Goal: Task Accomplishment & Management: Manage account settings

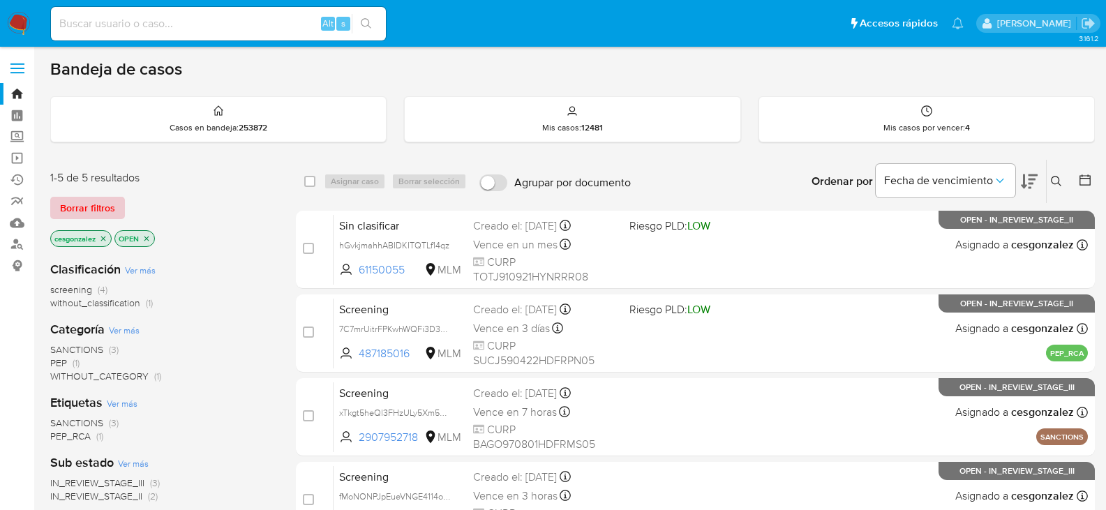
click at [112, 211] on span "Borrar filtros" at bounding box center [87, 208] width 55 height 20
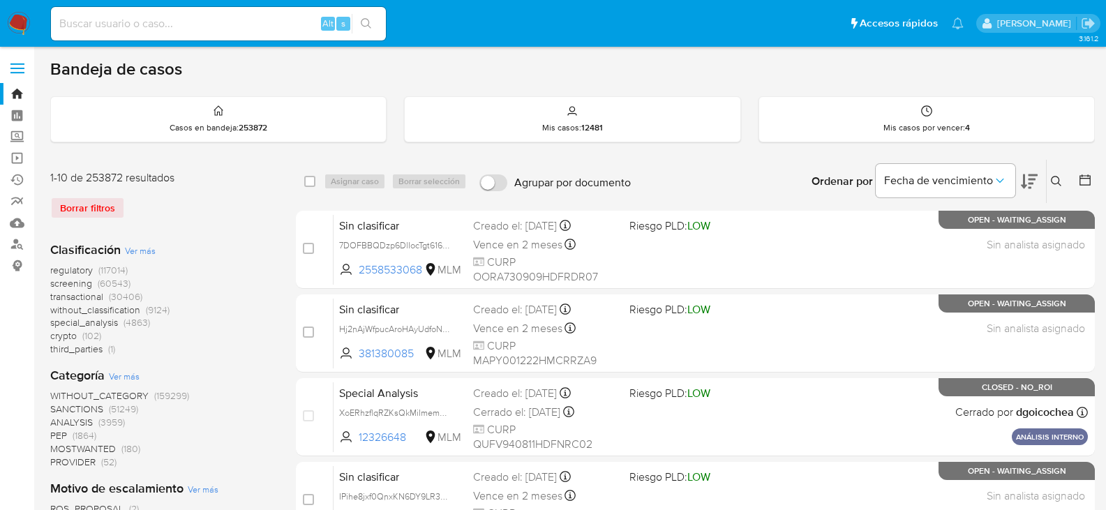
click at [1088, 176] on icon at bounding box center [1085, 179] width 11 height 11
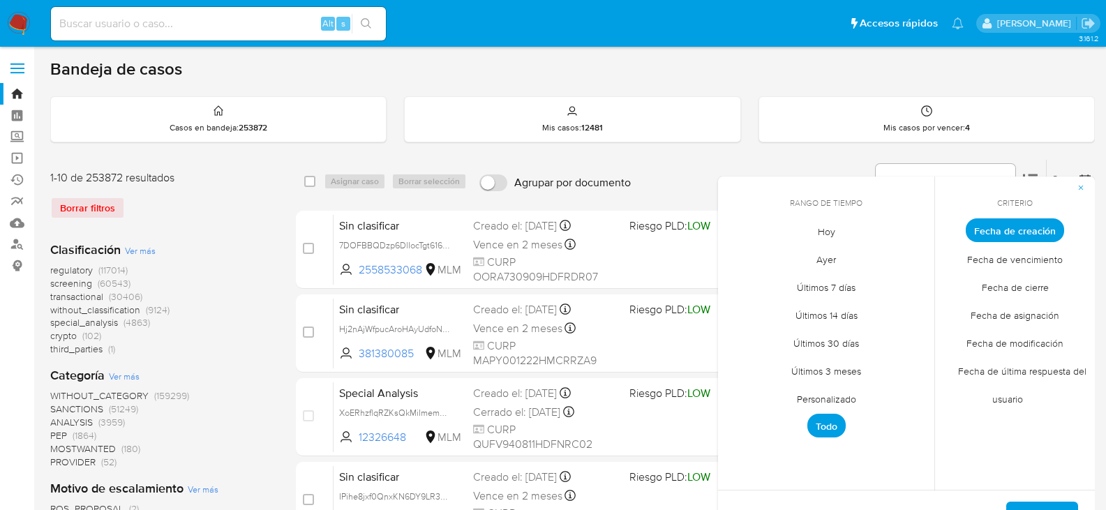
scroll to position [140, 0]
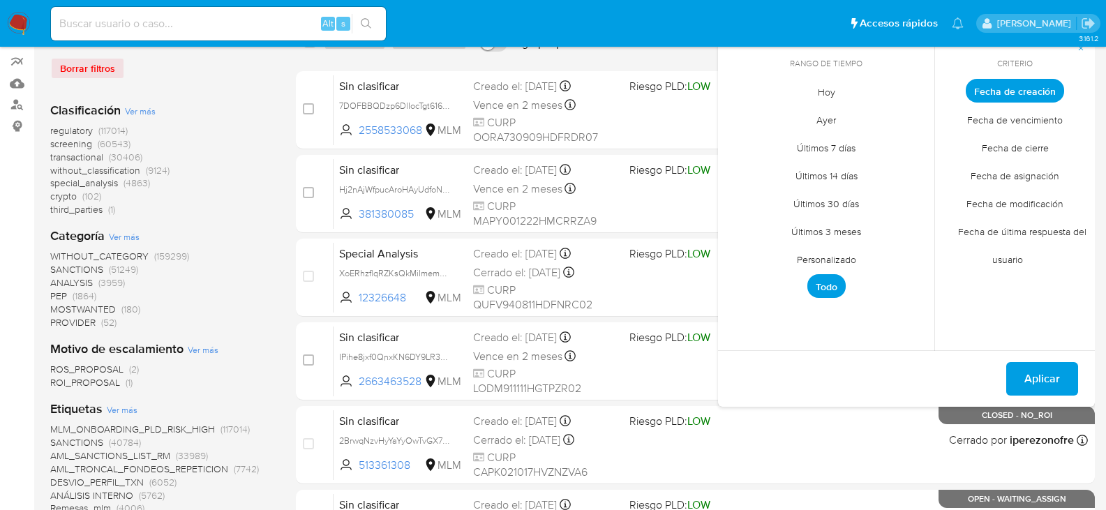
click at [842, 260] on span "Personalizado" at bounding box center [826, 259] width 89 height 29
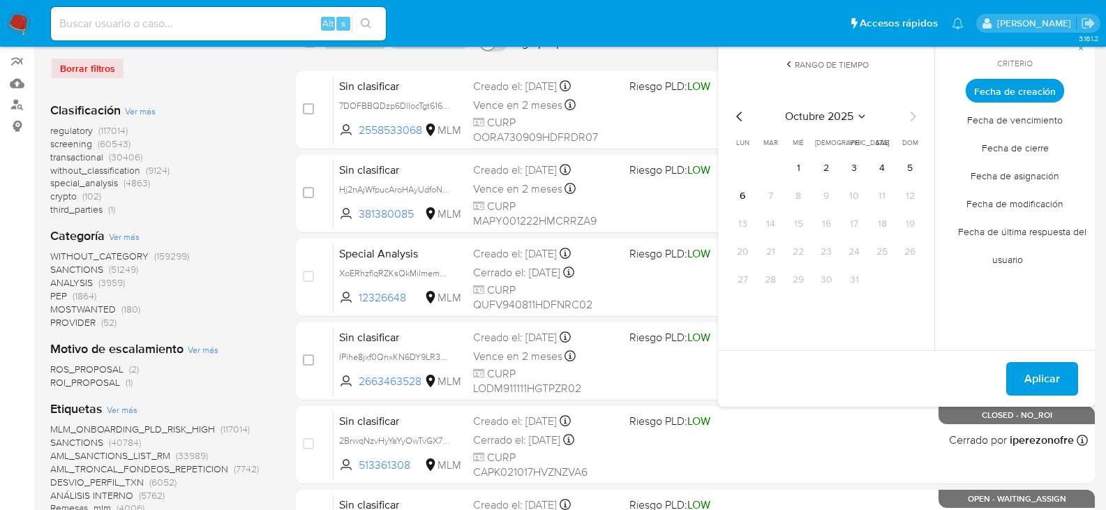
click at [738, 117] on icon "Mes anterior" at bounding box center [739, 116] width 17 height 17
click at [738, 117] on icon "Mes anterior" at bounding box center [739, 117] width 6 height 10
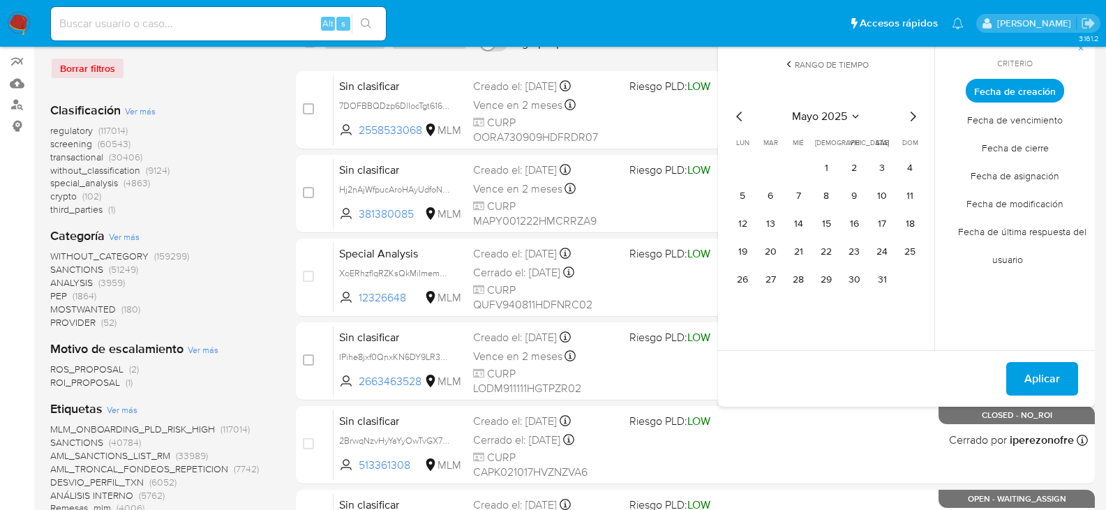
click at [738, 117] on icon "Mes anterior" at bounding box center [739, 117] width 6 height 10
click at [796, 163] on button "1" at bounding box center [798, 168] width 22 height 22
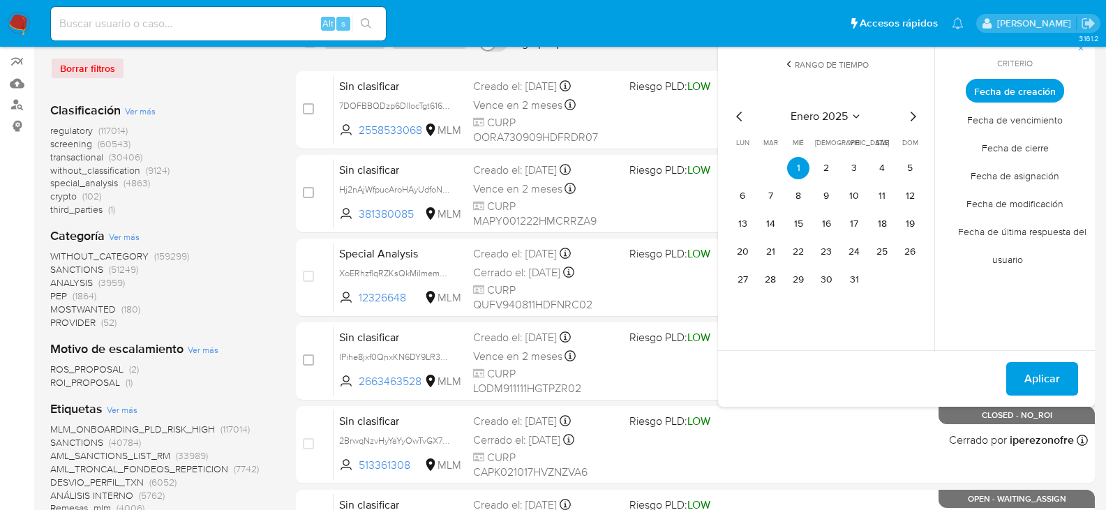
click at [915, 116] on icon "Mes siguiente" at bounding box center [914, 117] width 6 height 10
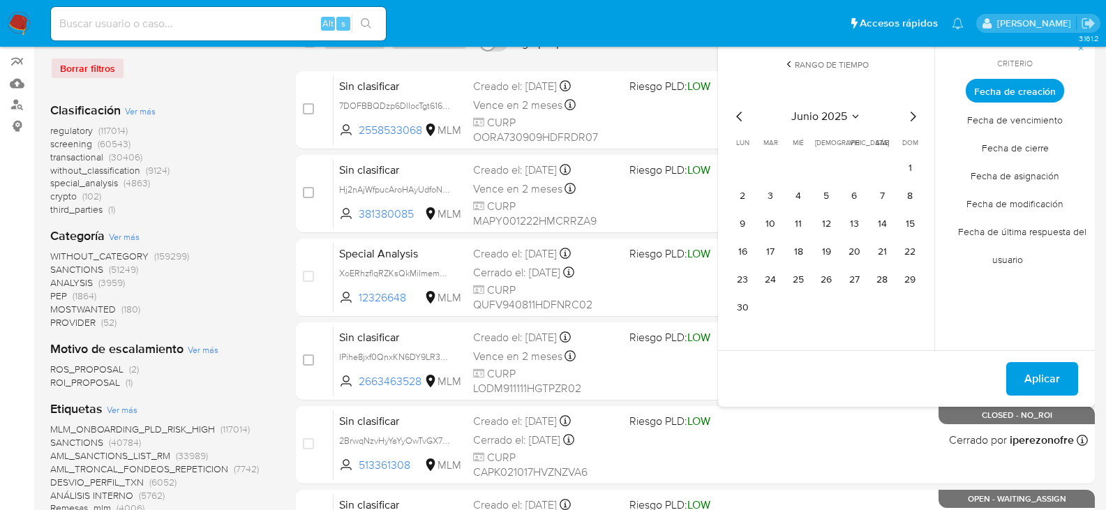
click at [915, 116] on icon "Mes siguiente" at bounding box center [914, 117] width 6 height 10
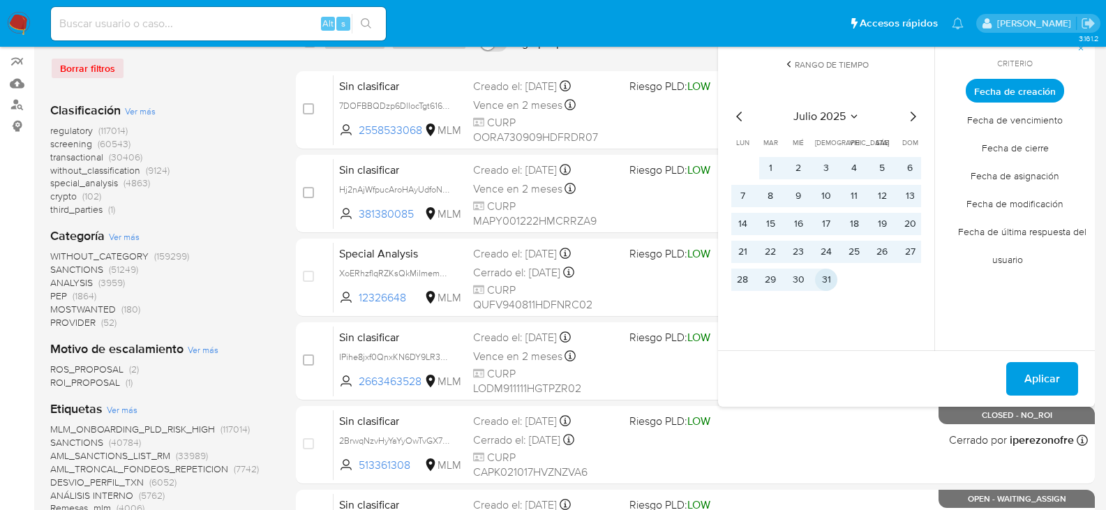
click at [831, 287] on button "31" at bounding box center [826, 280] width 22 height 22
click at [1052, 376] on span "Aplicar" at bounding box center [1042, 379] width 36 height 31
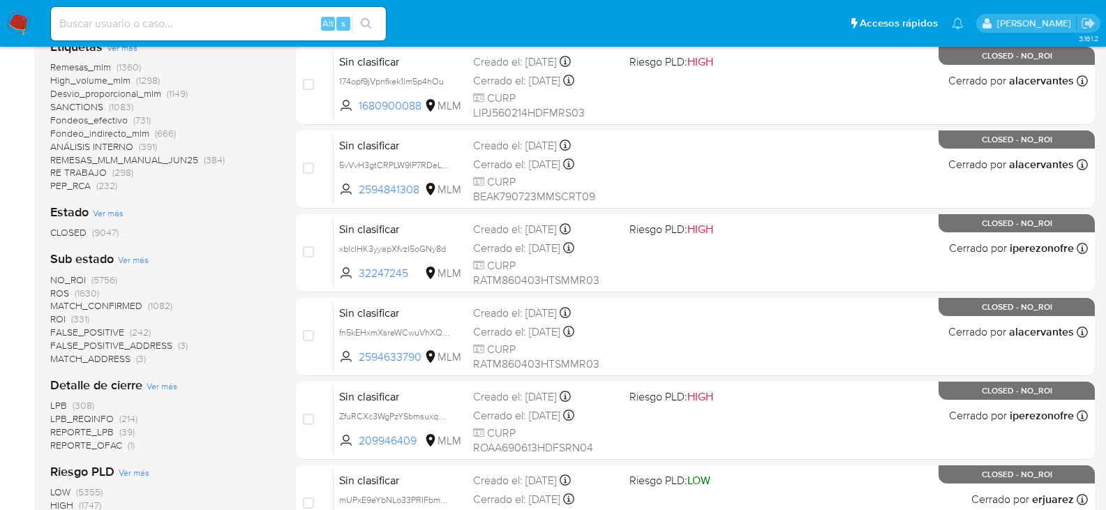
scroll to position [419, 0]
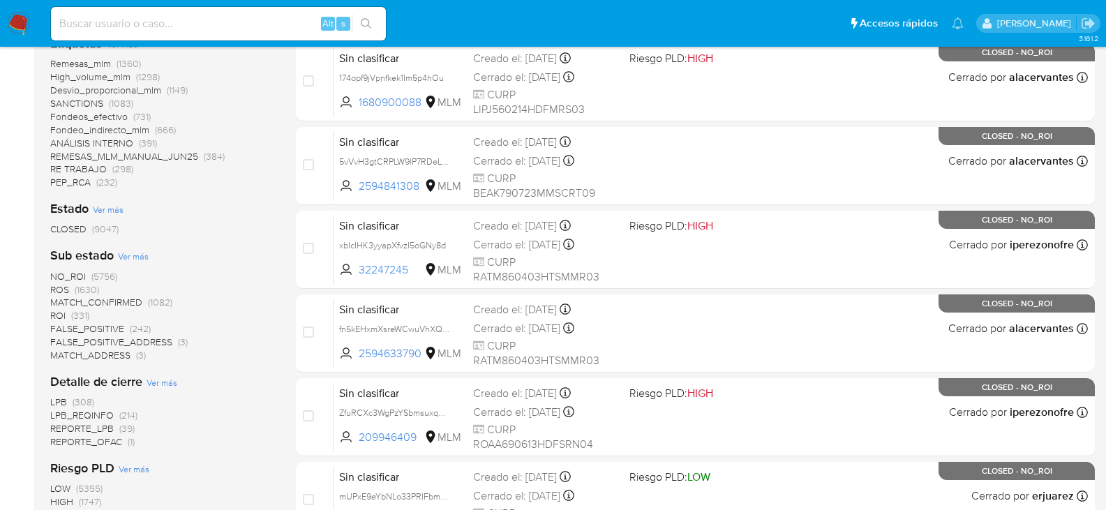
click at [63, 288] on span "ROS" at bounding box center [59, 290] width 19 height 14
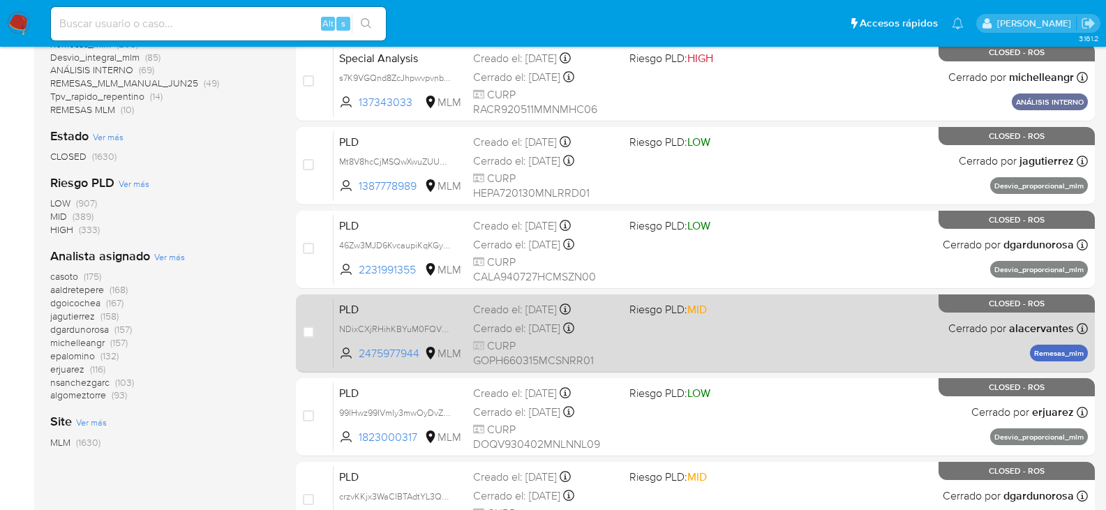
scroll to position [349, 0]
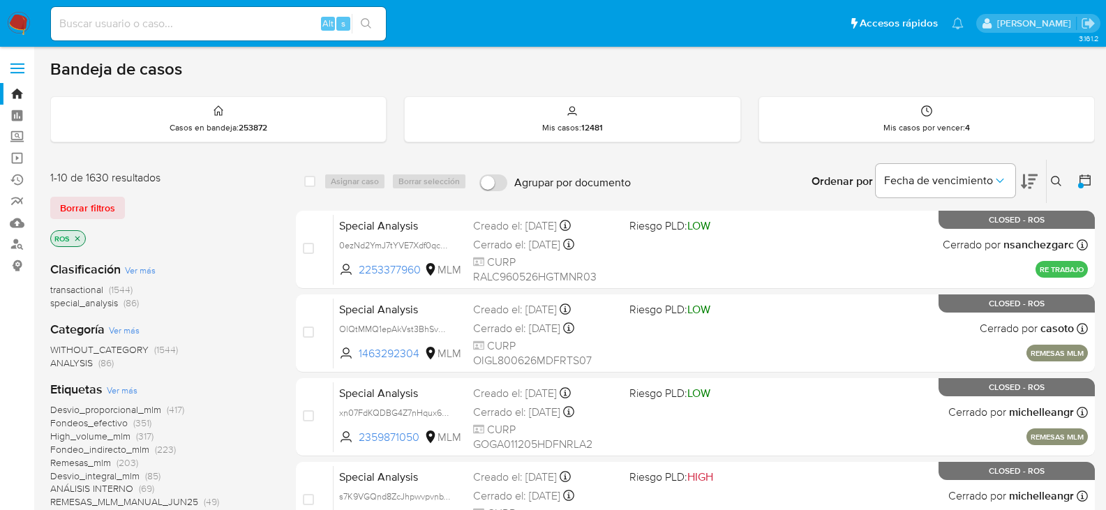
click at [1082, 187] on div at bounding box center [1081, 186] width 6 height 6
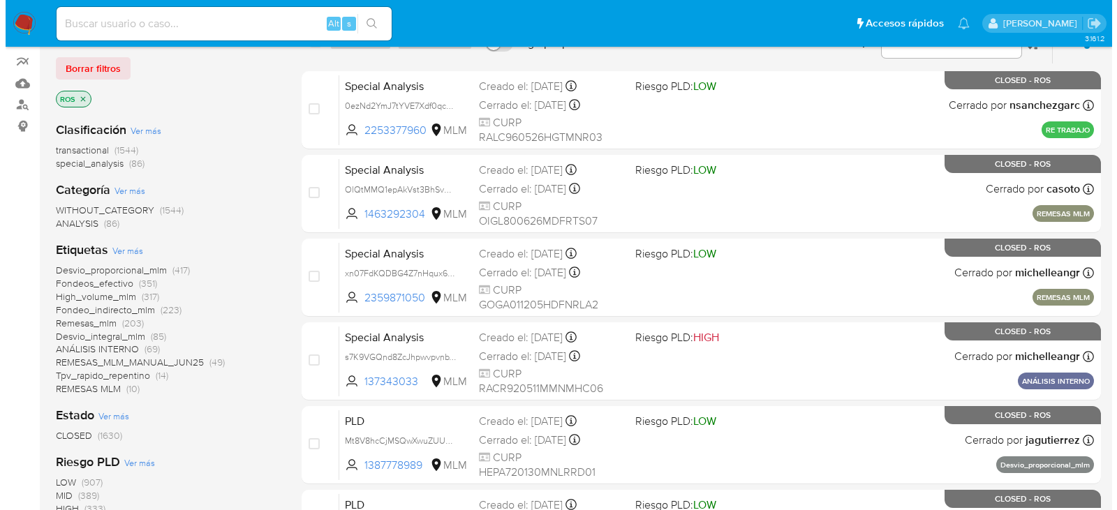
scroll to position [209, 0]
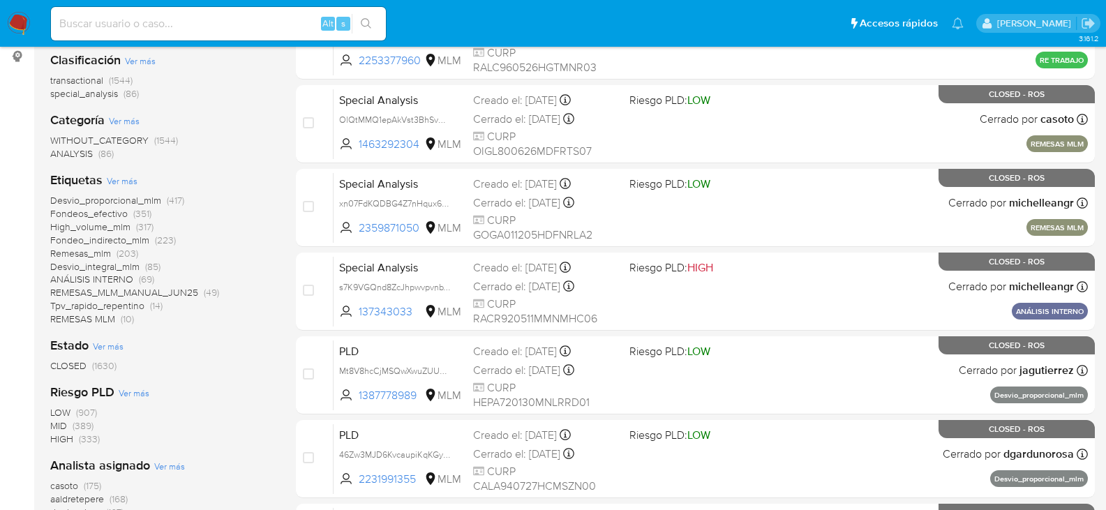
click at [121, 179] on span "Ver más" at bounding box center [122, 180] width 31 height 13
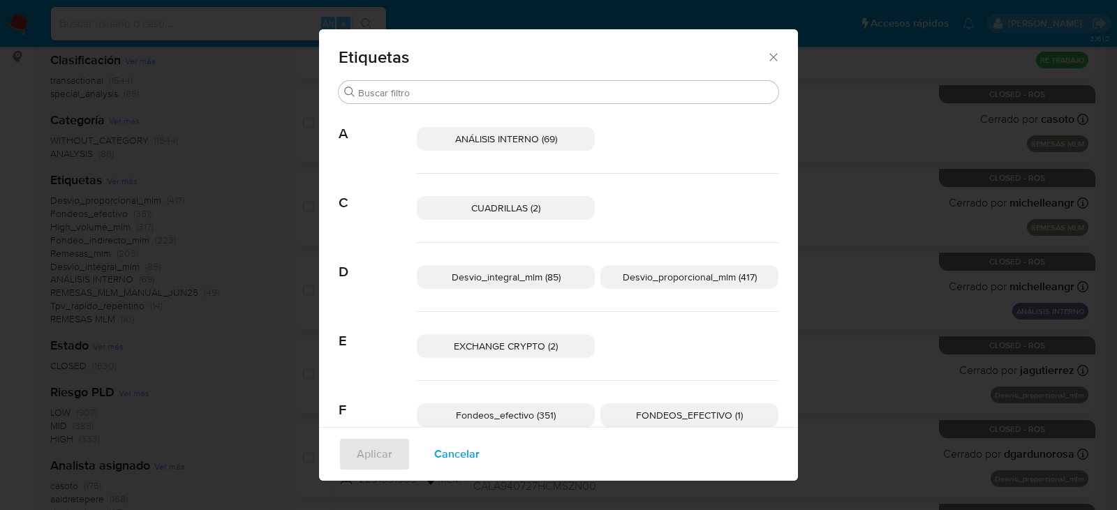
click at [522, 268] on p "Desvio_integral_mlm (85)" at bounding box center [506, 277] width 178 height 24
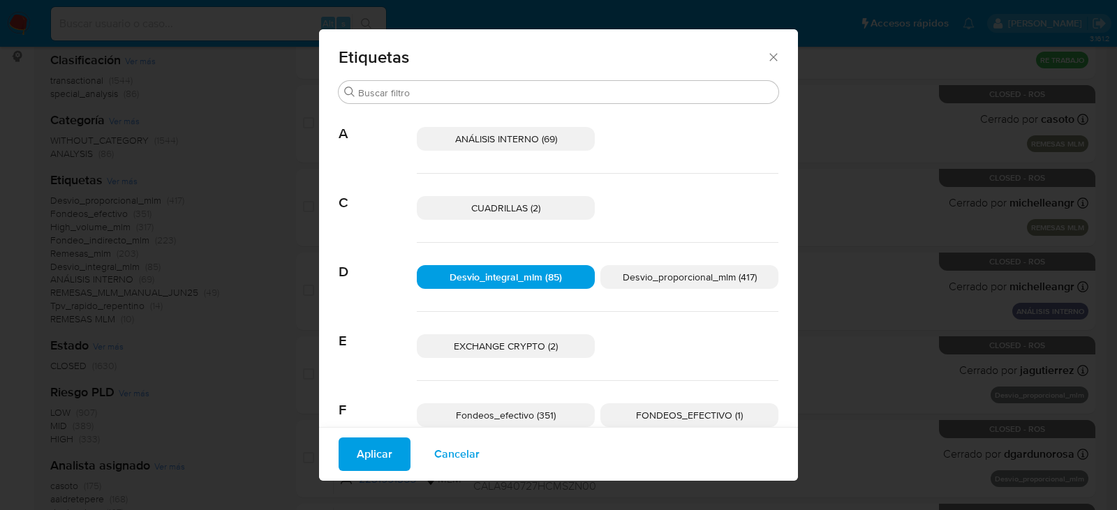
click at [520, 277] on span "Desvio_integral_mlm (85)" at bounding box center [505, 277] width 112 height 14
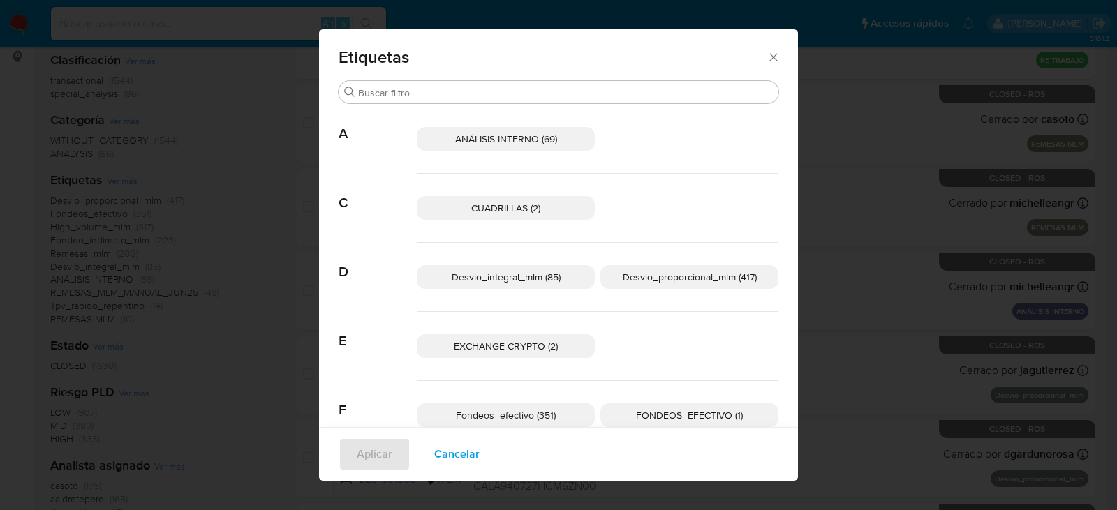
click at [520, 277] on span "Desvio_integral_mlm (85)" at bounding box center [506, 277] width 109 height 14
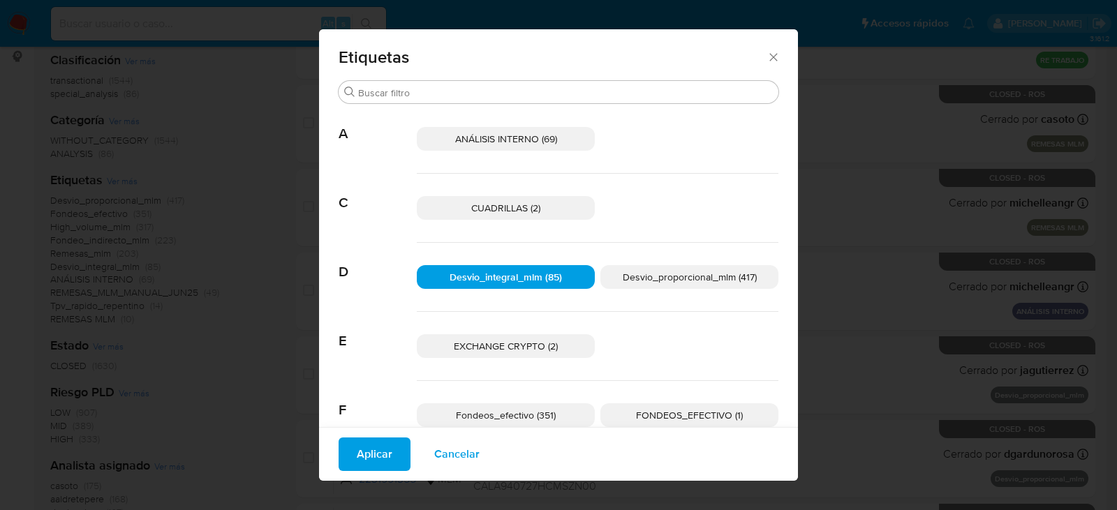
click at [658, 290] on div "Desvio_integral_mlm (85) Desvio_proporcional_mlm (417)" at bounding box center [598, 277] width 362 height 69
click at [653, 281] on span "Desvio_proporcional_mlm (417)" at bounding box center [690, 277] width 134 height 14
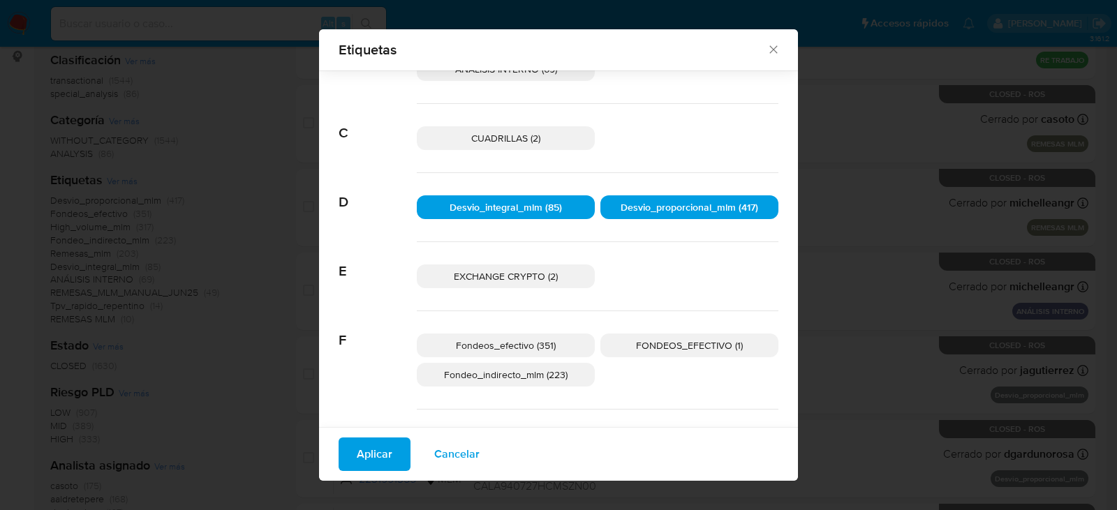
scroll to position [60, 0]
click at [546, 349] on span "Fondeos_efectivo (351)" at bounding box center [506, 345] width 100 height 14
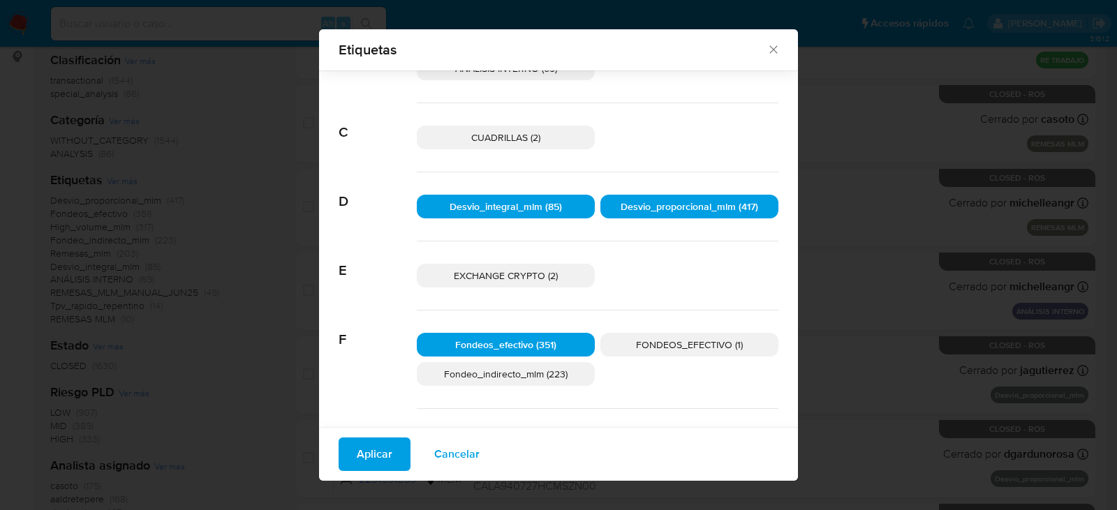
click at [636, 348] on span "FONDEOS_EFECTIVO (1)" at bounding box center [689, 345] width 107 height 14
click at [542, 374] on span "Fondeo_indirecto_mlm (223)" at bounding box center [506, 374] width 124 height 14
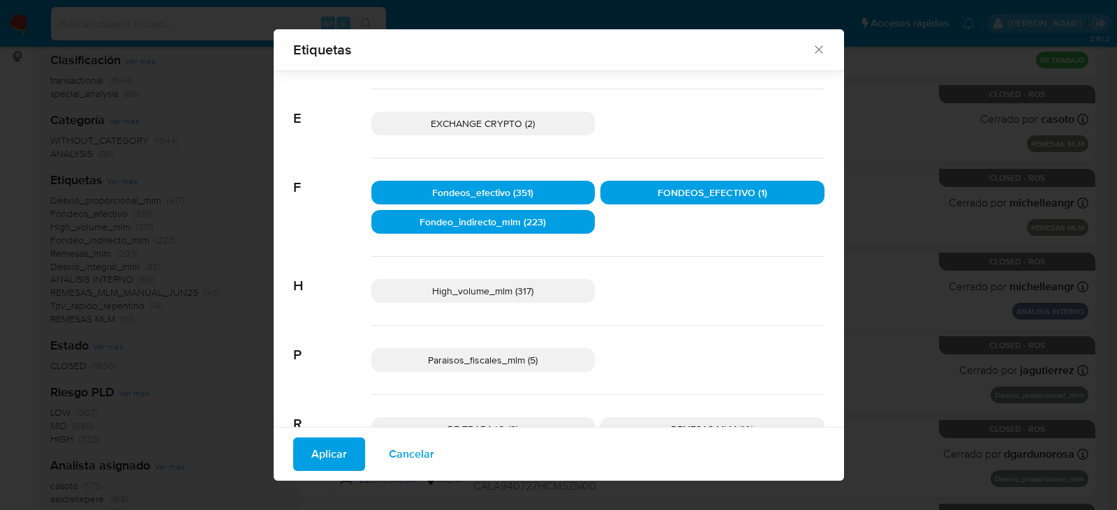
scroll to position [269, 0]
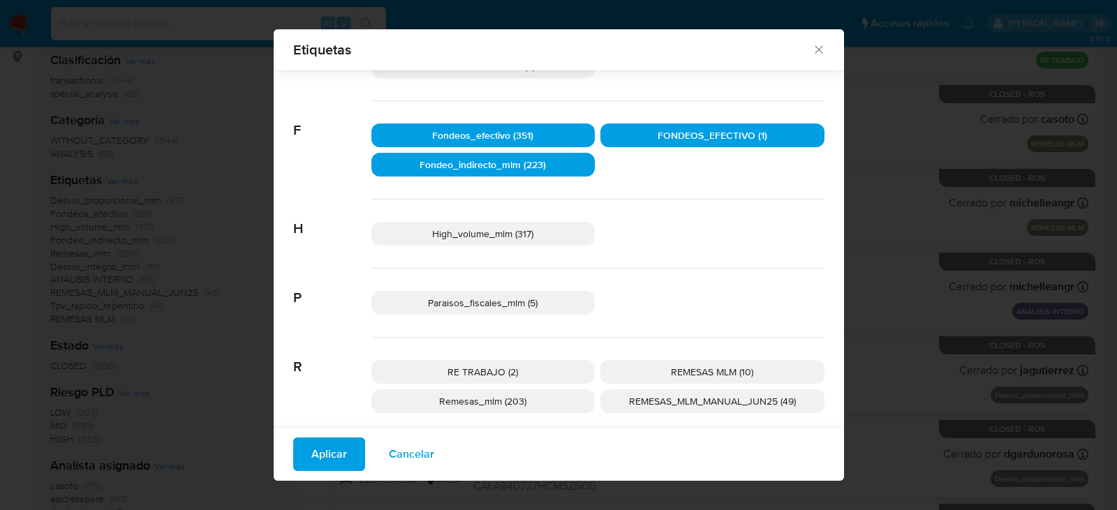
click at [534, 240] on p "High_volume_mlm (317)" at bounding box center [483, 234] width 224 height 24
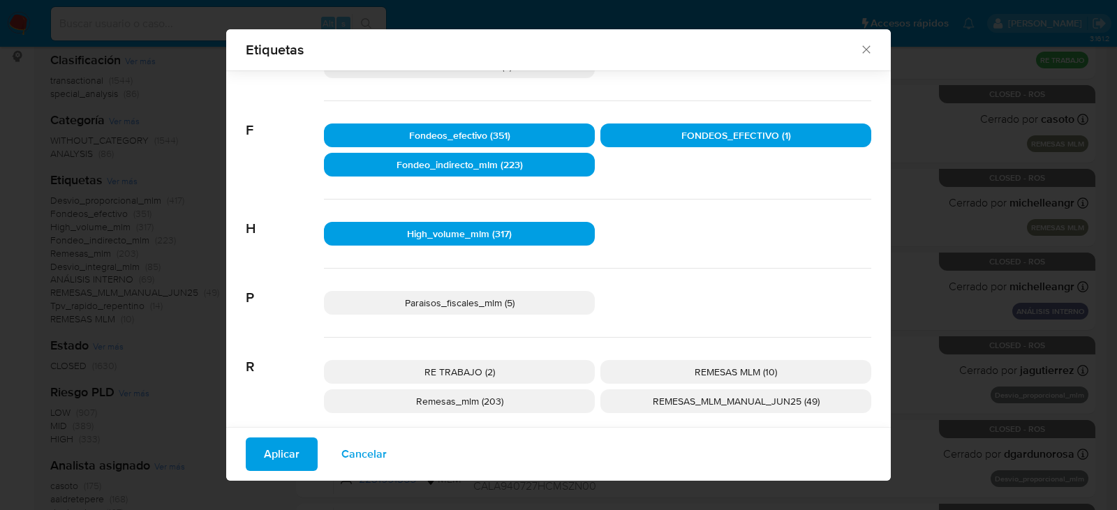
click at [511, 299] on span "Paraisos_fiscales_mlm (5)" at bounding box center [460, 303] width 110 height 14
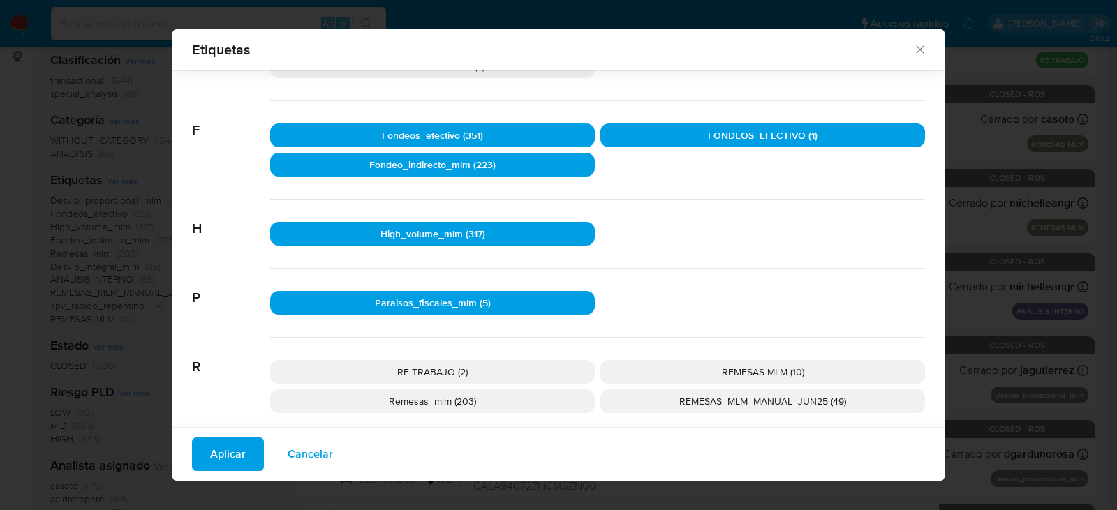
click at [696, 384] on p "REMESAS MLM (10)" at bounding box center [762, 372] width 325 height 24
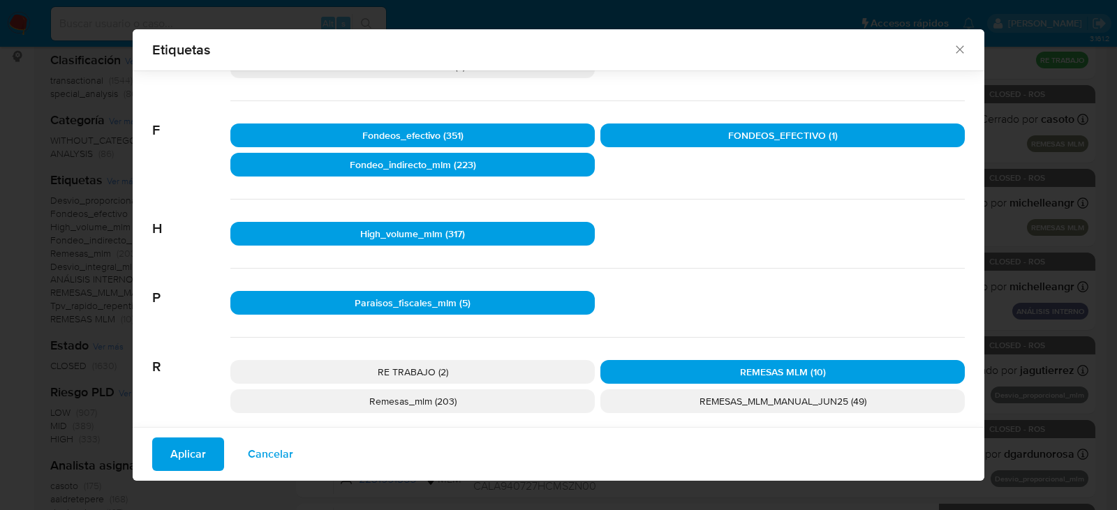
click at [699, 402] on span "REMESAS_MLM_MANUAL_JUN25 (49)" at bounding box center [782, 401] width 167 height 14
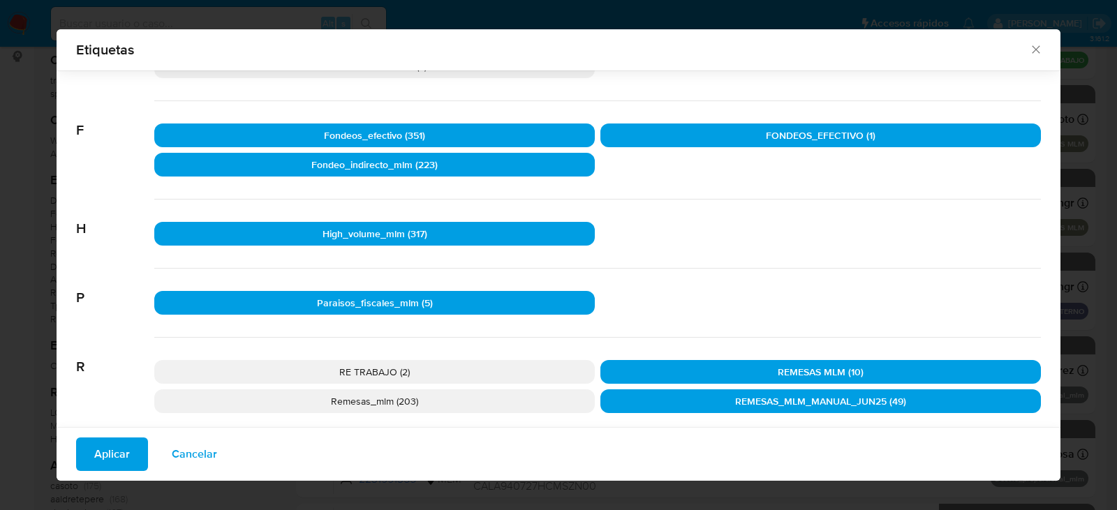
click at [484, 403] on p "Remesas_mlm (203)" at bounding box center [374, 401] width 440 height 24
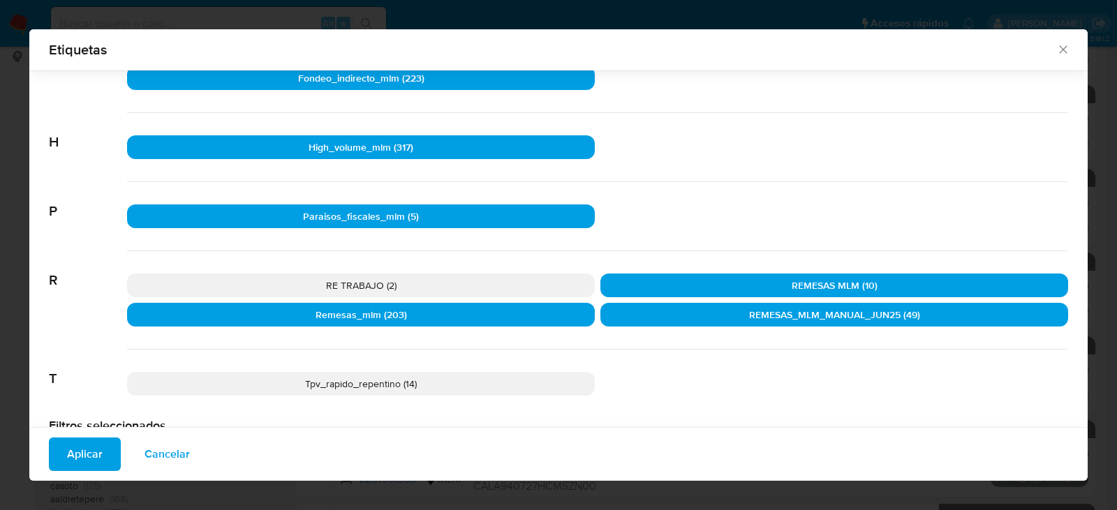
scroll to position [409, 0]
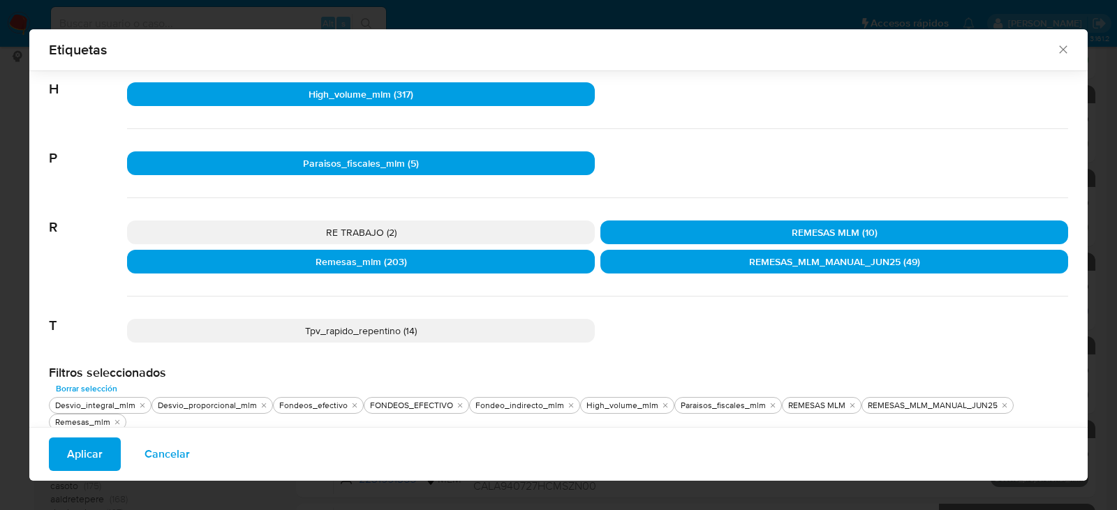
click at [511, 330] on p "Tpv_rapido_repentino (14)" at bounding box center [361, 331] width 468 height 24
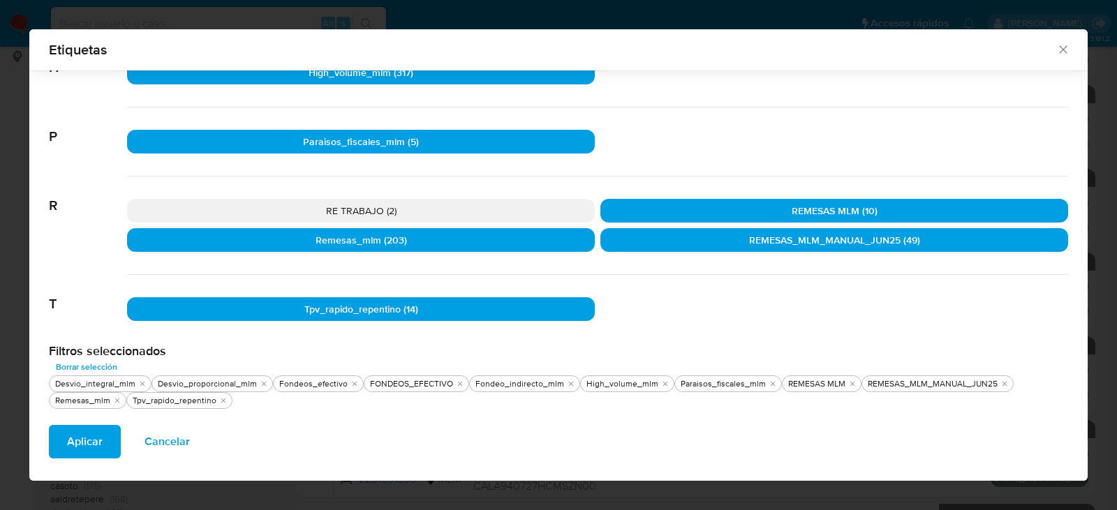
scroll to position [434, 0]
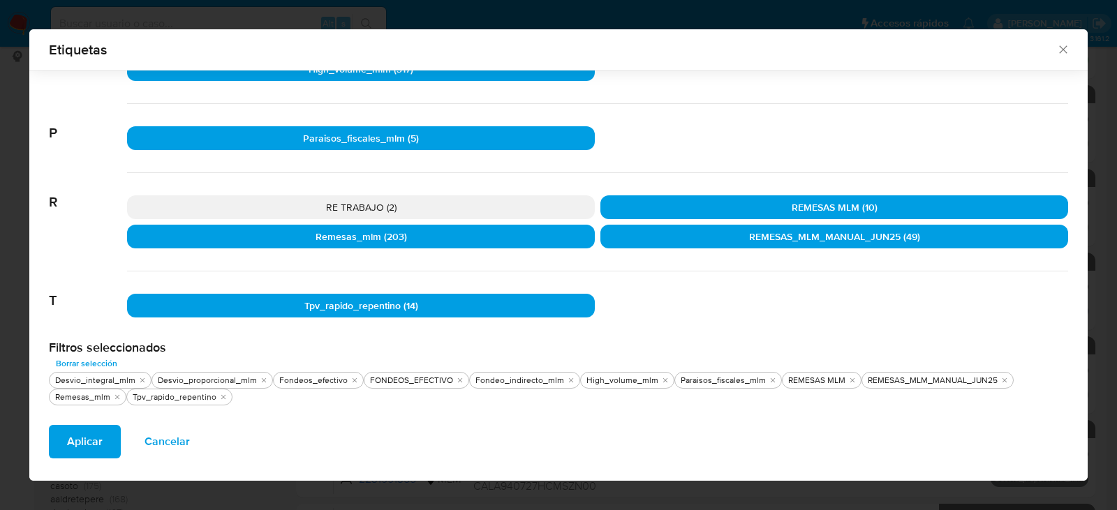
click at [66, 442] on button "Aplicar" at bounding box center [85, 441] width 72 height 33
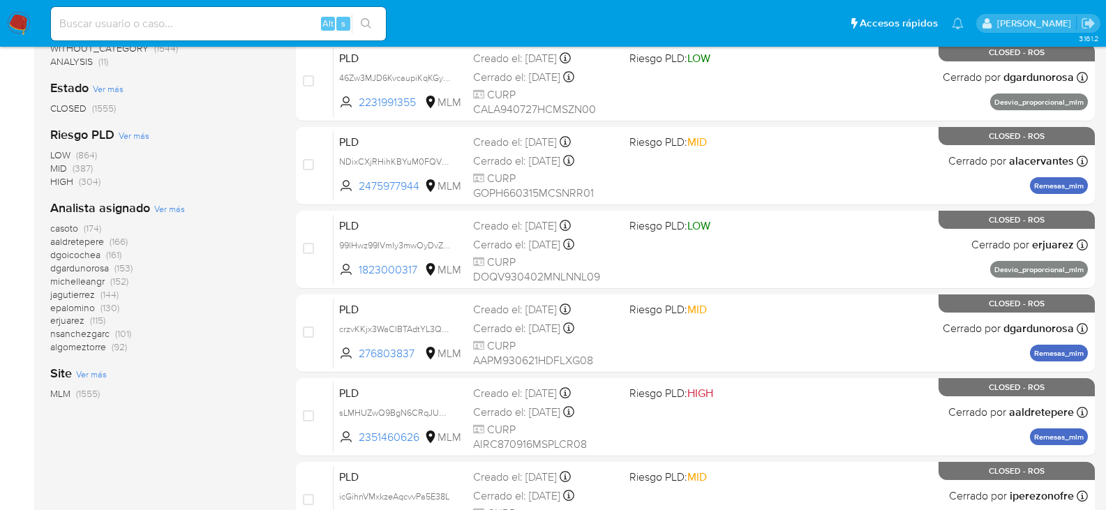
scroll to position [70, 0]
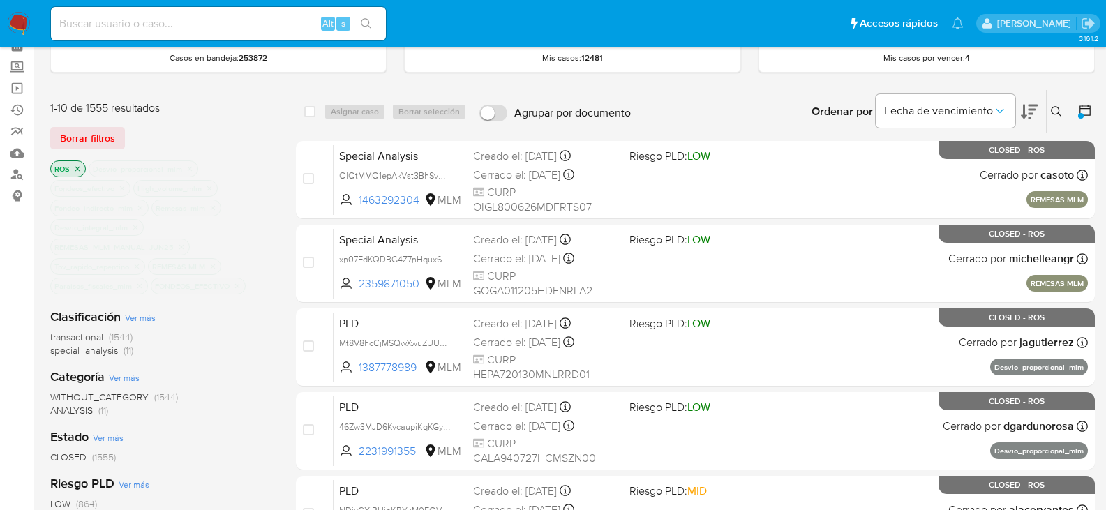
click at [187, 168] on icon "close-filter" at bounding box center [190, 169] width 8 height 8
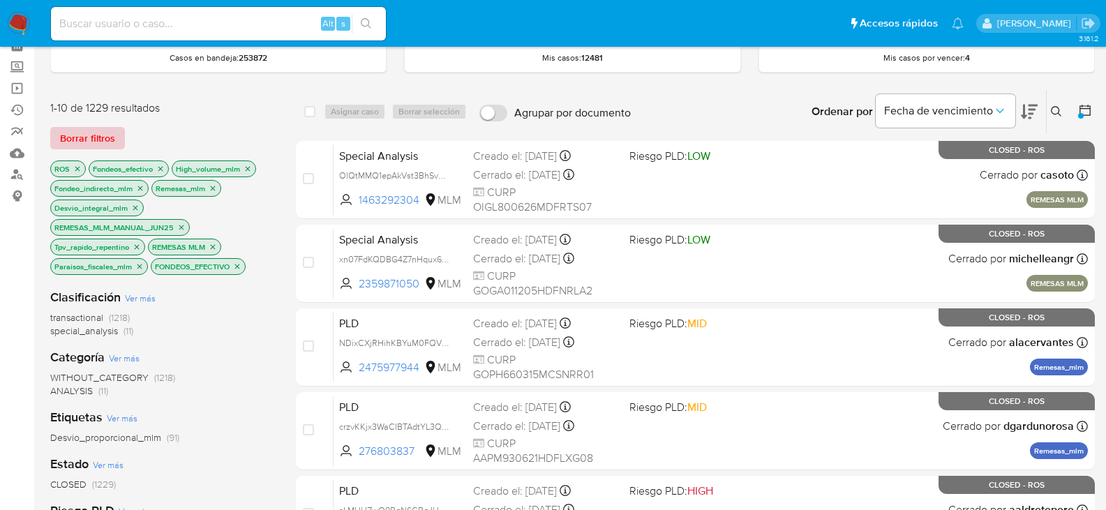
click at [96, 142] on span "Borrar filtros" at bounding box center [87, 138] width 55 height 20
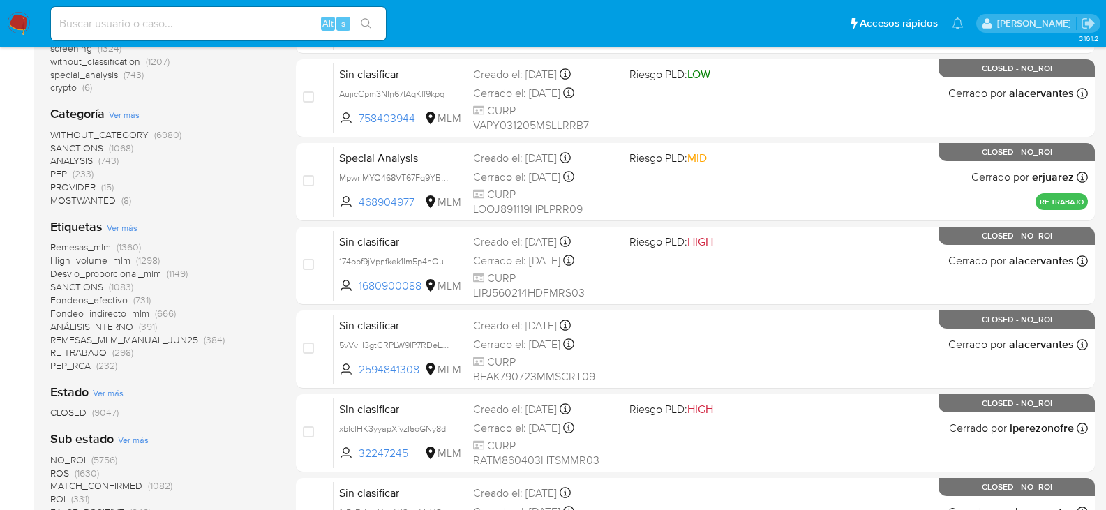
scroll to position [279, 0]
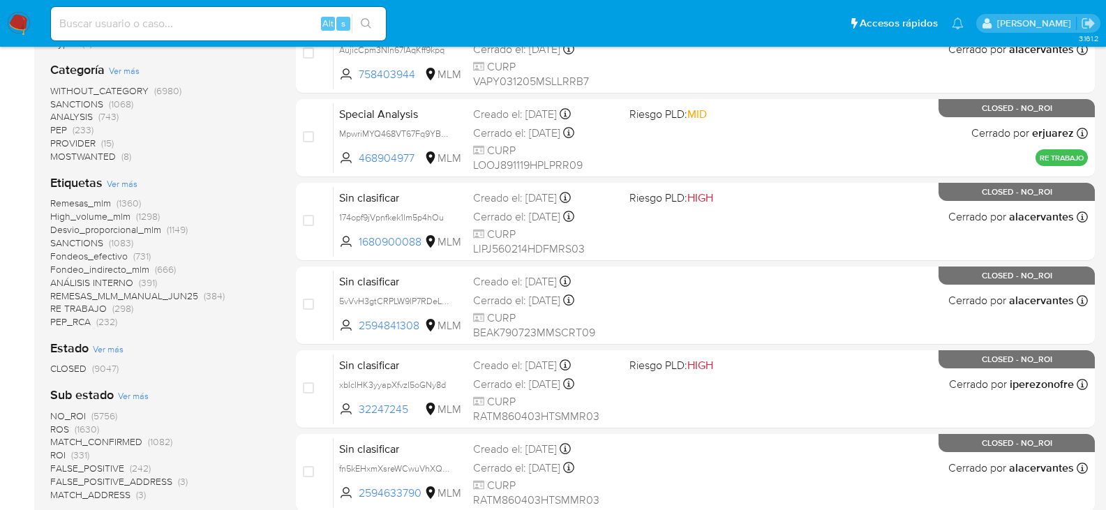
click at [61, 430] on span "ROS" at bounding box center [59, 429] width 19 height 14
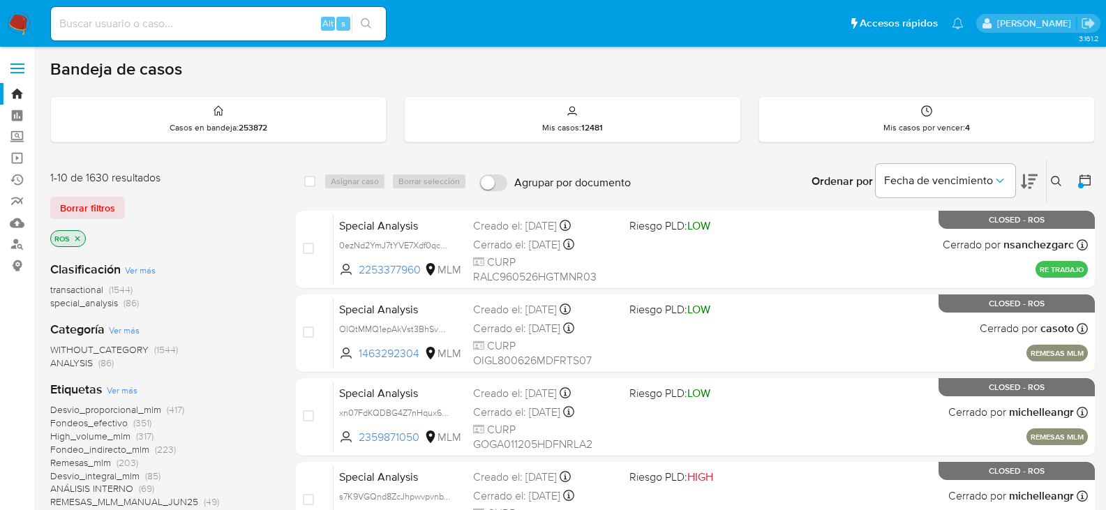
click at [1085, 186] on icon at bounding box center [1085, 180] width 14 height 14
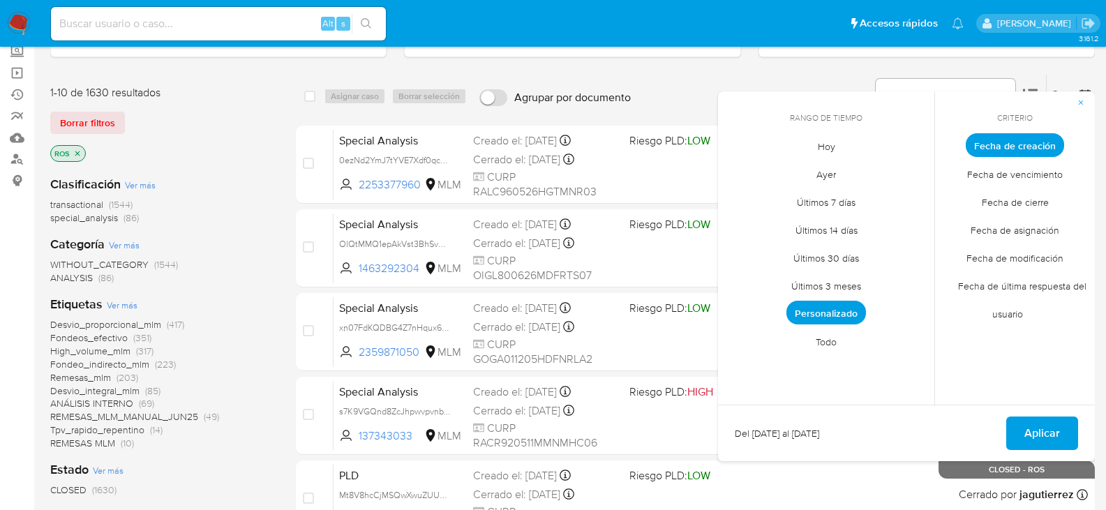
scroll to position [70, 0]
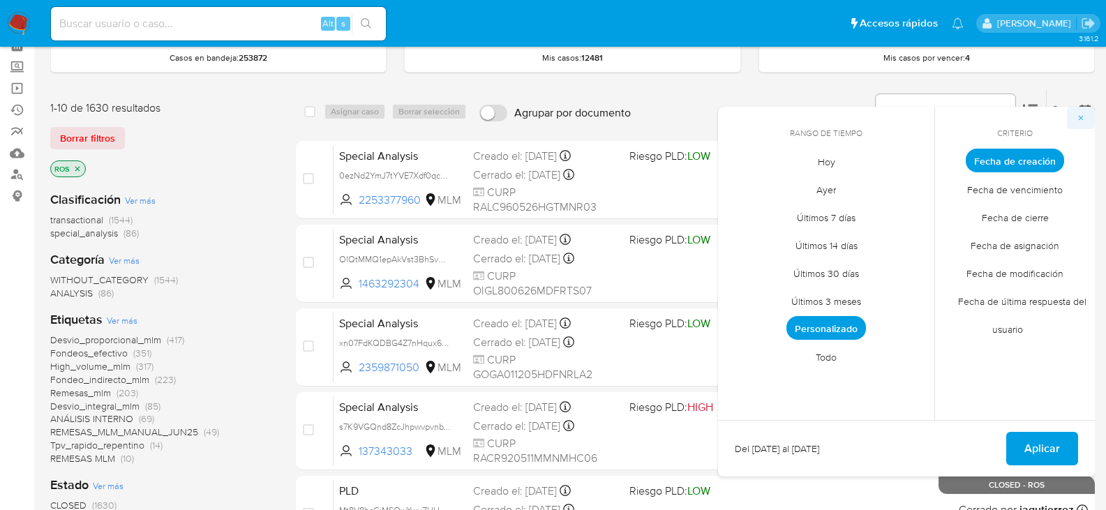
click at [1085, 119] on icon "button" at bounding box center [1081, 118] width 8 height 8
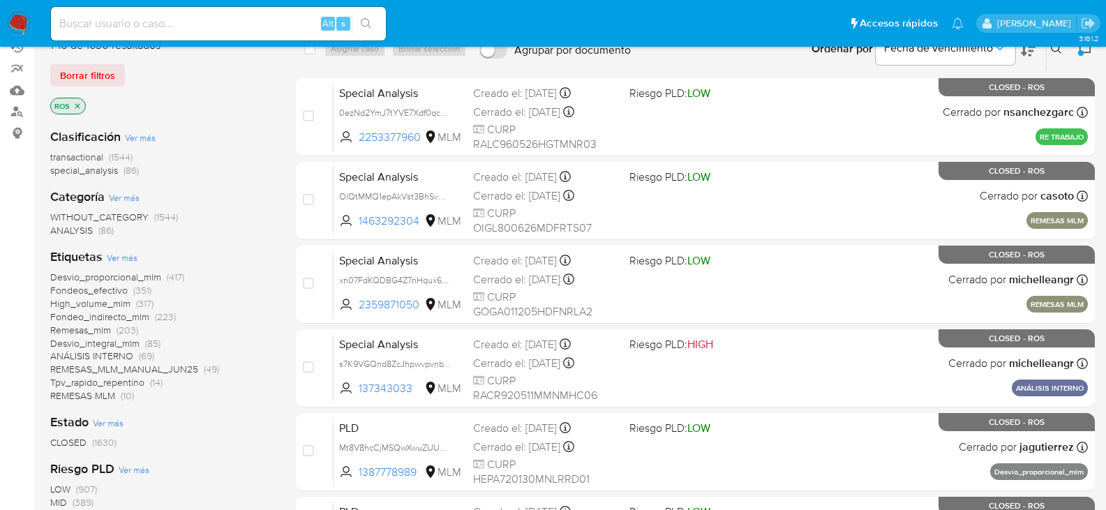
scroll to position [140, 0]
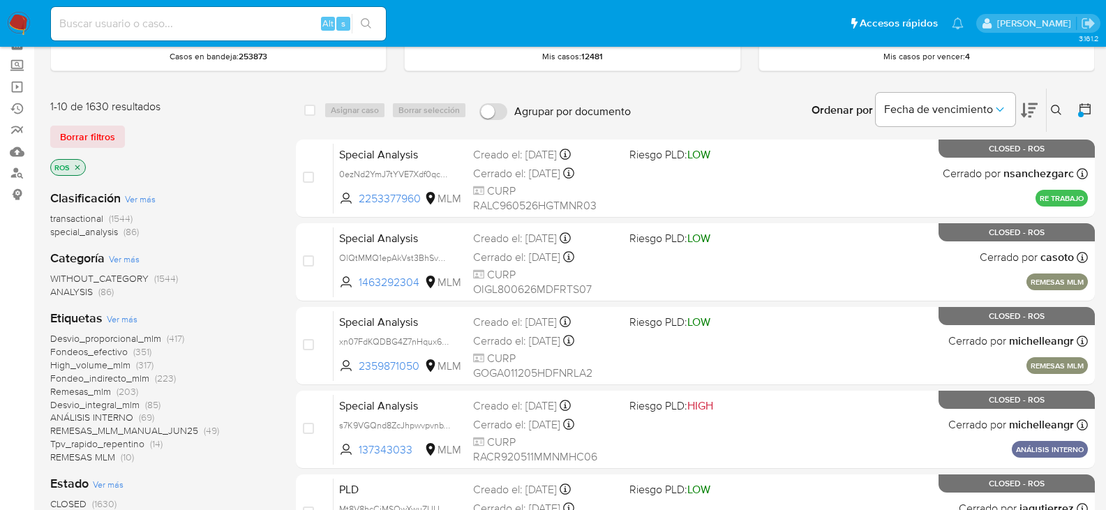
scroll to position [140, 0]
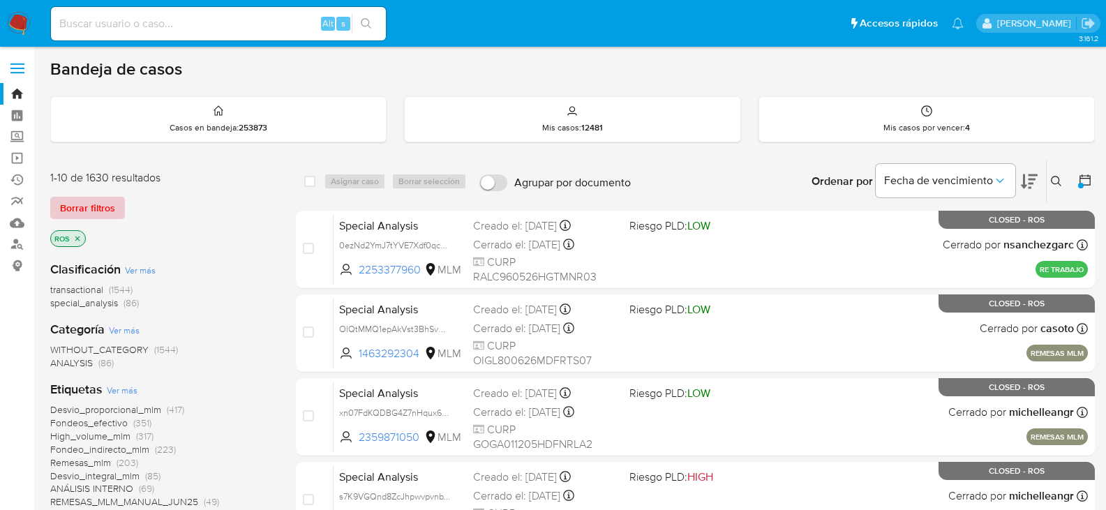
click at [103, 211] on span "Borrar filtros" at bounding box center [87, 208] width 55 height 20
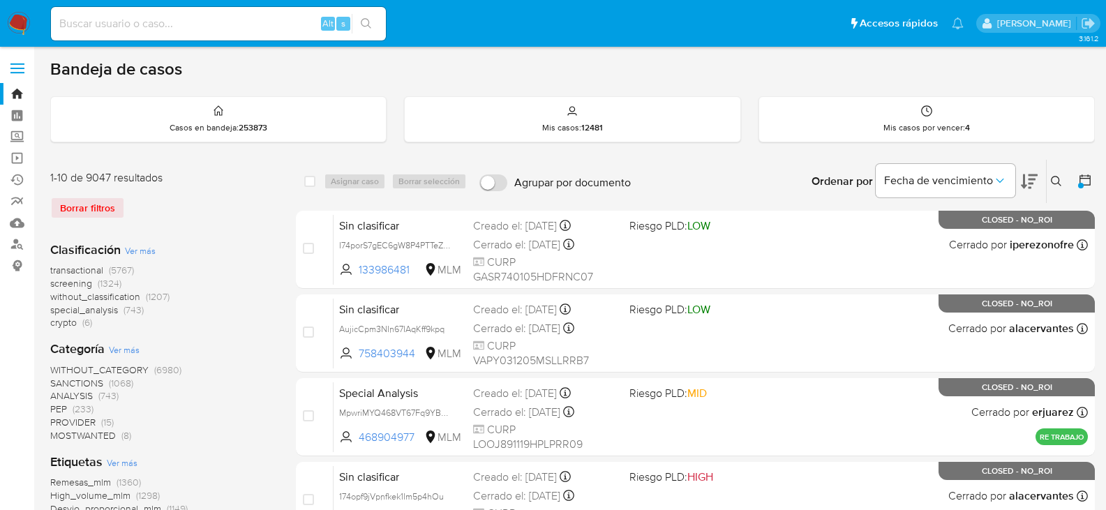
click at [80, 285] on span "screening" at bounding box center [71, 283] width 42 height 14
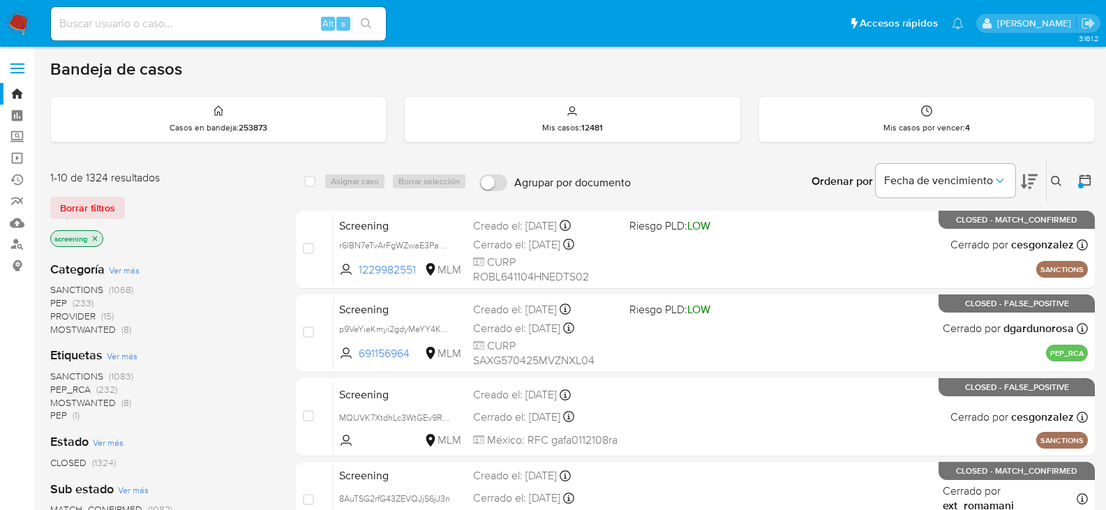
click at [12, 22] on img at bounding box center [19, 24] width 24 height 24
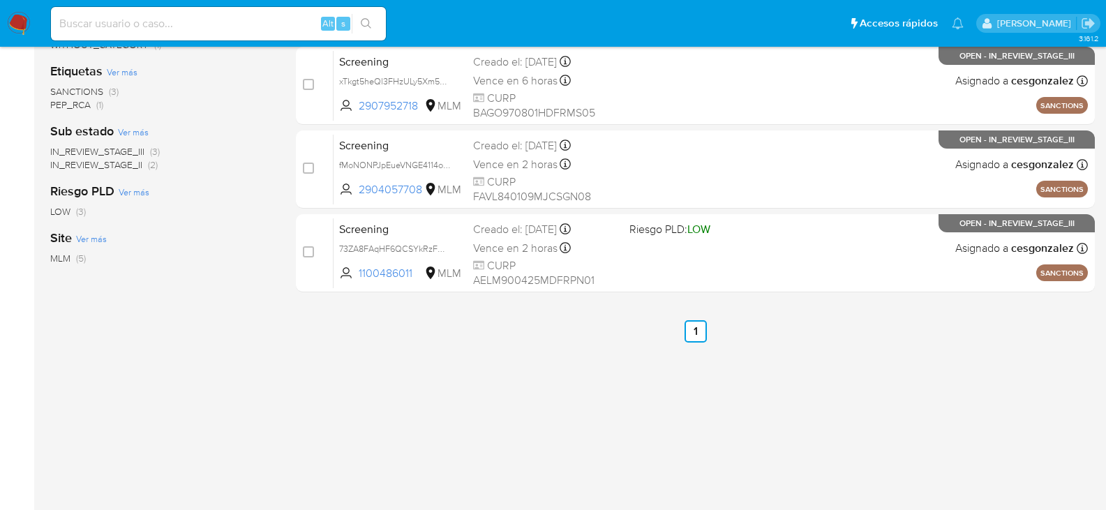
scroll to position [340, 0]
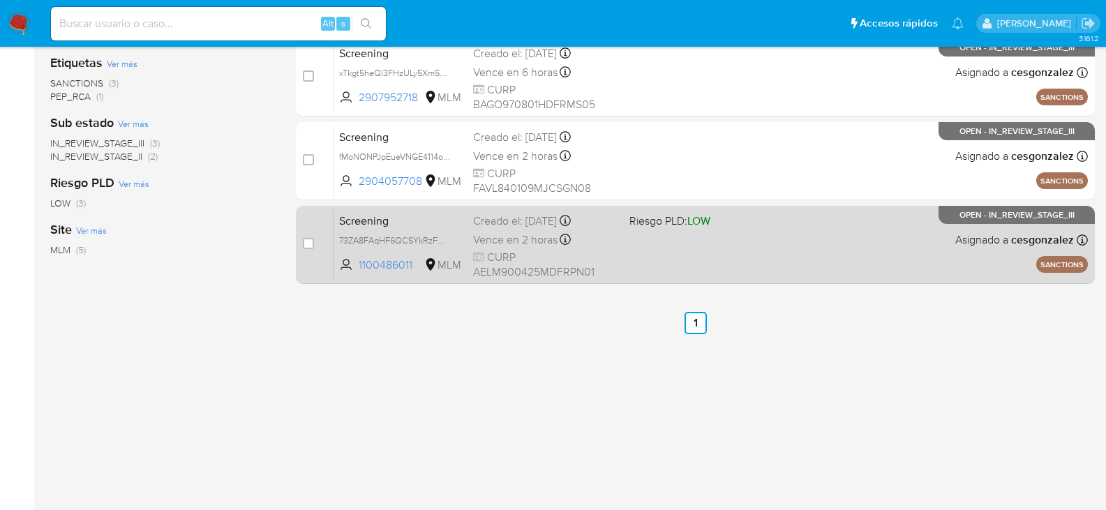
click at [504, 262] on span "CURP AELM900425MDFRPN01" at bounding box center [545, 265] width 145 height 30
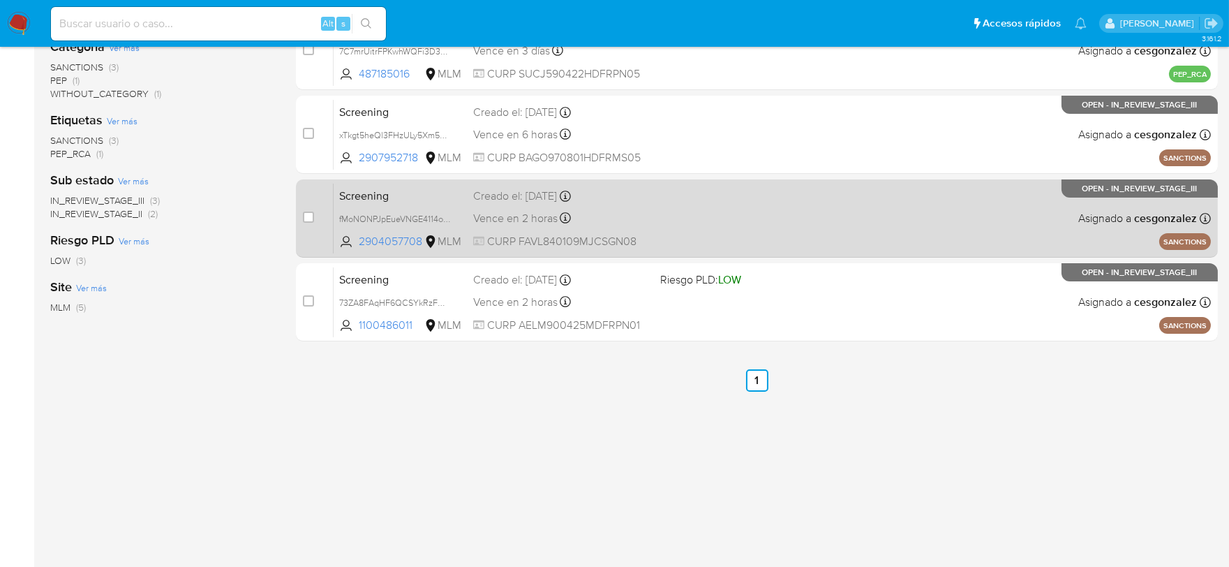
click at [523, 226] on div "Screening fMoNONPJpEueVNGE4114od04 2904057708 MLM Creado el: [DATE] Creado el: …" at bounding box center [772, 218] width 877 height 70
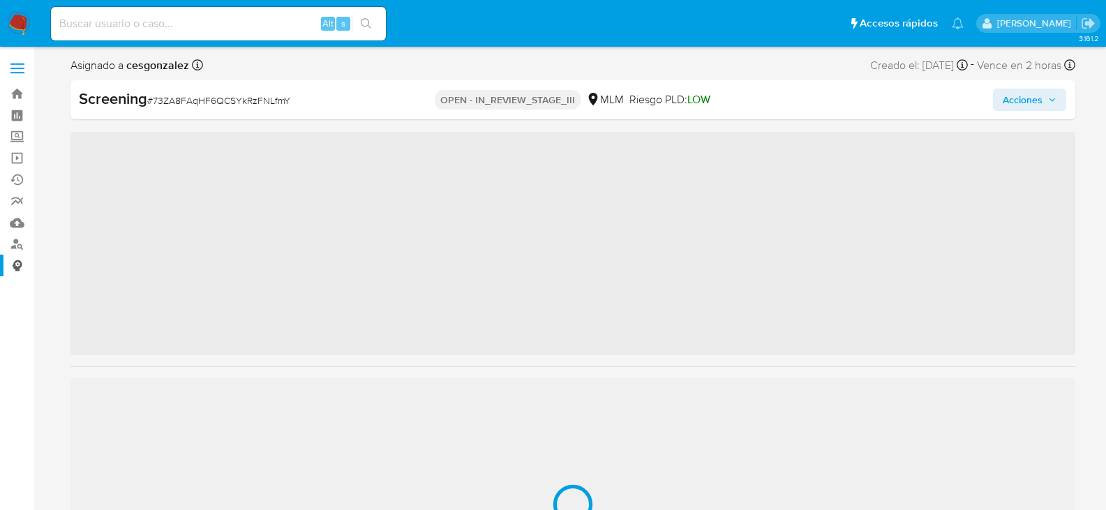
scroll to position [657, 0]
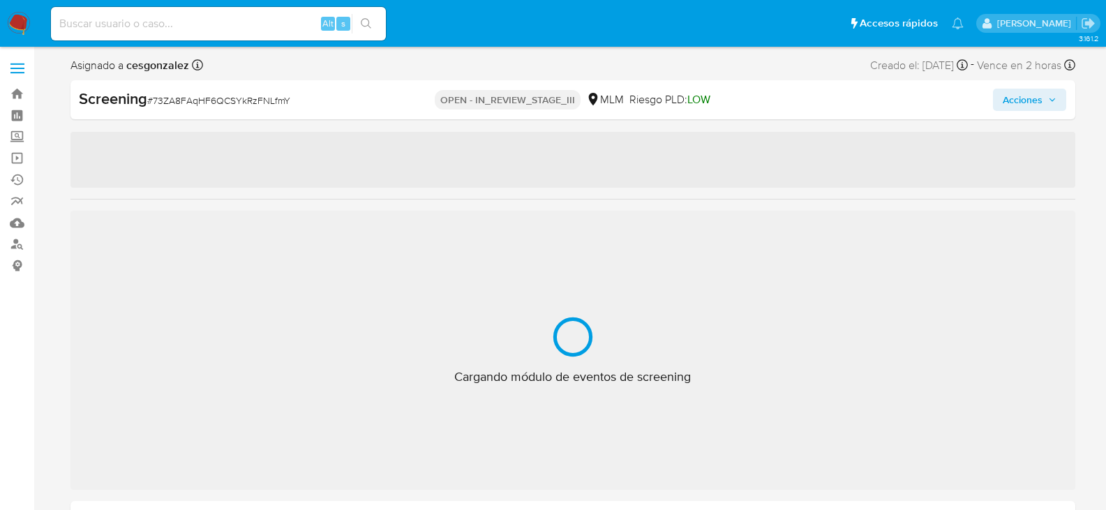
select select "10"
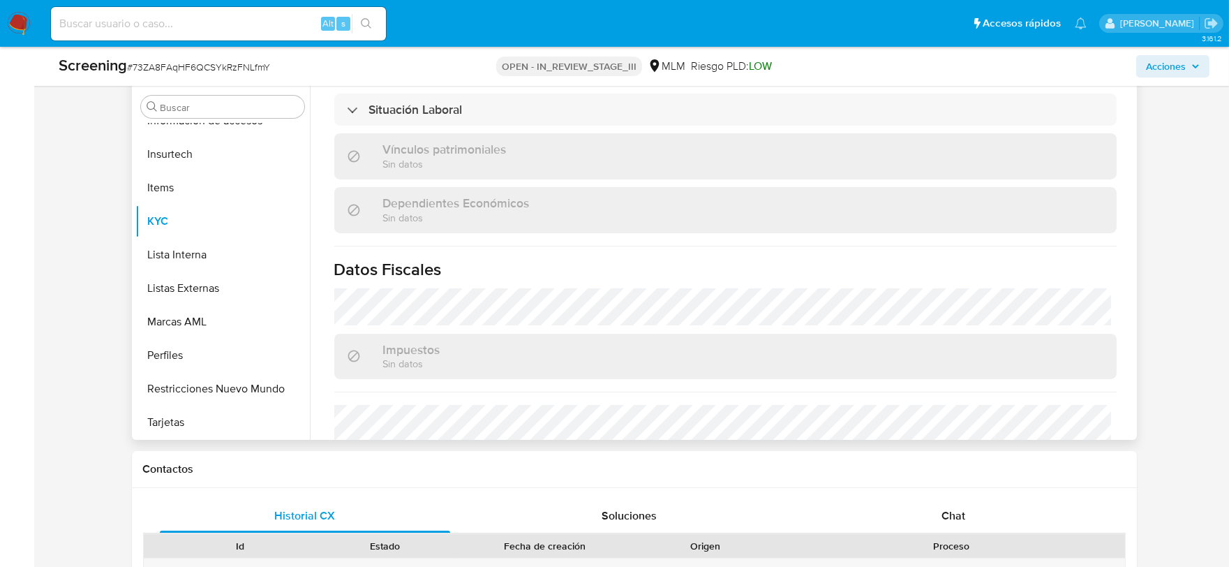
scroll to position [742, 0]
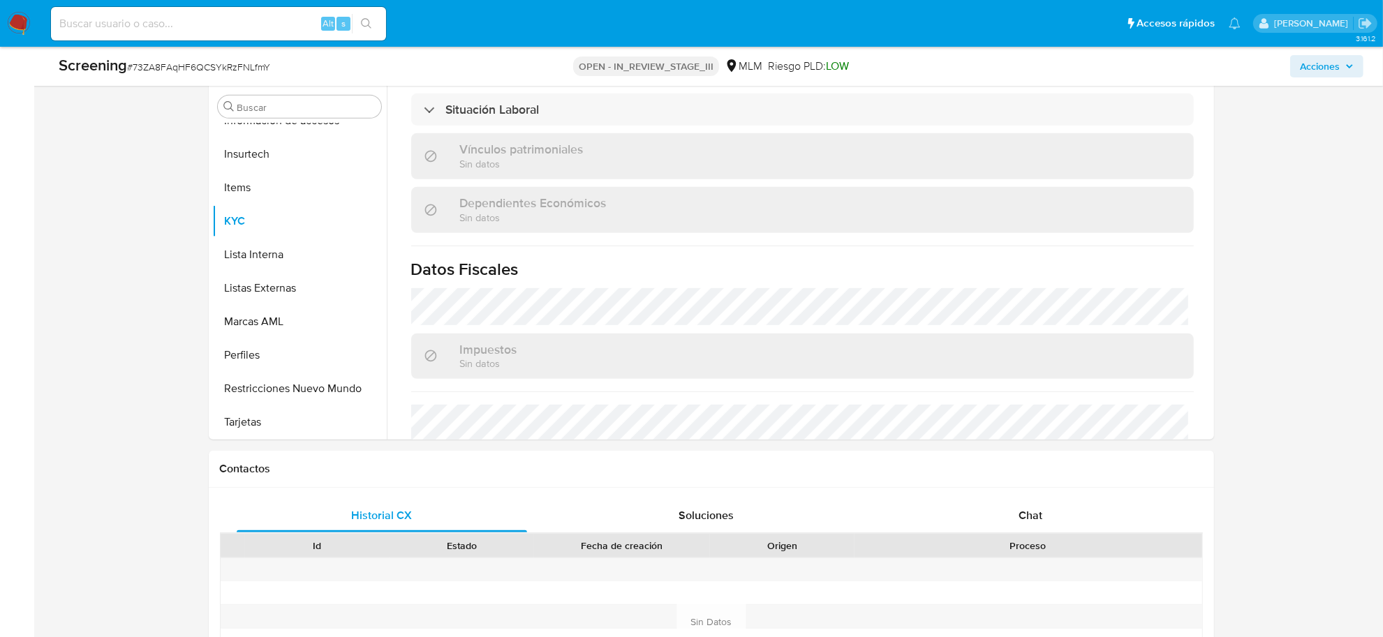
click at [1116, 64] on icon "button" at bounding box center [1349, 66] width 8 height 8
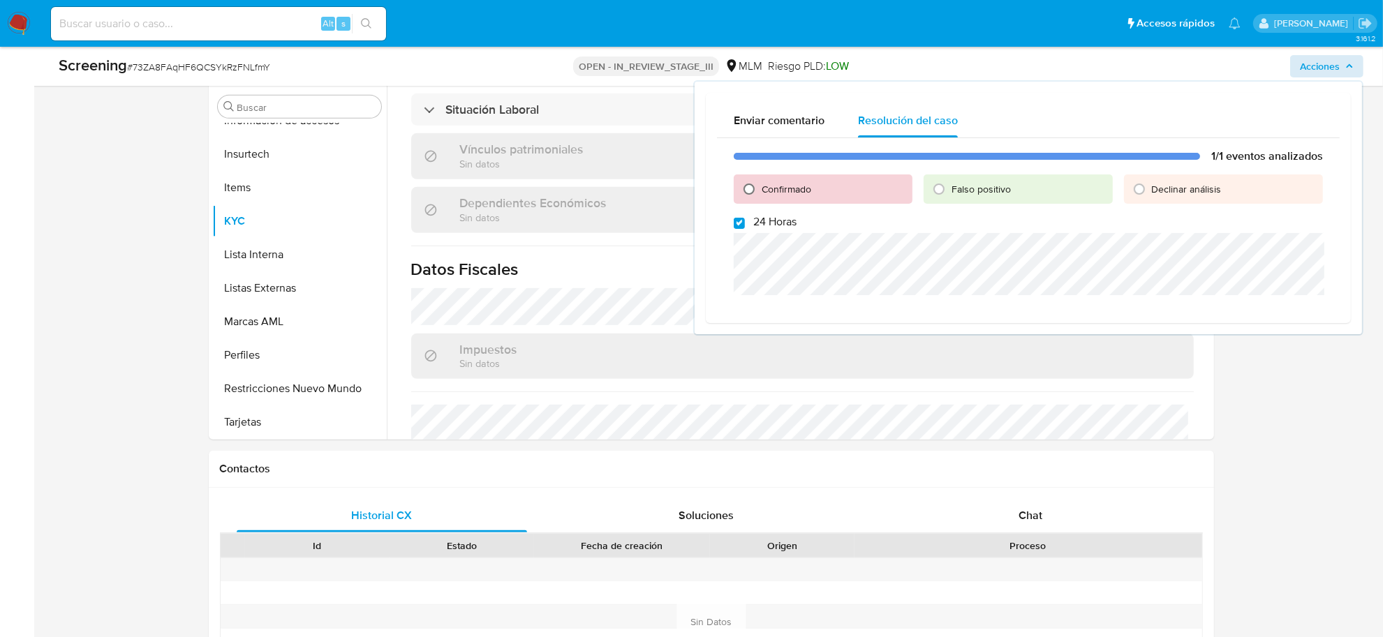
click at [742, 190] on input "Confirmado" at bounding box center [749, 189] width 22 height 22
radio input "true"
click at [734, 227] on input "24 Horas" at bounding box center [738, 223] width 11 height 11
checkbox input "false"
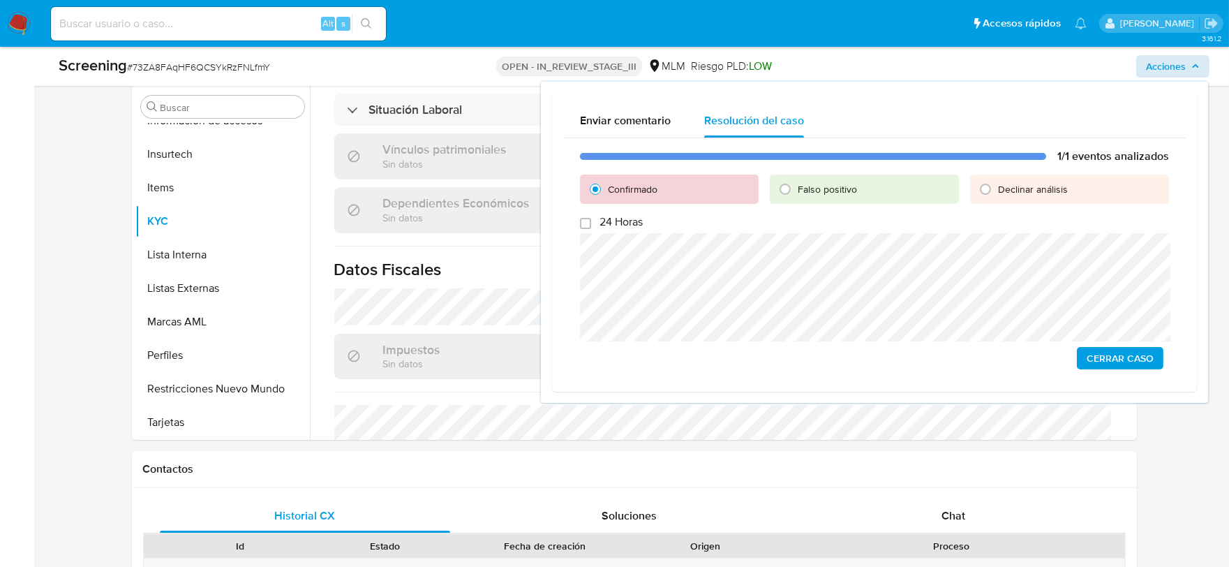
click at [1116, 352] on span "Cerrar Caso" at bounding box center [1120, 358] width 67 height 20
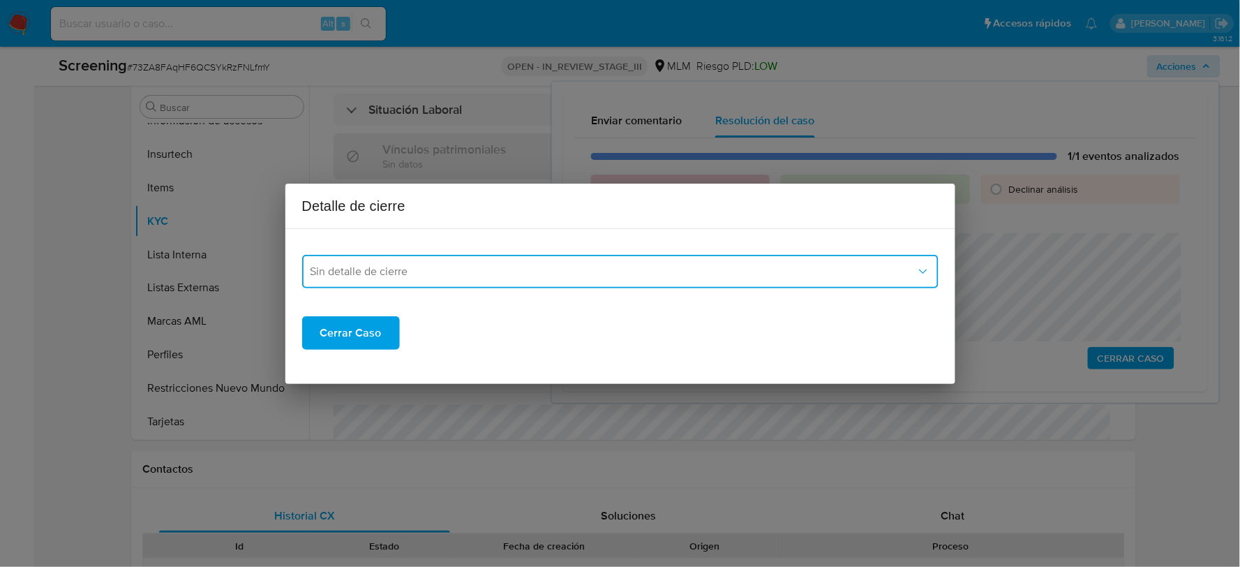
click at [664, 267] on span "Sin detalle de cierre" at bounding box center [614, 271] width 606 height 14
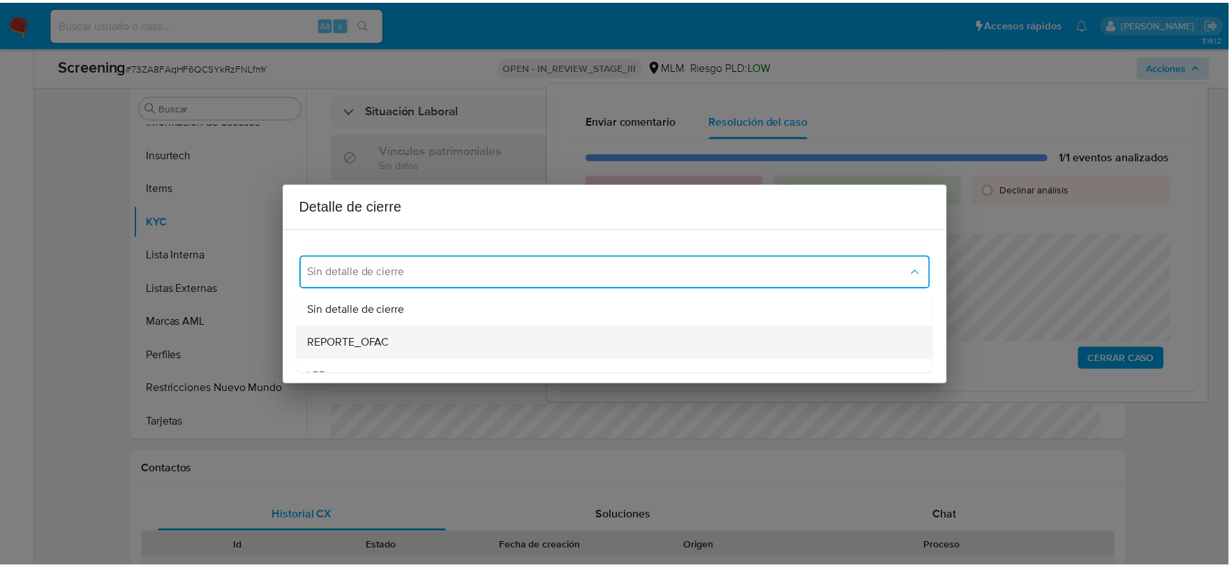
scroll to position [77, 0]
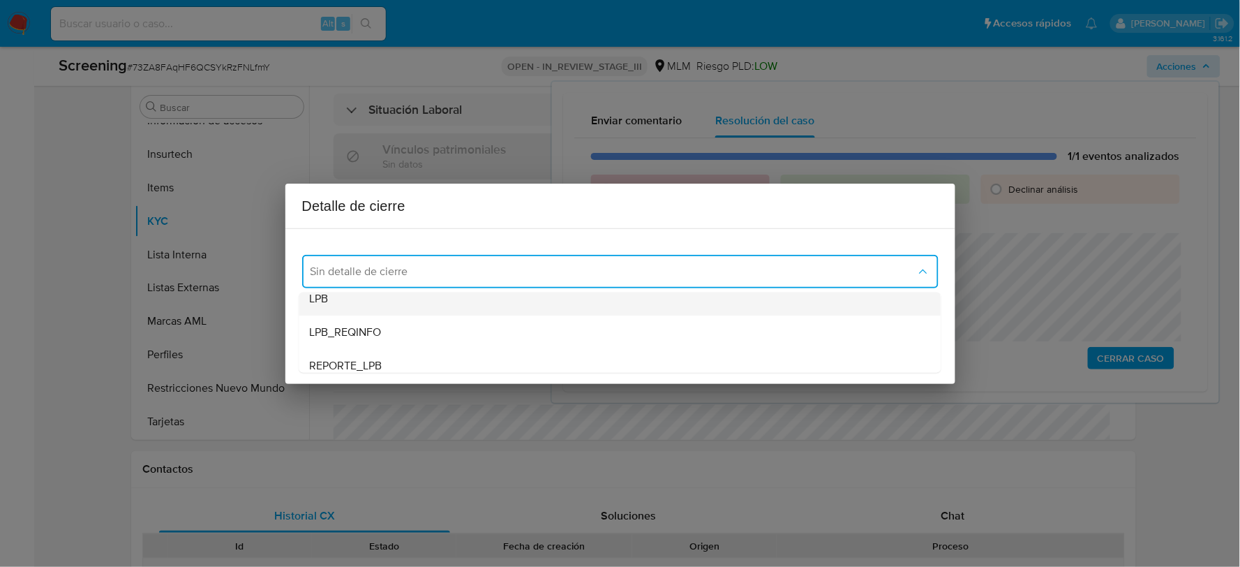
click at [371, 300] on div "LPB" at bounding box center [620, 297] width 620 height 33
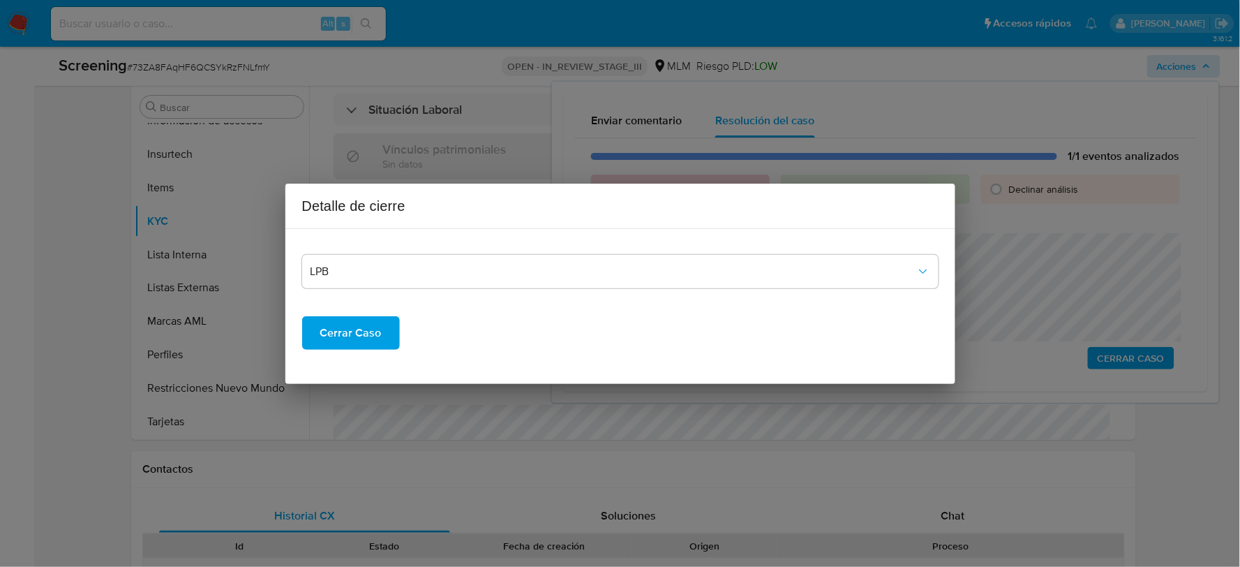
click at [357, 339] on span "Cerrar Caso" at bounding box center [350, 333] width 61 height 31
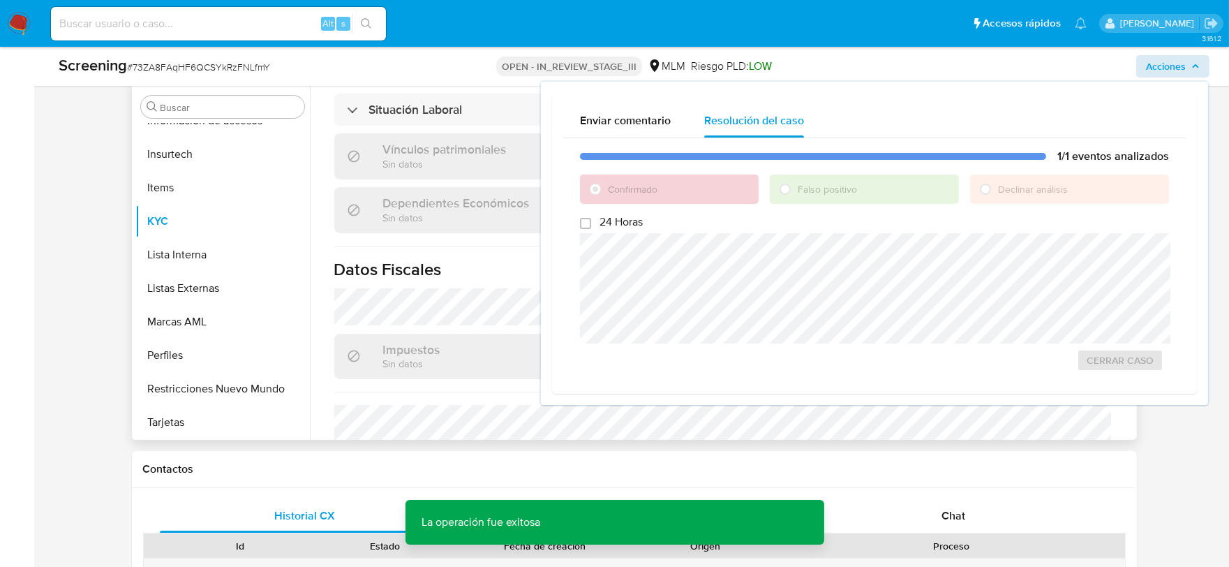
scroll to position [664, 0]
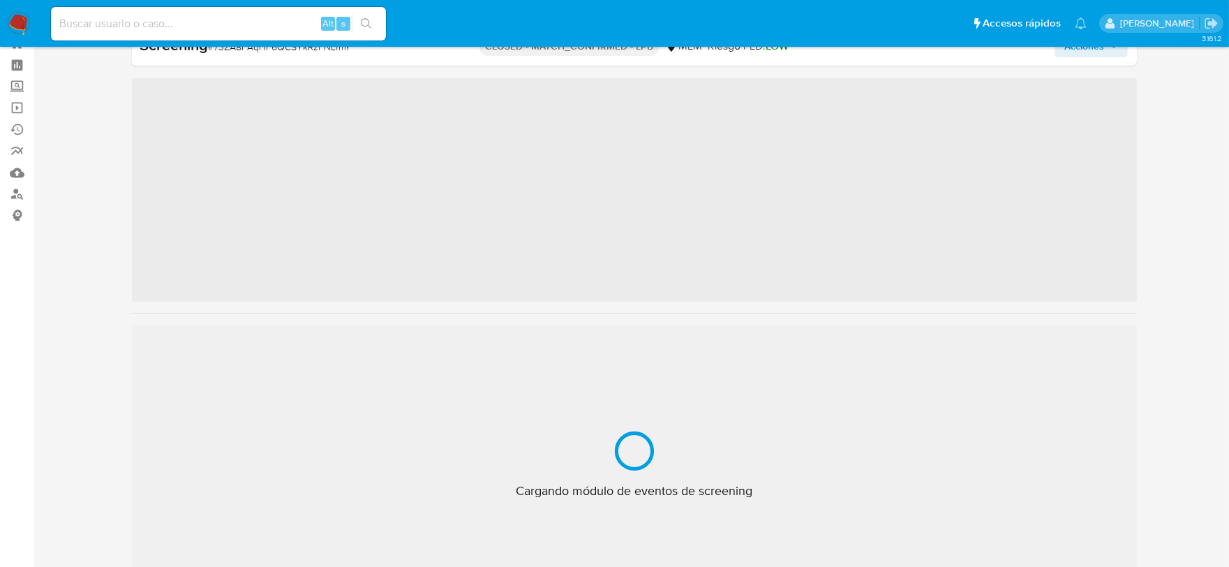
scroll to position [656, 0]
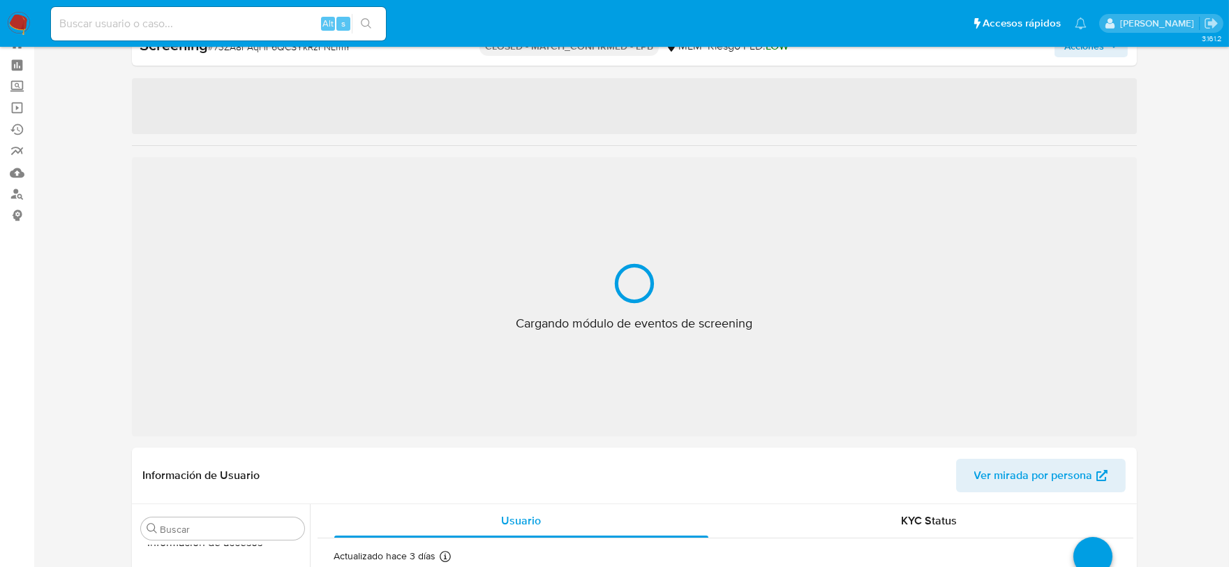
select select "10"
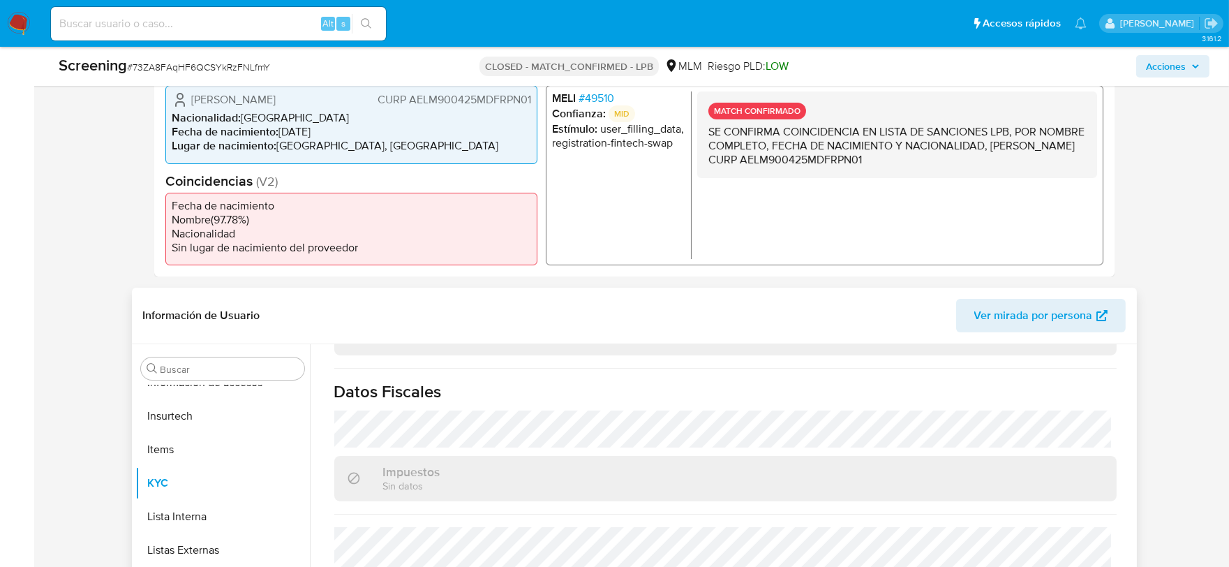
scroll to position [438, 0]
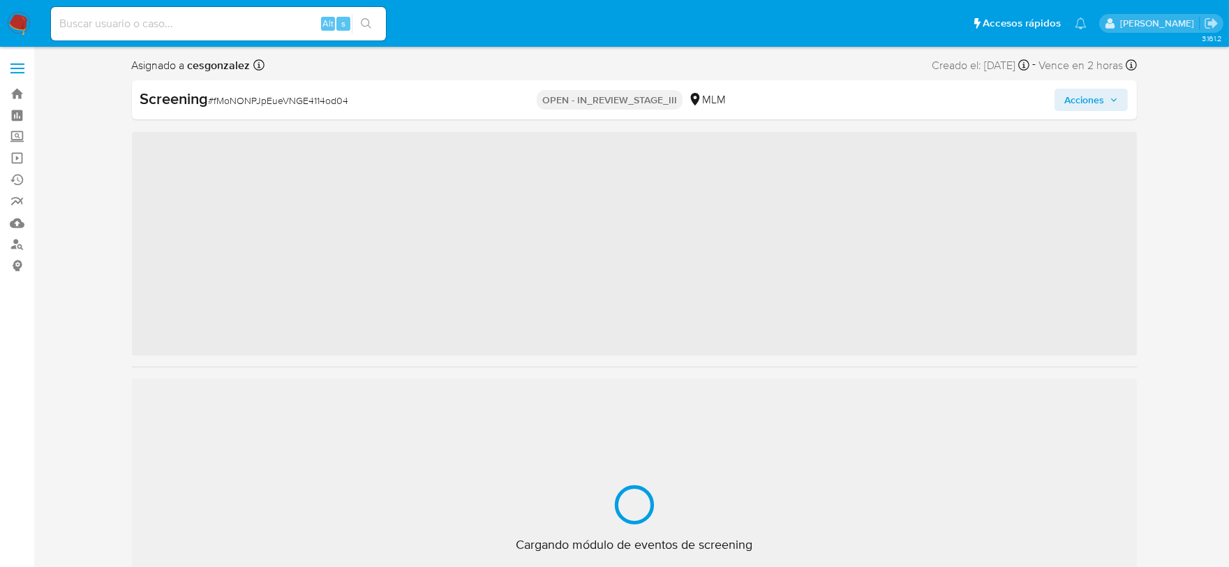
scroll to position [656, 0]
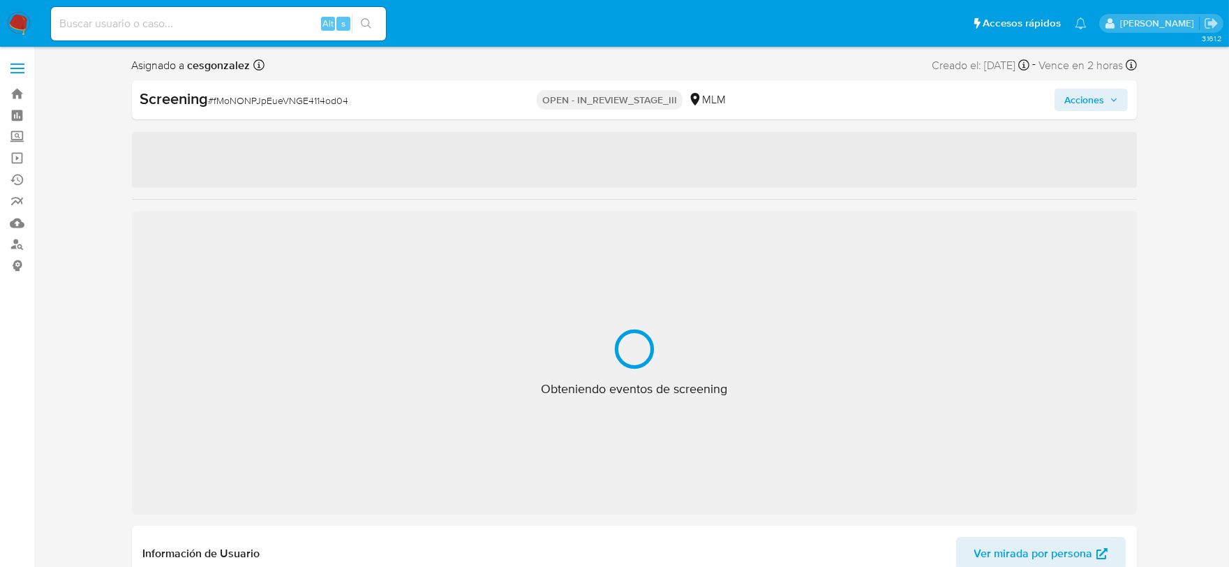
select select "10"
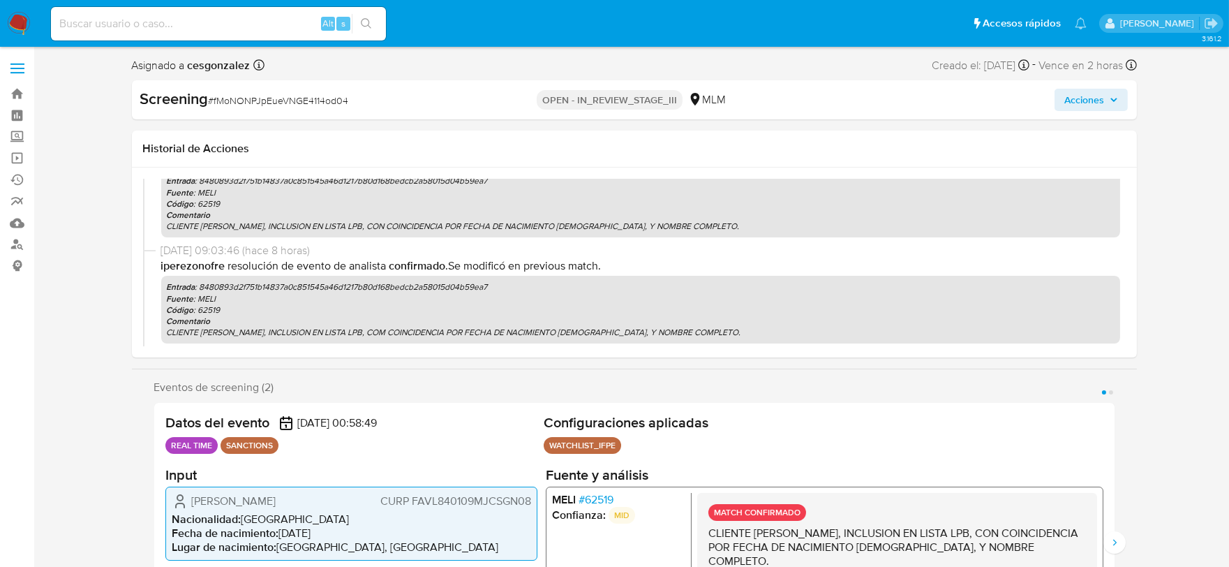
scroll to position [310, 0]
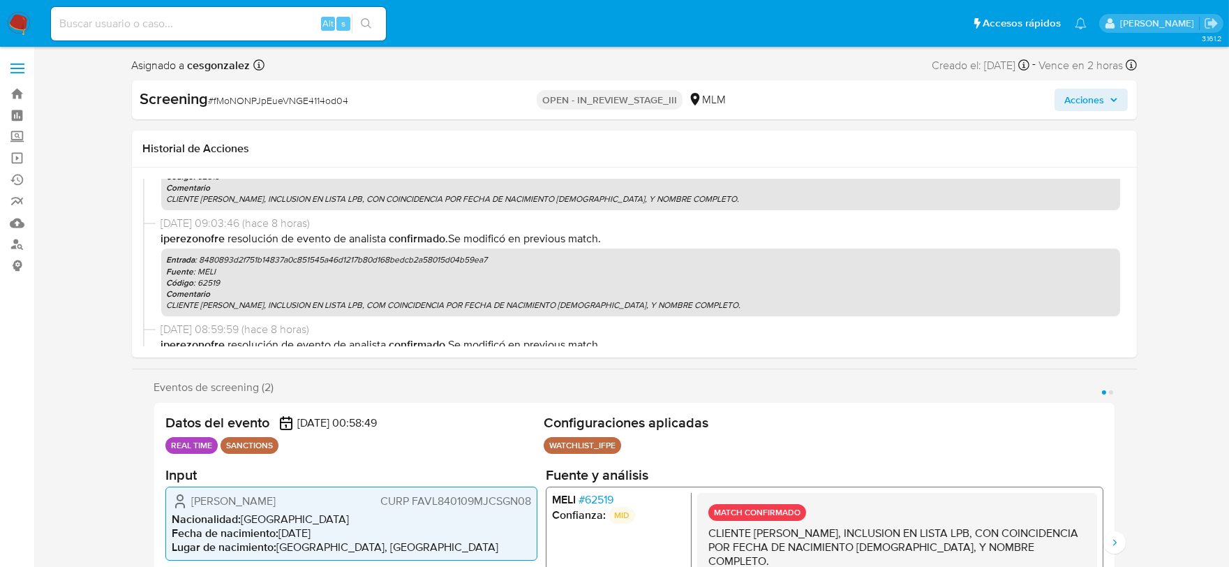
click at [265, 196] on p "CLIENTE LINDA VIVIANA FAUSTO VIGIL, INCLUSION EN LISTA LPB, CON COINCIDENCIA PO…" at bounding box center [641, 198] width 948 height 11
click at [662, 201] on p "CLIENTE [PERSON_NAME], INCLUSION EN LISTA LPB, CON COINCIDENCIA POR FECHA DE NA…" at bounding box center [641, 198] width 948 height 11
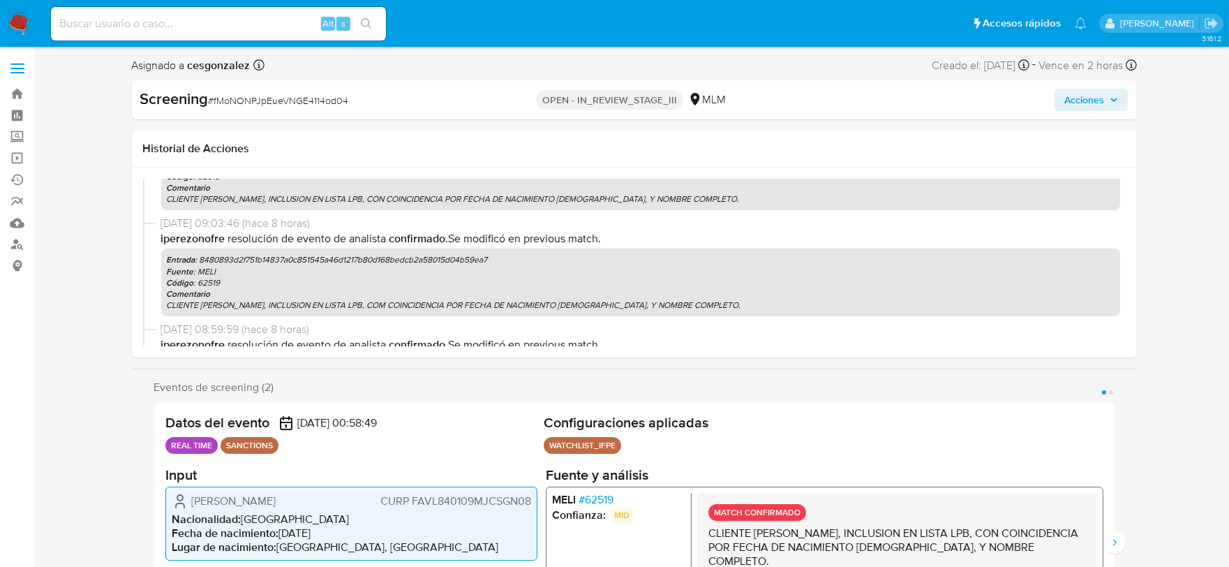
click at [662, 201] on p "CLIENTE [PERSON_NAME], INCLUSION EN LISTA LPB, CON COINCIDENCIA POR FECHA DE NA…" at bounding box center [641, 198] width 948 height 11
click at [662, 200] on p "CLIENTE [PERSON_NAME], INCLUSION EN LISTA LPB, CON COINCIDENCIA POR FECHA DE NA…" at bounding box center [641, 198] width 948 height 11
click at [662, 200] on p "CLIENTE LINDA VIVIANA FAUSTO VIGIL, INCLUSION EN LISTA LPB, CON COINCIDENCIA PO…" at bounding box center [641, 198] width 948 height 11
drag, startPoint x: 214, startPoint y: 208, endPoint x: 207, endPoint y: 204, distance: 8.1
click at [214, 206] on div "Entrada : 8480893d2f751b14837a0c851545a46d1217b80d168bedcb2a58015d04b59ea7 Fuen…" at bounding box center [640, 176] width 959 height 68
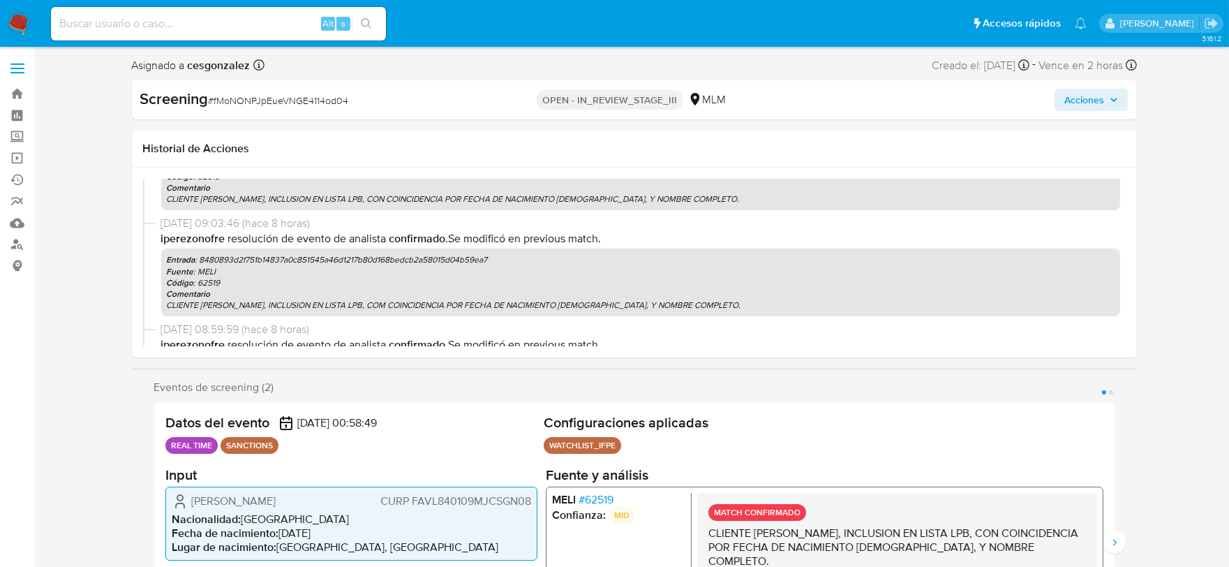
click at [200, 204] on div "Entrada : 8480893d2f751b14837a0c851545a46d1217b80d168bedcb2a58015d04b59ea7 Fuen…" at bounding box center [640, 176] width 959 height 68
drag, startPoint x: 203, startPoint y: 197, endPoint x: 311, endPoint y: 198, distance: 108.2
click at [311, 198] on p "CLIENTE LINDA VIVIANA FAUSTO VIGIL, INCLUSION EN LISTA LPB, CON COINCIDENCIA PO…" at bounding box center [641, 198] width 948 height 11
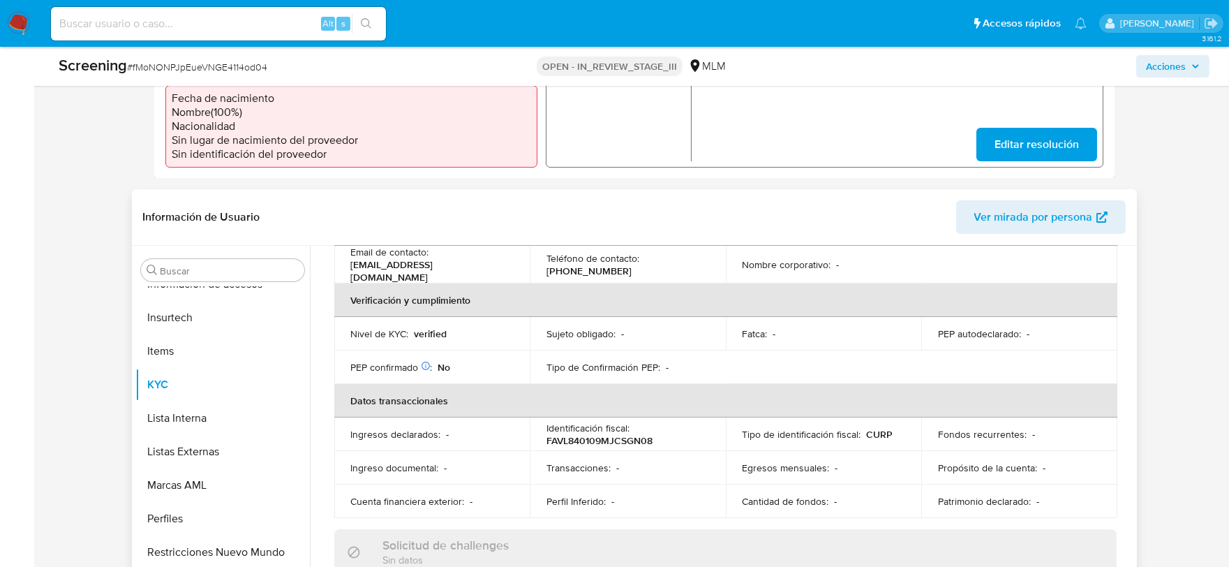
click at [627, 434] on p "FAVL840109MJCSGN08" at bounding box center [599, 440] width 106 height 13
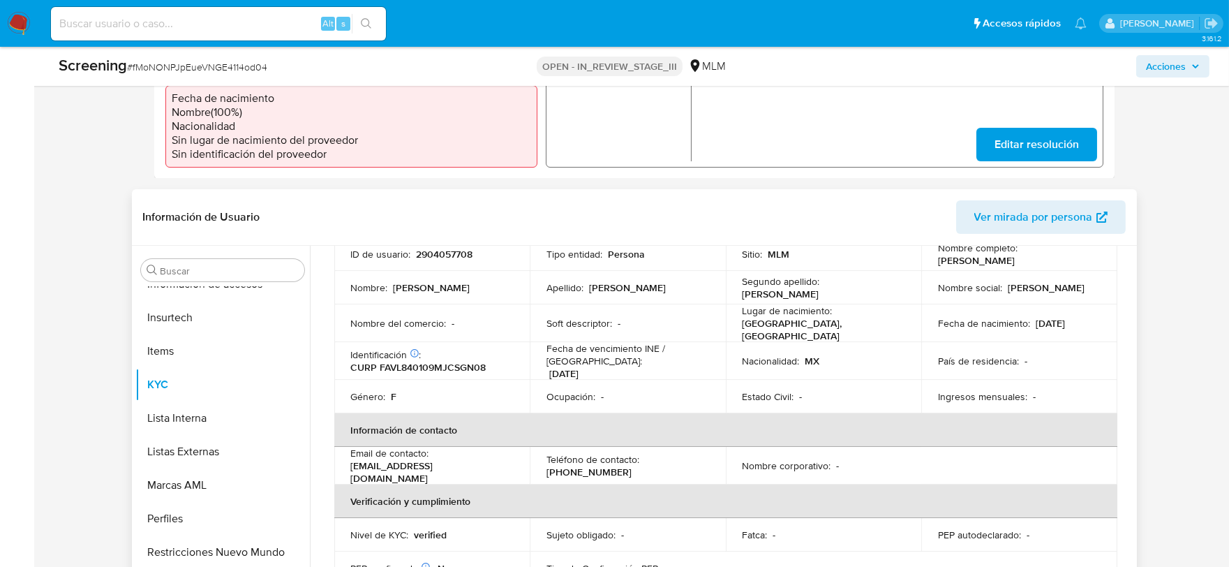
scroll to position [77, 0]
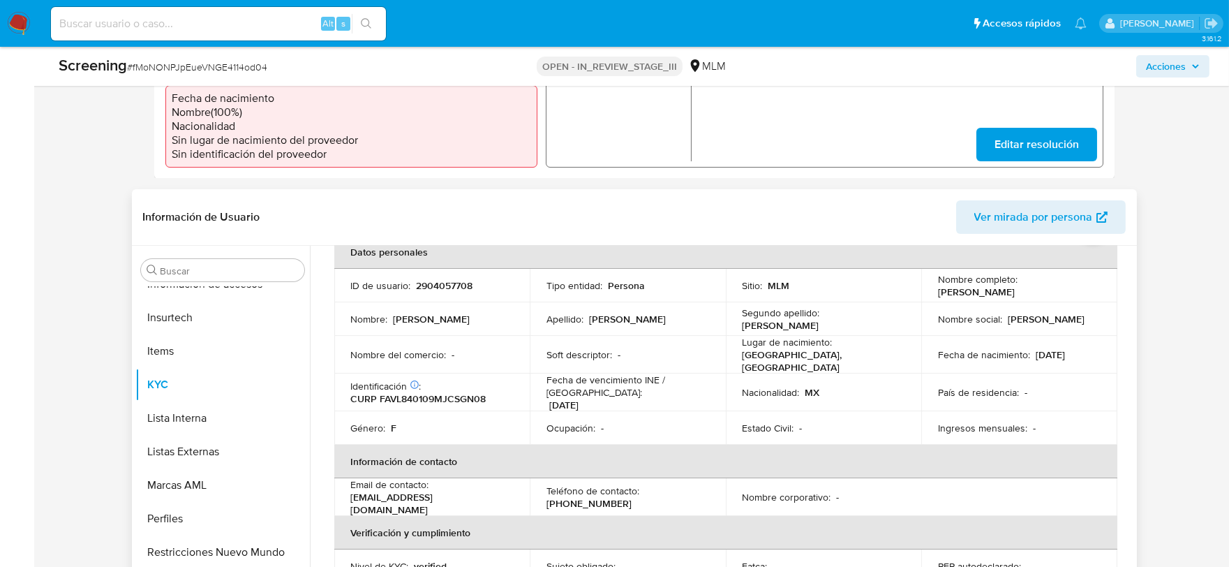
click at [448, 392] on p "CURP FAVL840109MJCSGN08" at bounding box center [418, 398] width 135 height 13
copy p "FAVL840109MJCSGN08"
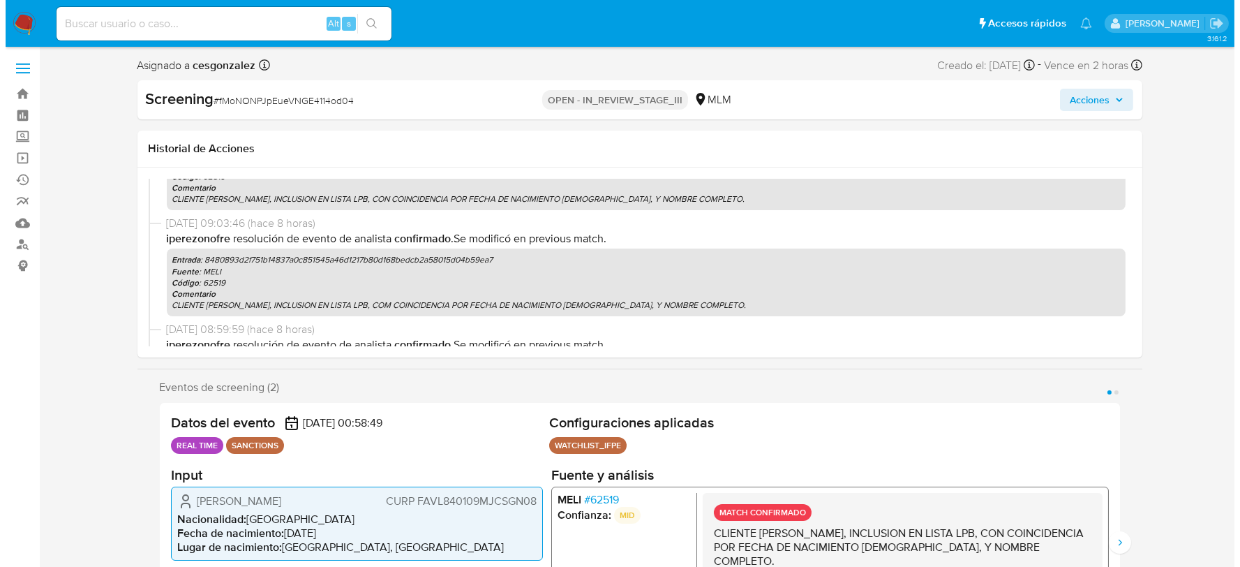
scroll to position [0, 0]
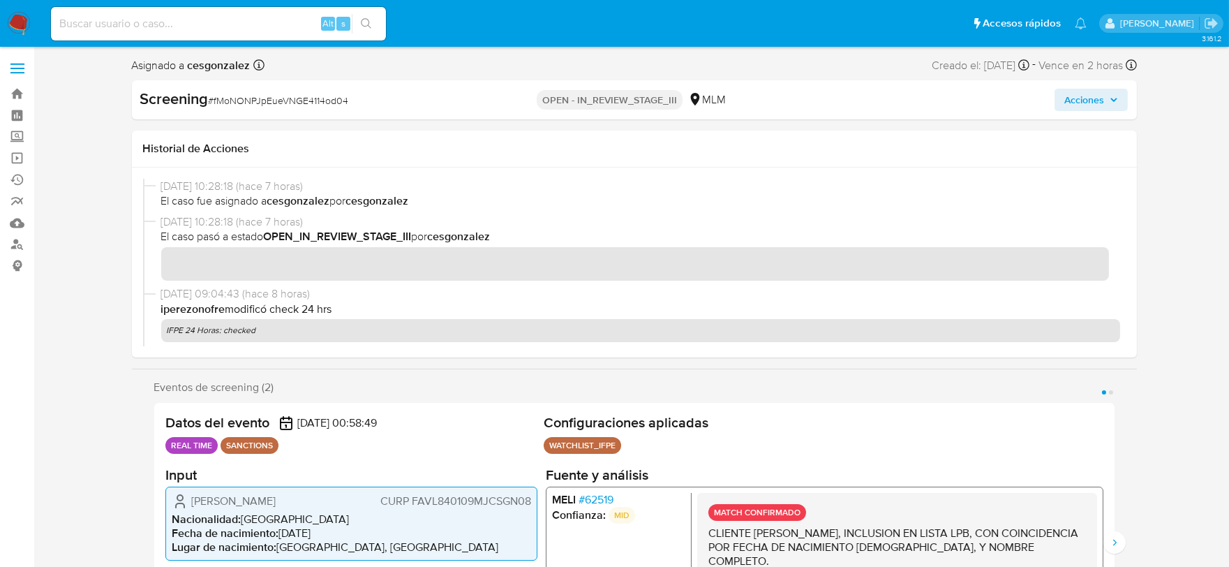
click at [1112, 98] on icon "button" at bounding box center [1114, 99] width 6 height 3
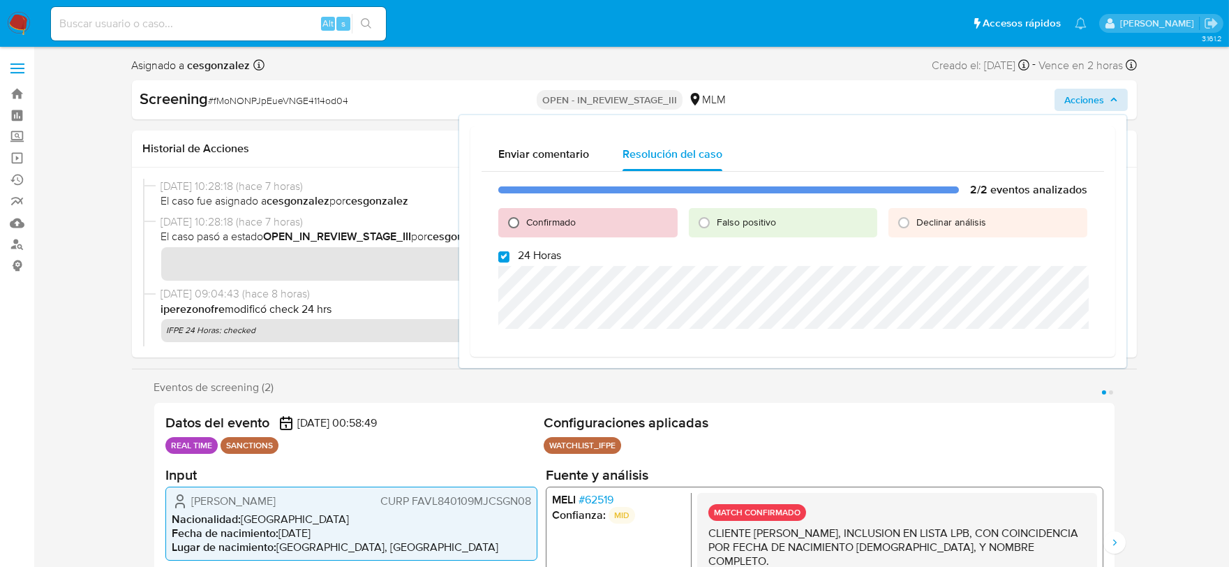
click at [508, 218] on input "Confirmado" at bounding box center [513, 222] width 22 height 22
radio input "true"
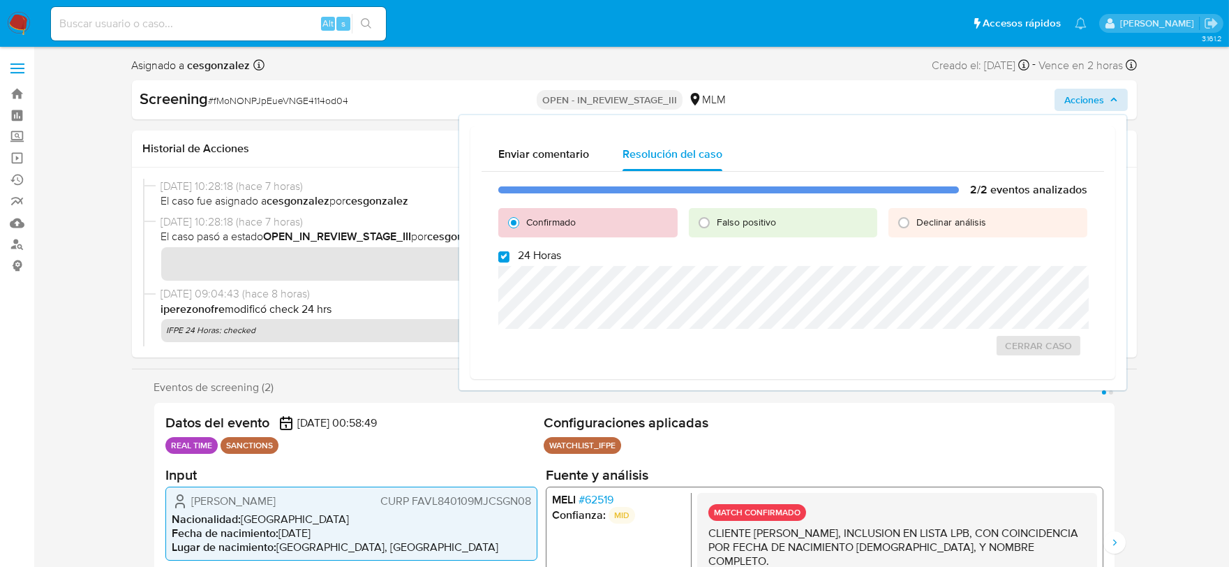
click at [505, 262] on div "2/2 eventos analizados Confirmado Falso positivo Declinar análisis 24 Horas Cer…" at bounding box center [793, 270] width 623 height 196
click at [506, 262] on div "2/2 eventos analizados Confirmado Falso positivo Declinar análisis 24 Horas Cer…" at bounding box center [793, 270] width 623 height 196
click at [505, 260] on input "24 Horas" at bounding box center [503, 256] width 11 height 11
checkbox input "false"
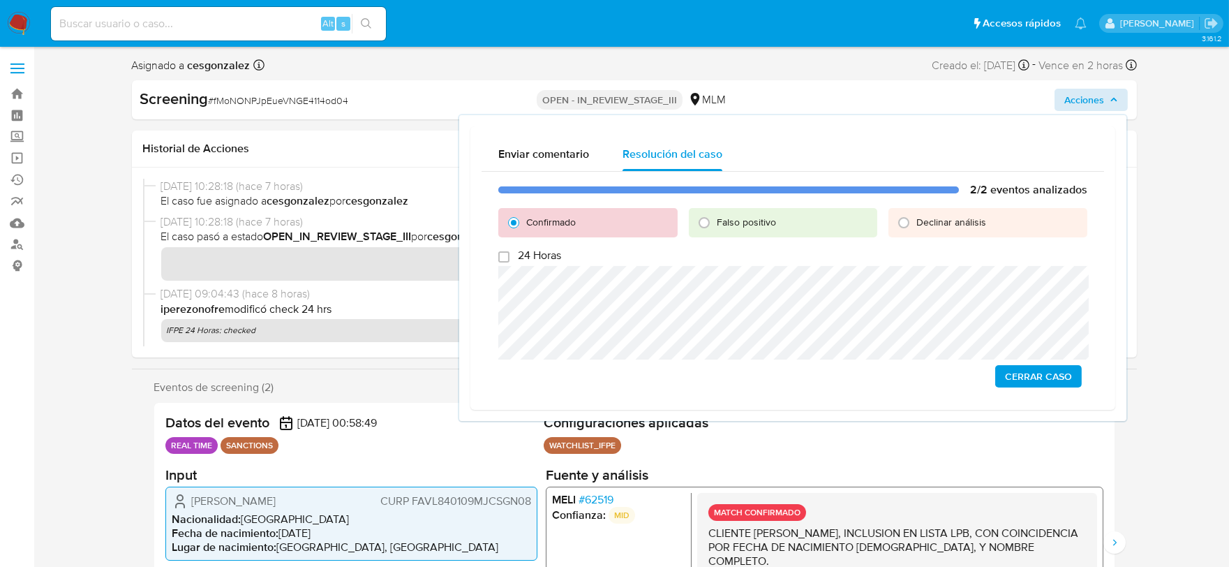
click at [1047, 387] on div "2/2 eventos analizados Confirmado Falso positivo Declinar análisis 24 Horas Cer…" at bounding box center [793, 285] width 623 height 227
click at [1027, 378] on span "Cerrar Caso" at bounding box center [1038, 376] width 67 height 20
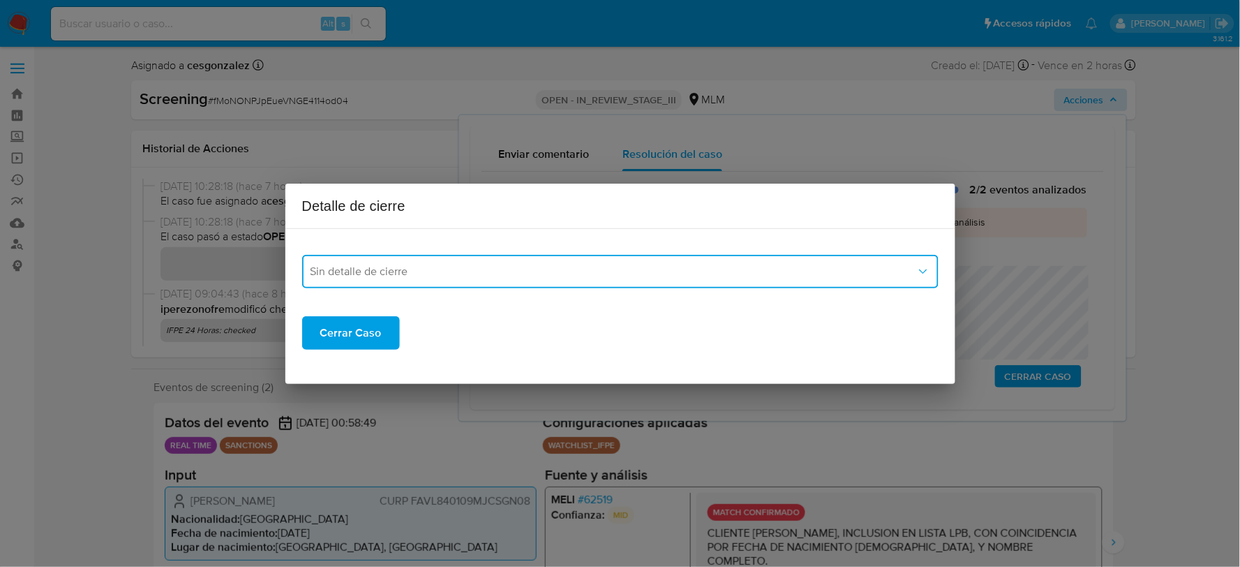
click at [621, 278] on button "Sin detalle de cierre" at bounding box center [620, 271] width 636 height 33
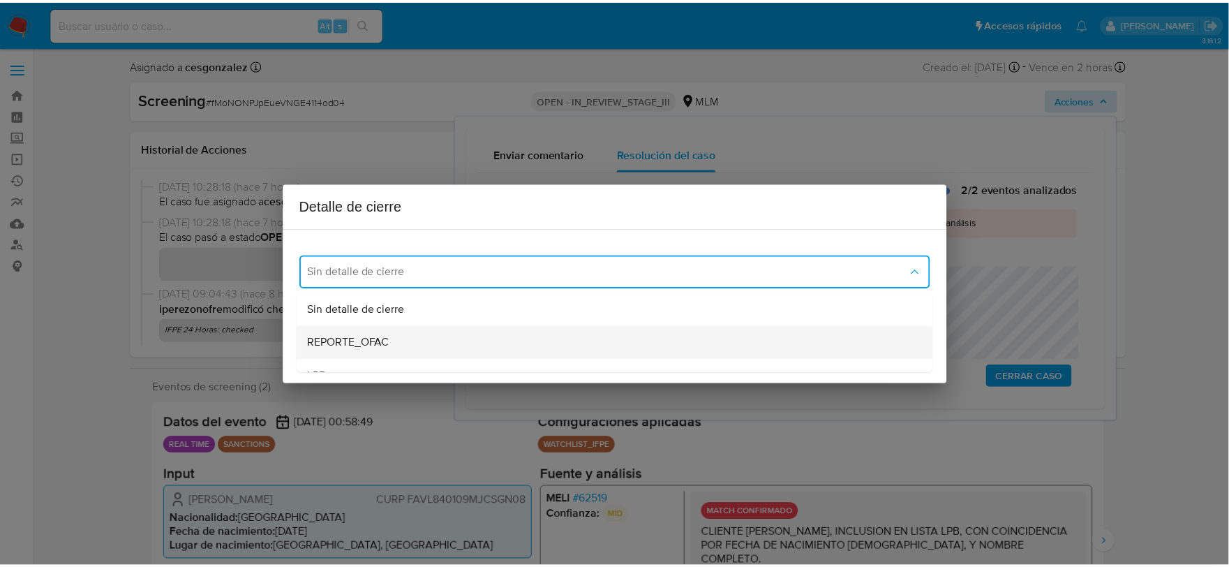
scroll to position [77, 0]
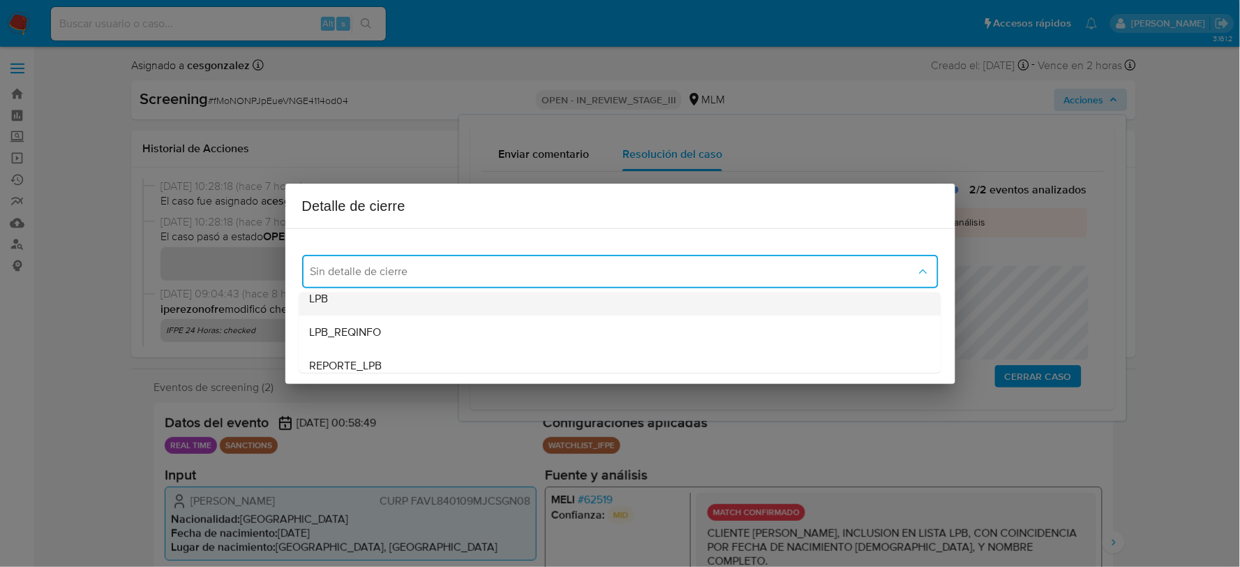
click at [442, 305] on div "LPB" at bounding box center [620, 297] width 620 height 33
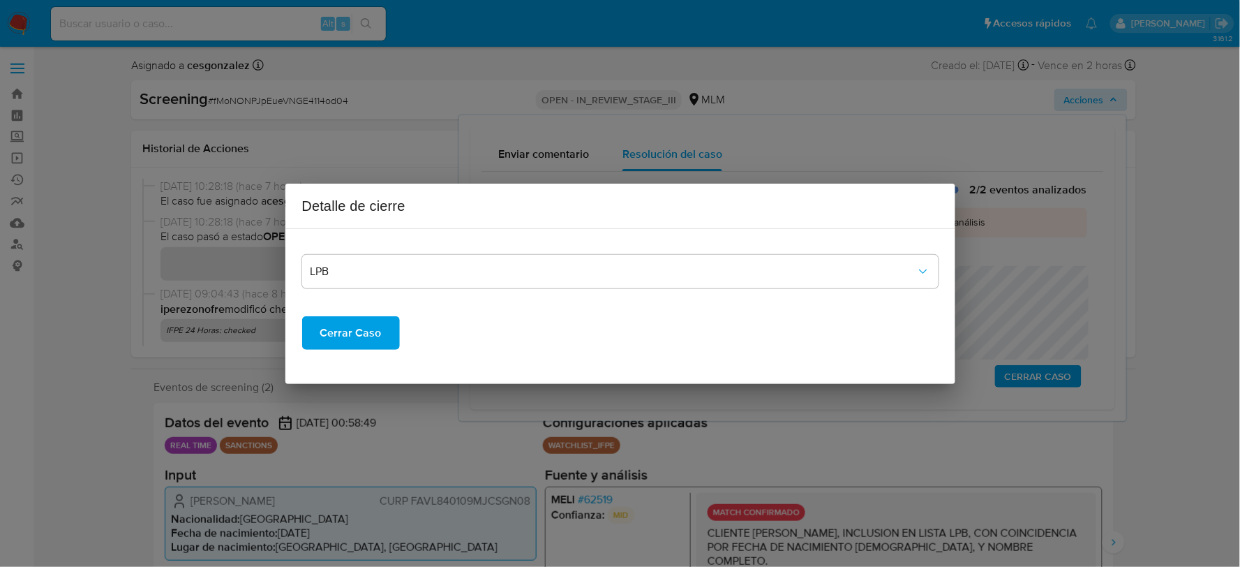
click at [335, 330] on span "Cerrar Caso" at bounding box center [350, 333] width 61 height 31
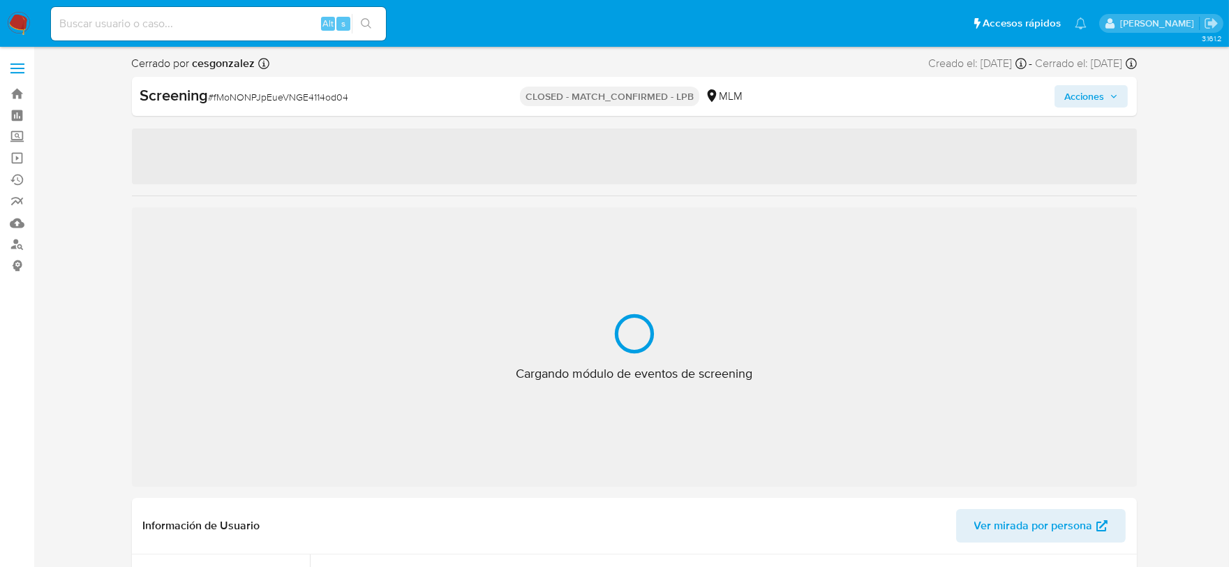
scroll to position [656, 0]
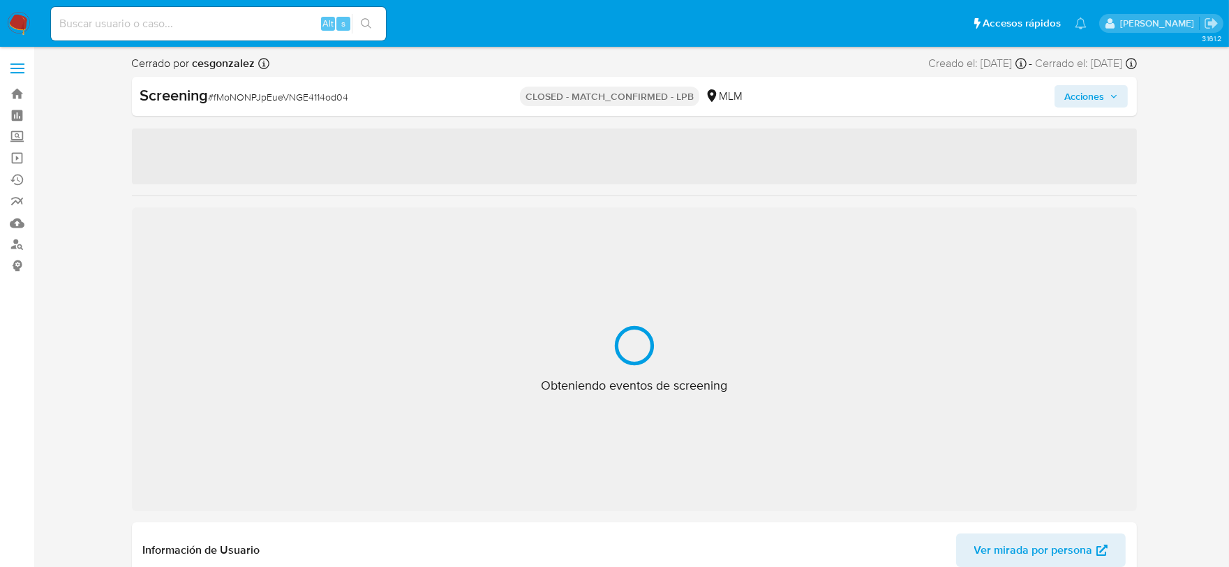
select select "10"
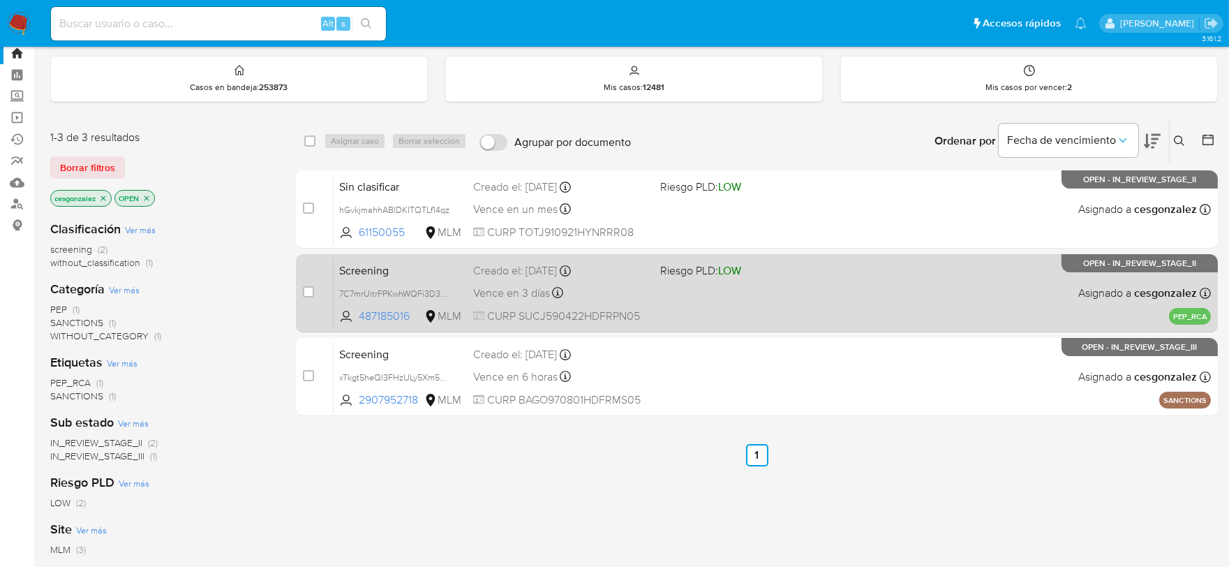
scroll to position [77, 0]
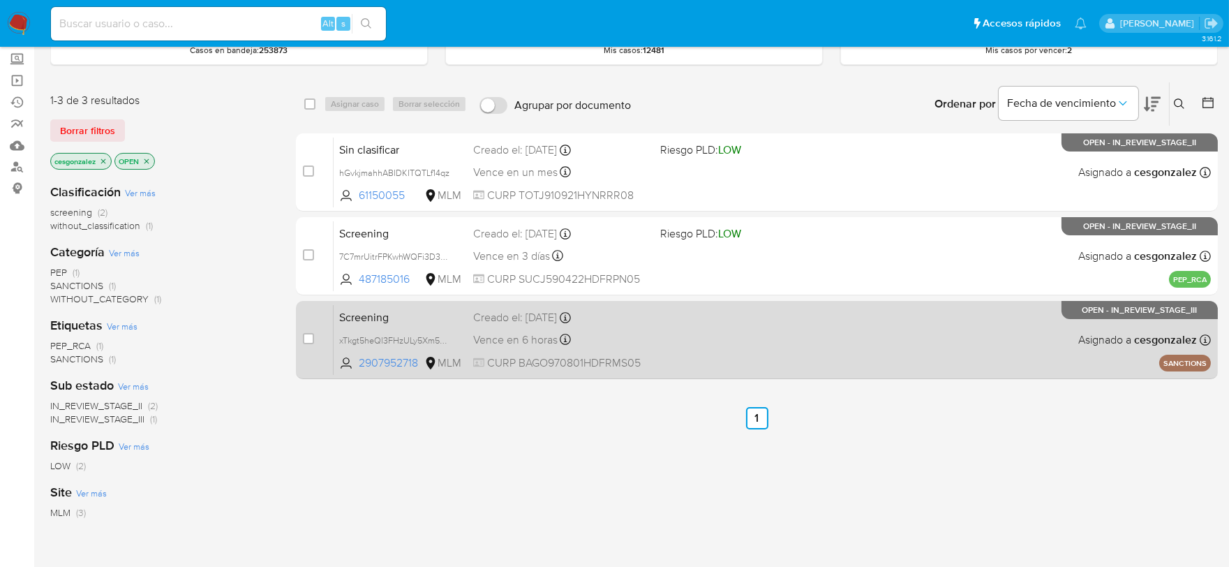
click at [519, 345] on span "Vence en 6 horas" at bounding box center [515, 339] width 84 height 15
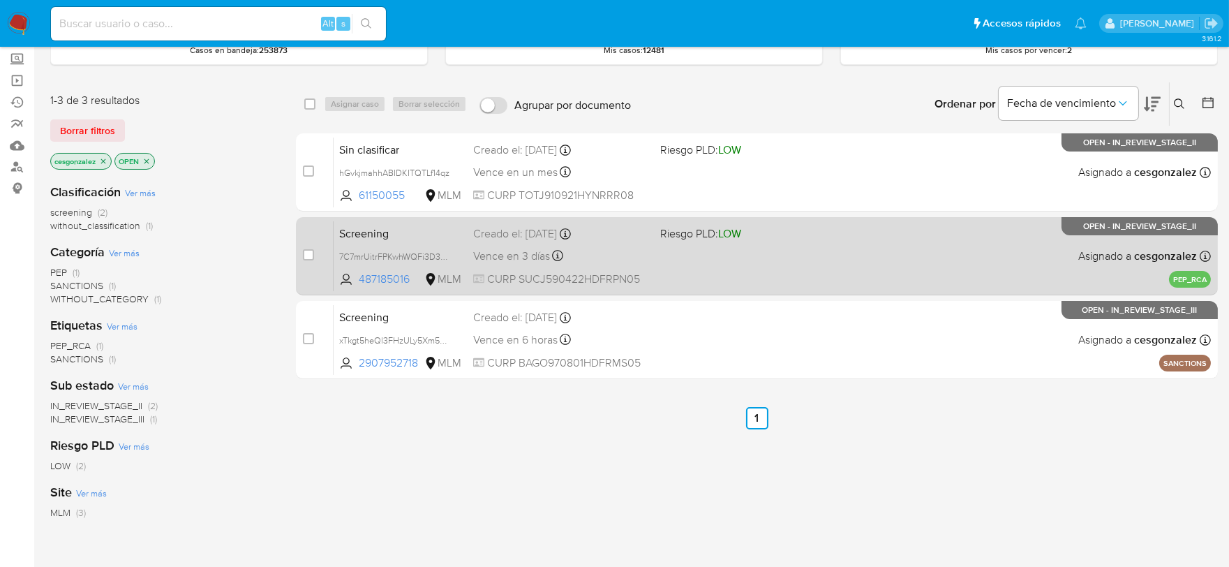
click at [491, 262] on div "Vence en 3 días Vence el 09/10/2025 14:23:08" at bounding box center [561, 255] width 176 height 19
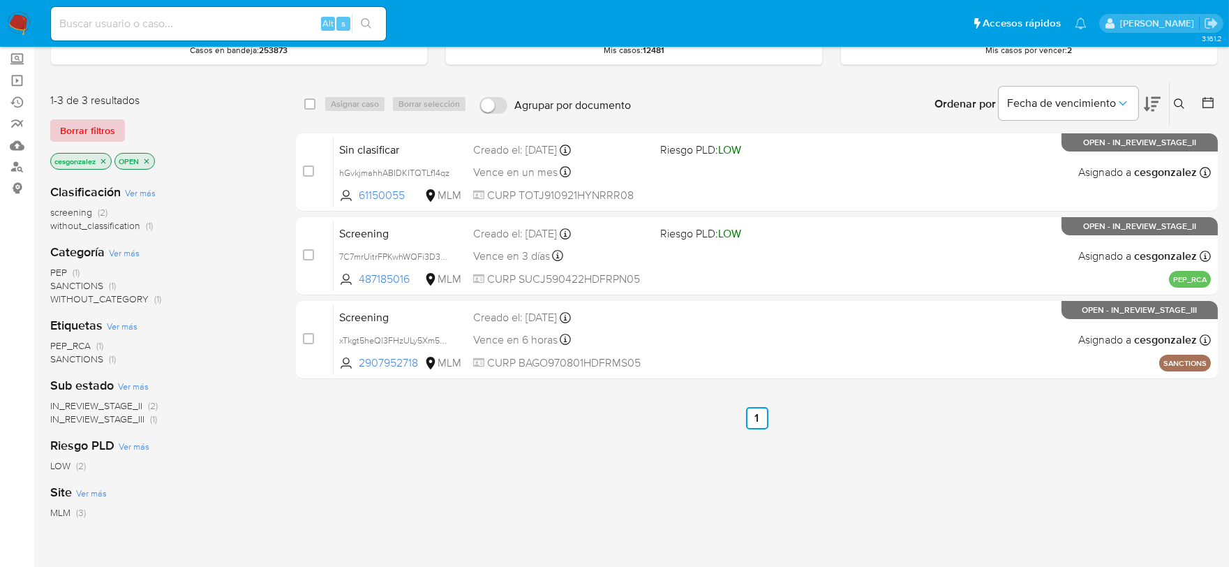
click at [82, 133] on span "Borrar filtros" at bounding box center [87, 131] width 55 height 20
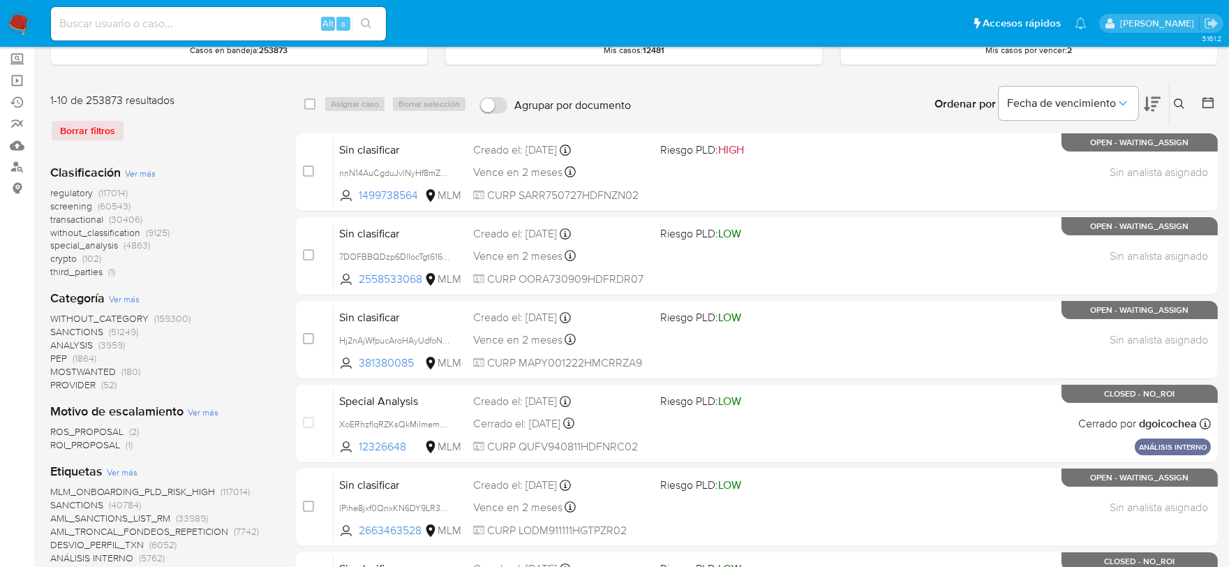
click at [73, 209] on span "screening" at bounding box center [71, 206] width 42 height 14
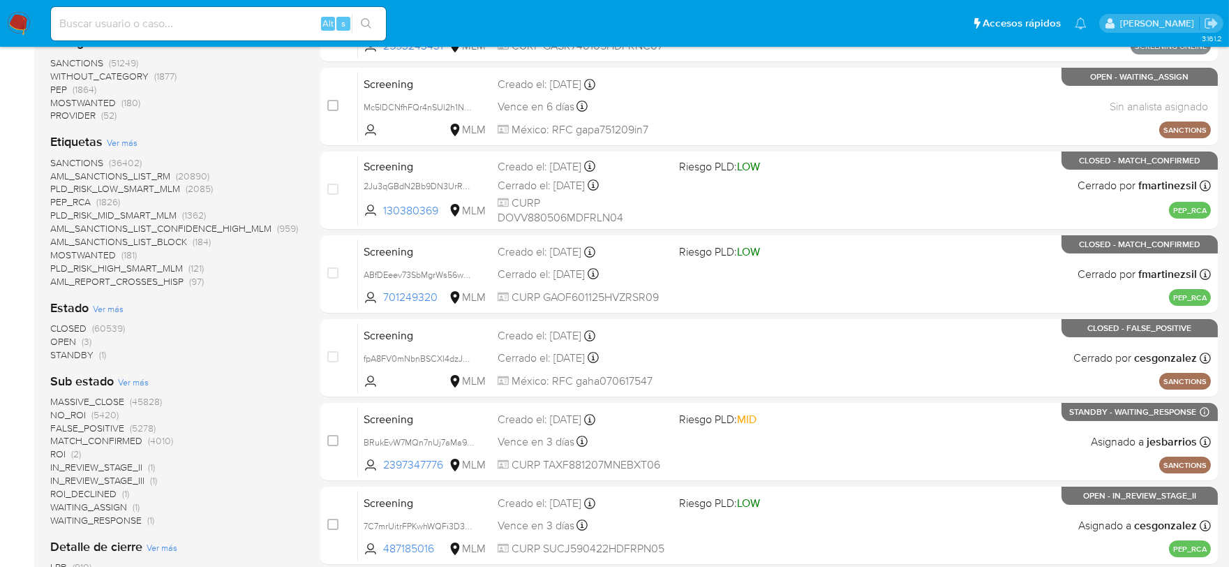
scroll to position [232, 0]
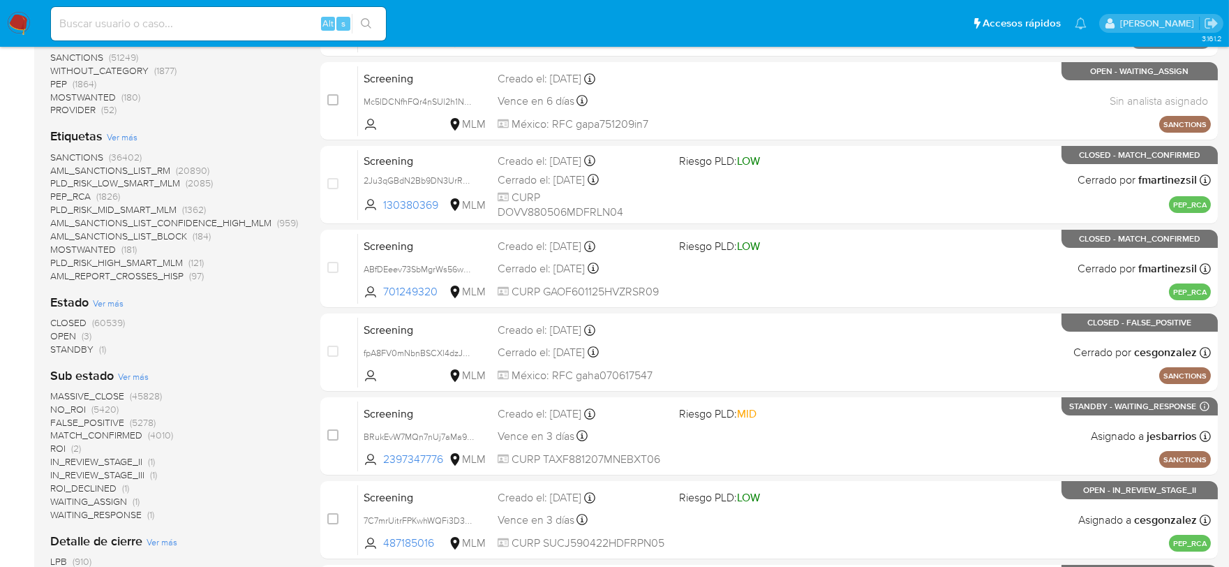
click at [59, 330] on span "OPEN" at bounding box center [63, 336] width 26 height 14
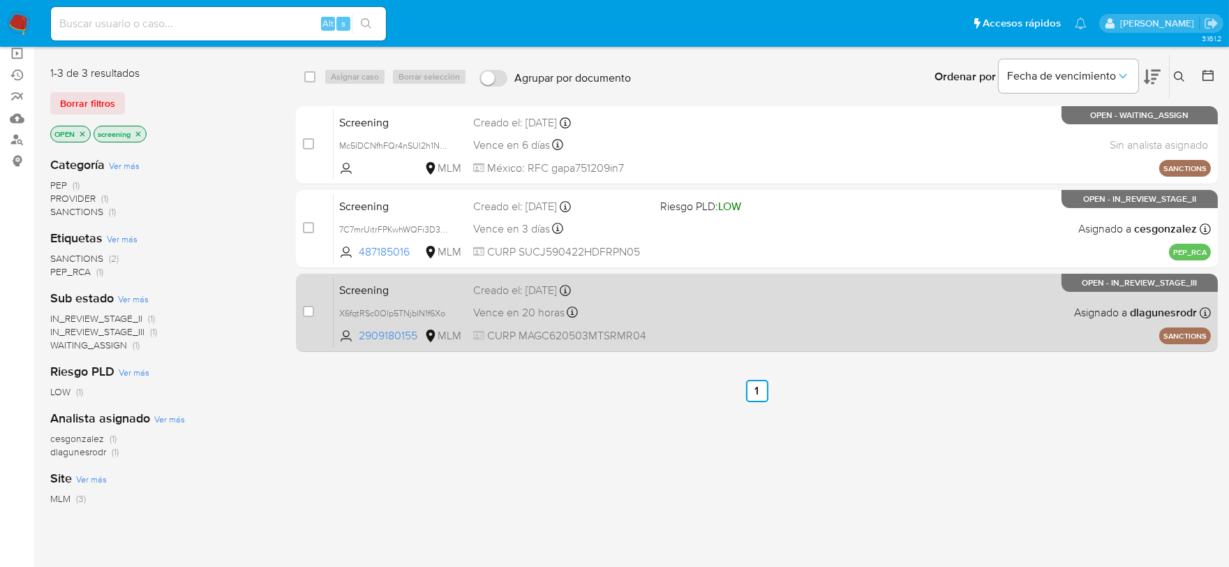
scroll to position [77, 0]
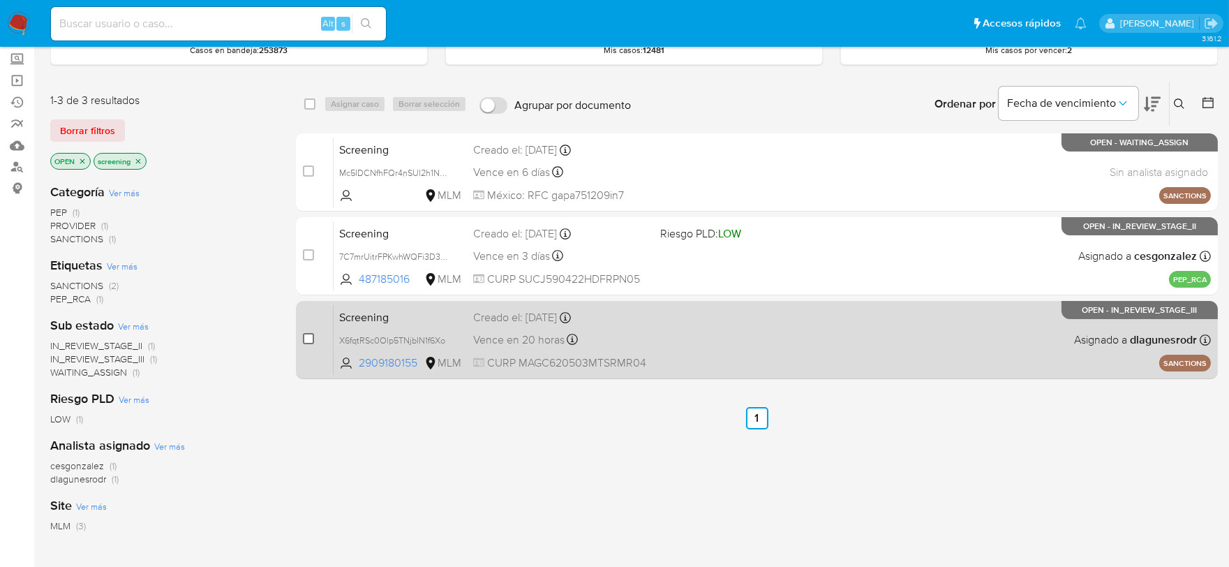
click at [306, 341] on input "checkbox" at bounding box center [308, 338] width 11 height 11
checkbox input "true"
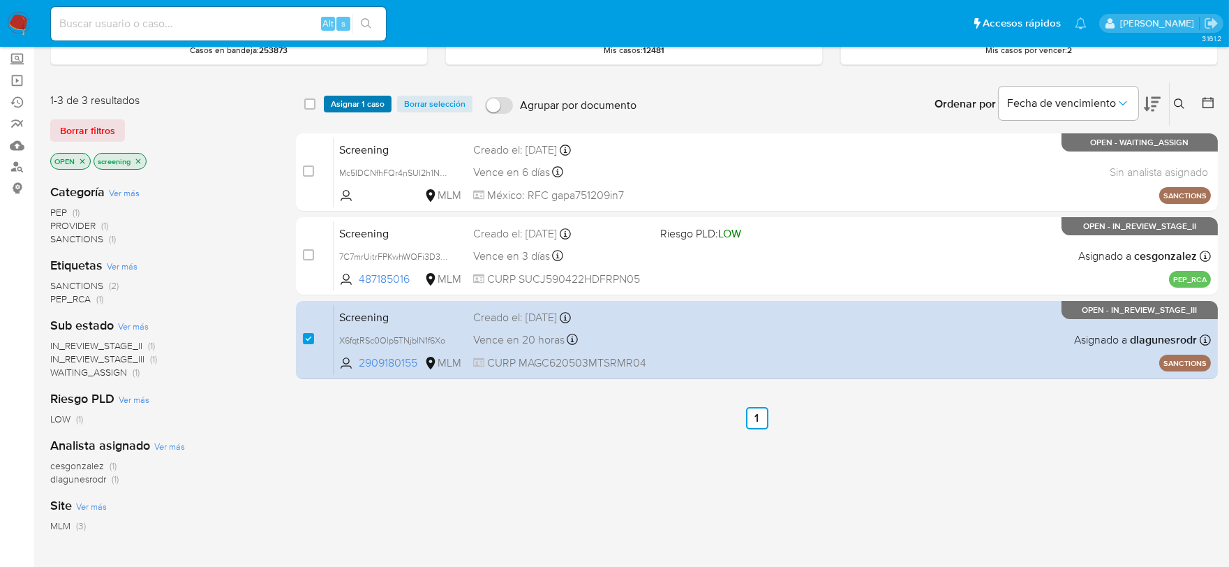
click at [344, 105] on span "Asignar 1 caso" at bounding box center [358, 104] width 54 height 14
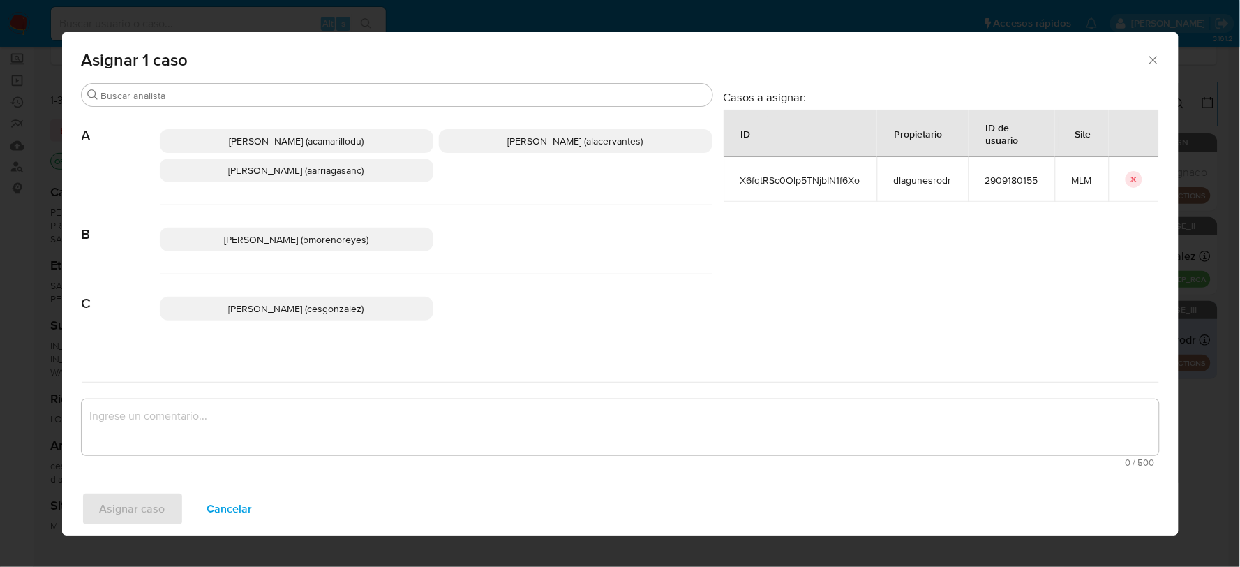
click at [303, 311] on span "Cesar Gonzalez (cesgonzalez)" at bounding box center [296, 308] width 135 height 14
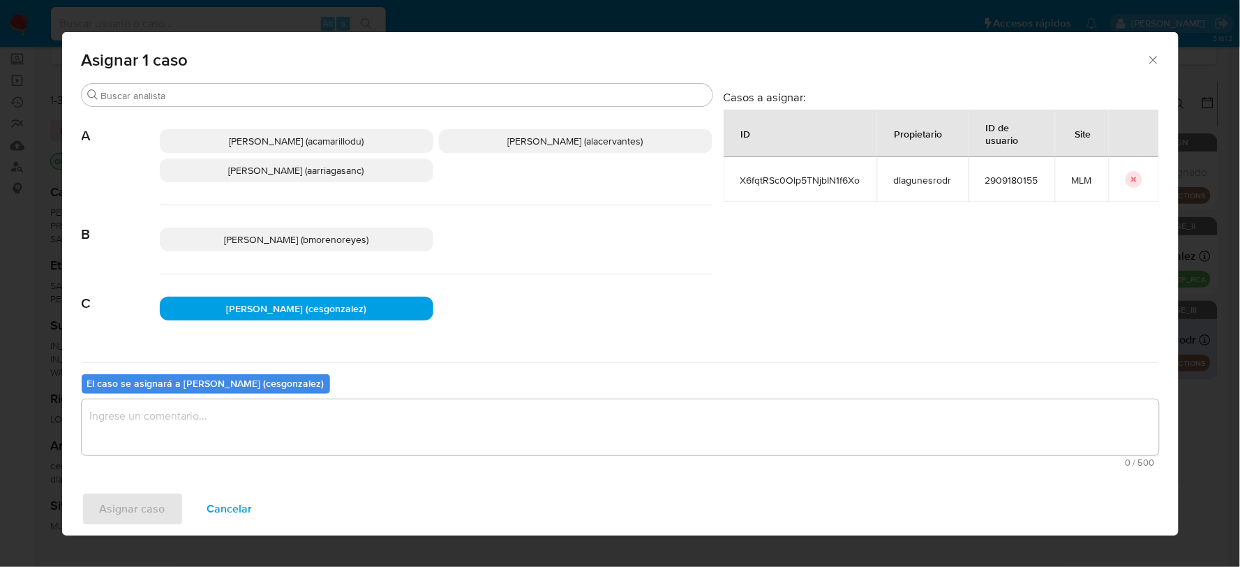
click at [255, 426] on textarea "assign-modal" at bounding box center [621, 427] width 1078 height 56
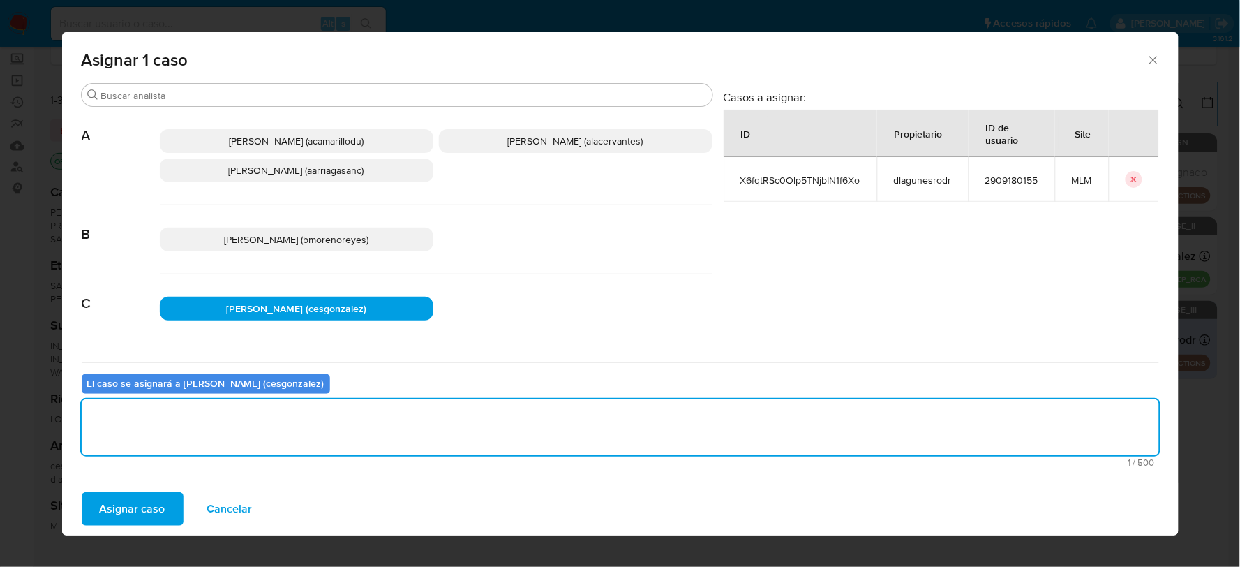
click at [126, 507] on span "Asignar caso" at bounding box center [133, 508] width 66 height 31
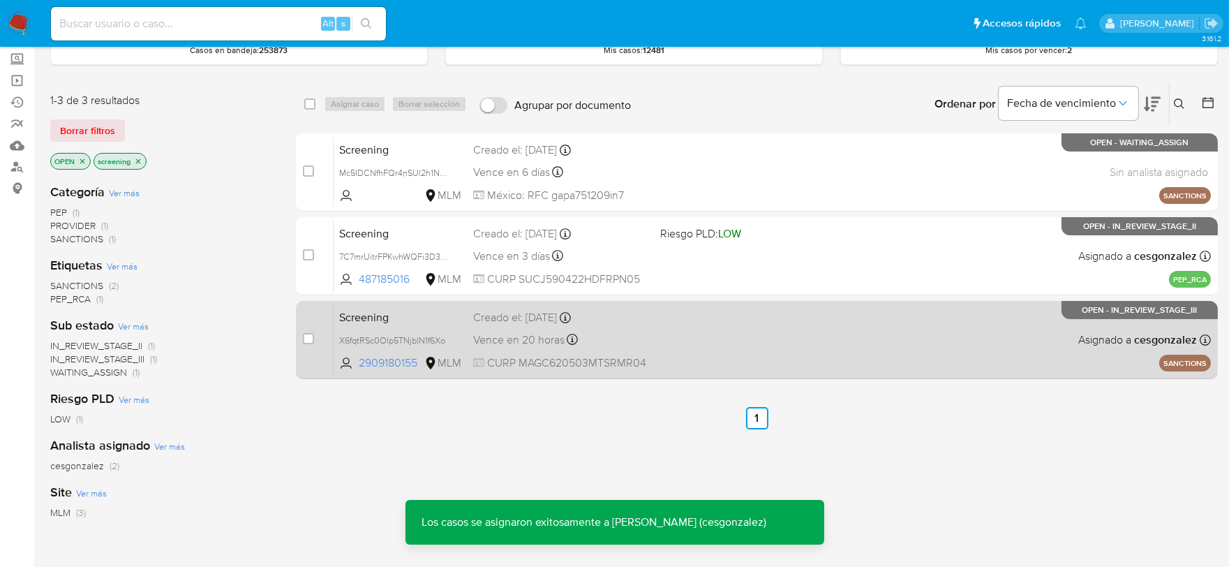
click at [619, 334] on div "Vence en 20 horas Vence el 07/10/2025 13:37:49" at bounding box center [561, 339] width 176 height 19
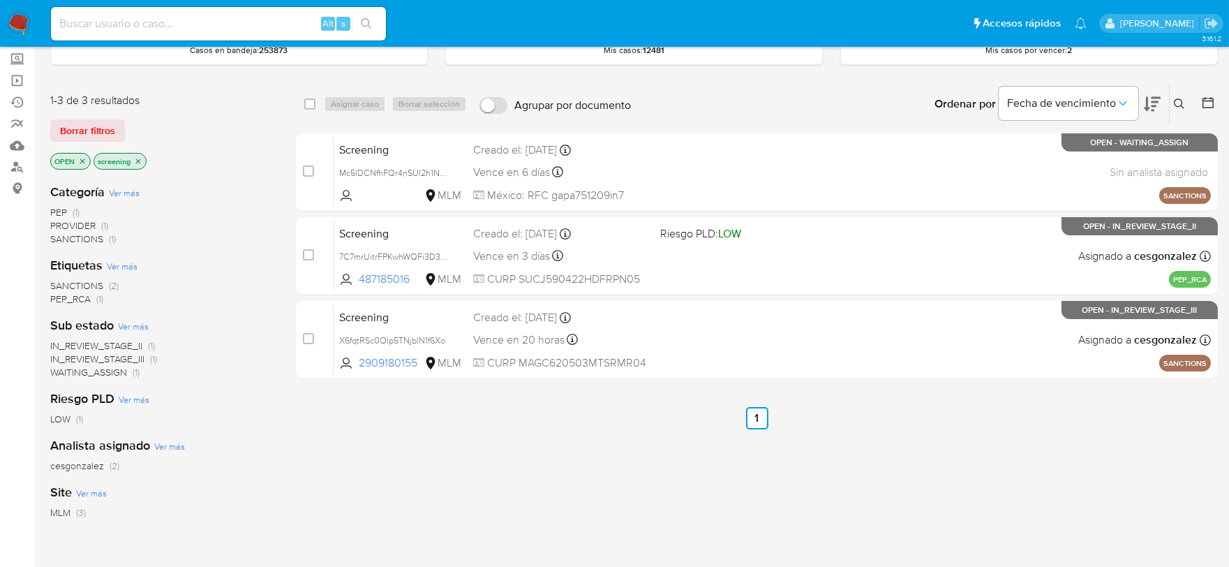
click at [15, 22] on img at bounding box center [19, 24] width 24 height 24
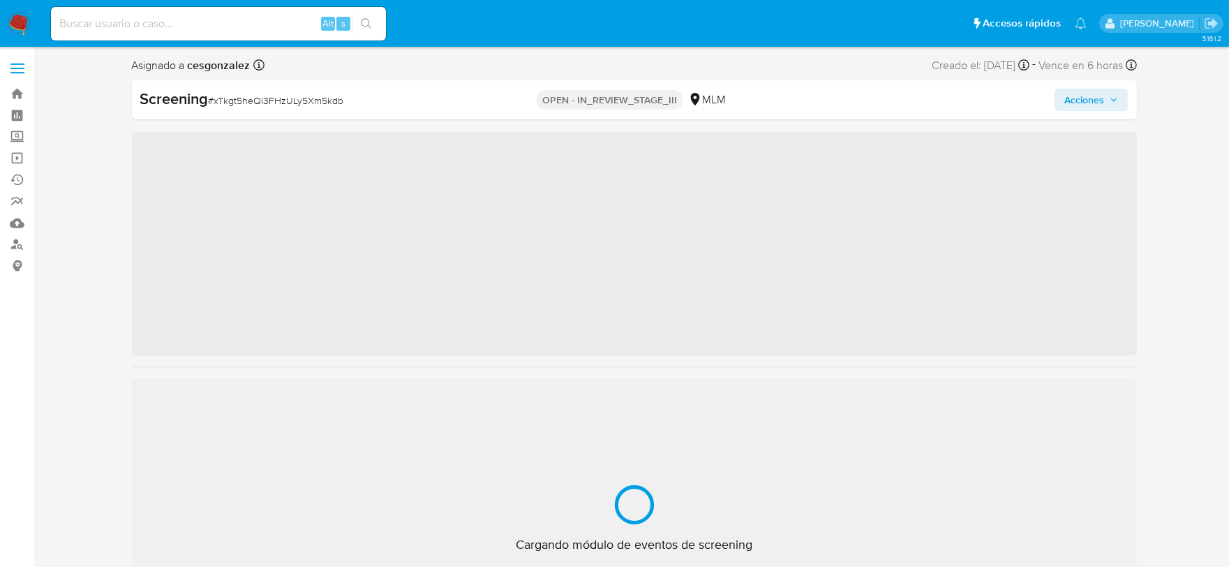
scroll to position [656, 0]
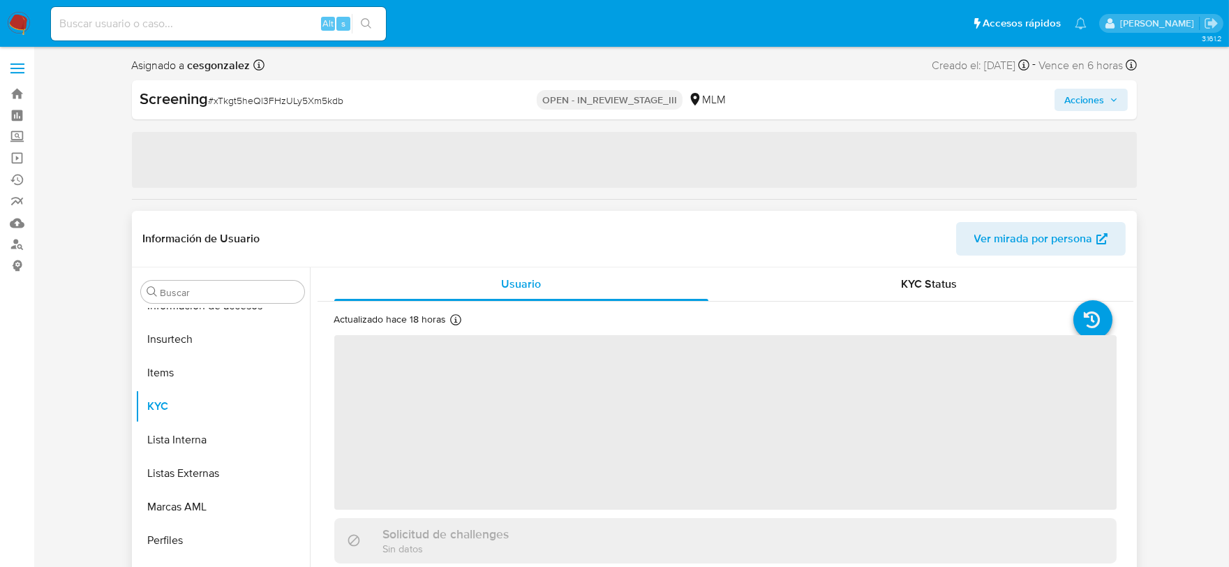
select select "10"
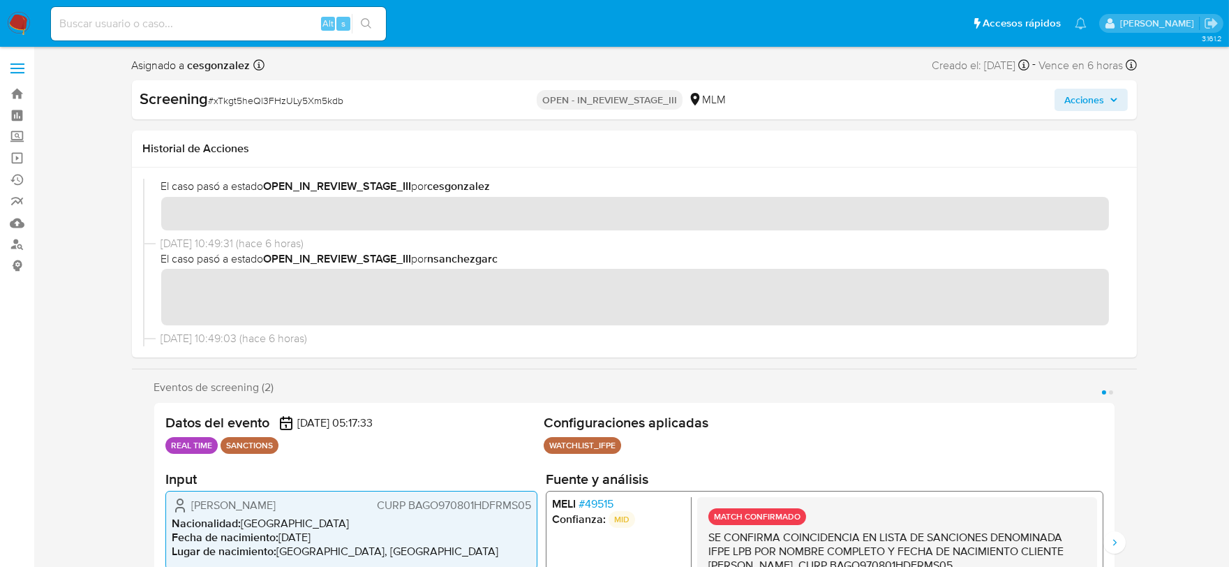
scroll to position [77, 0]
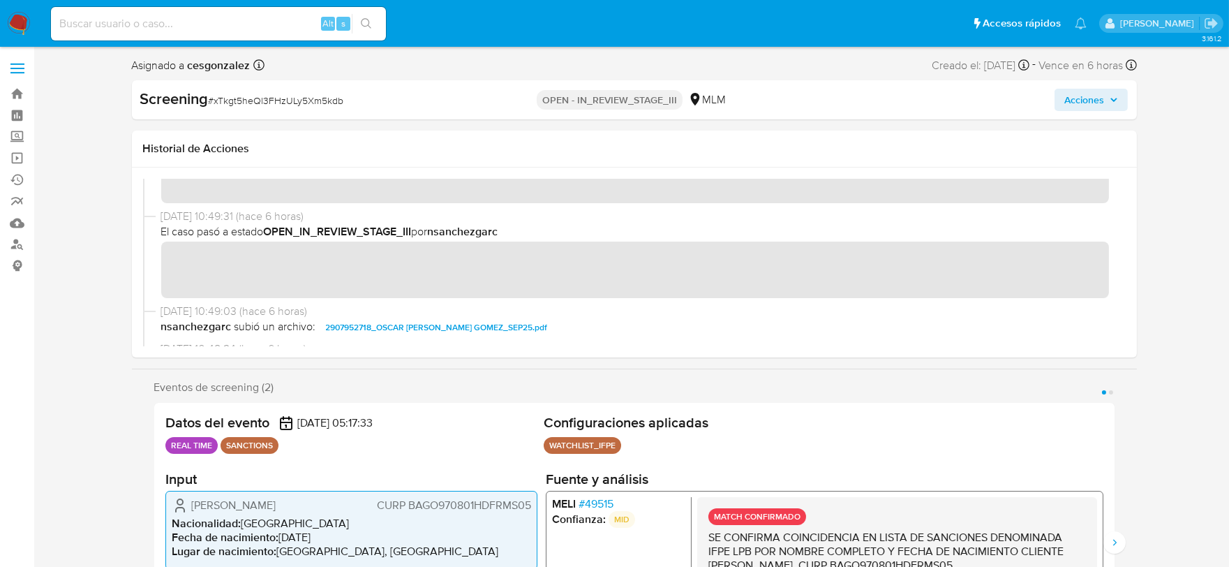
click at [1106, 112] on div "Screening # xTkgt5heQl3FHzULy5Xm5kdb OPEN - IN_REVIEW_STAGE_III MLM Acciones" at bounding box center [634, 99] width 1005 height 39
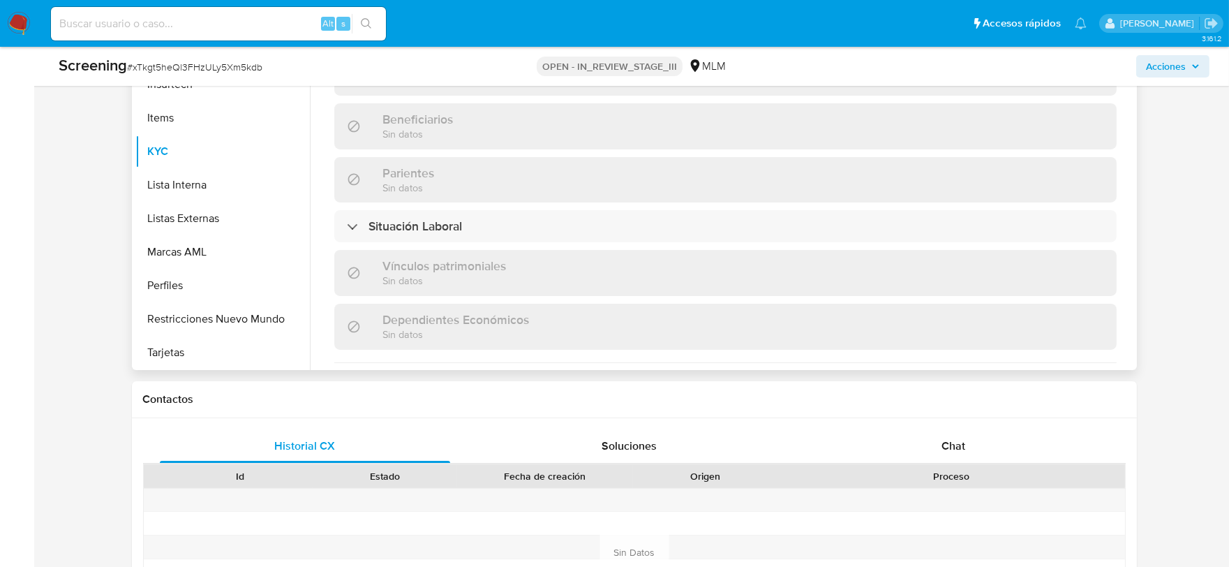
scroll to position [881, 0]
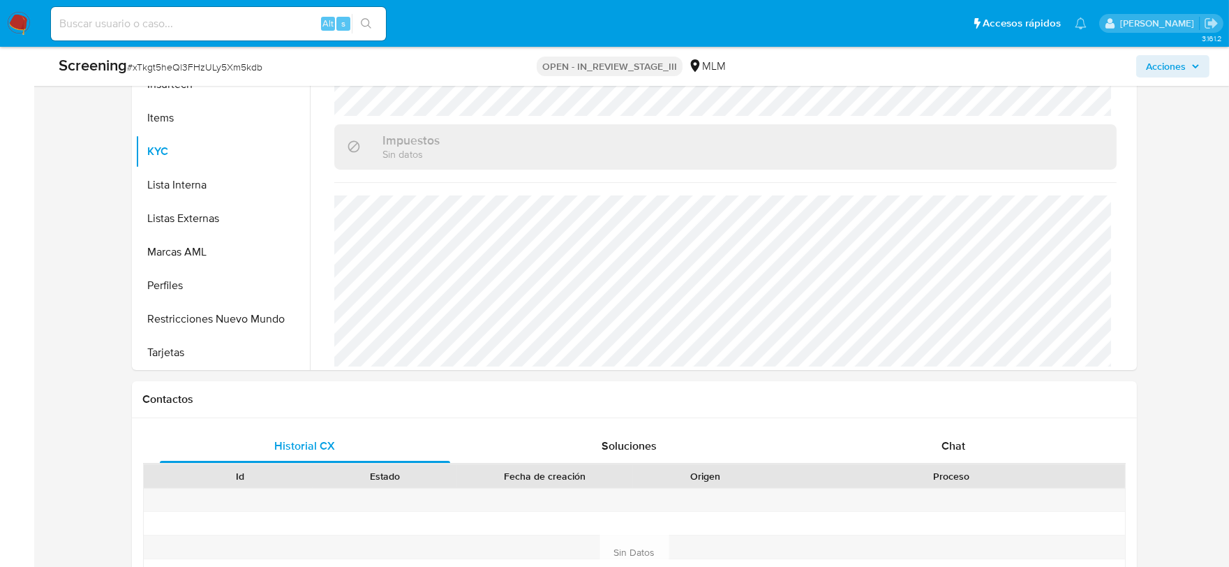
click at [1187, 66] on span "Acciones" at bounding box center [1173, 67] width 54 height 20
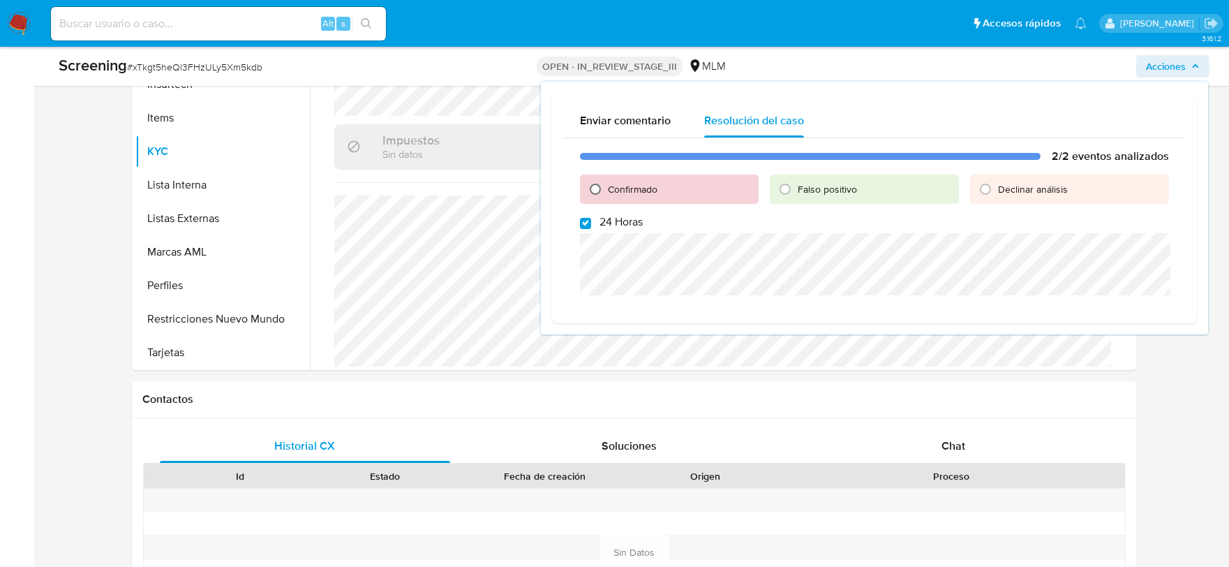
click at [597, 186] on input "Confirmado" at bounding box center [595, 189] width 22 height 22
radio input "true"
click at [584, 225] on input "24 Horas" at bounding box center [585, 223] width 11 height 11
checkbox input "false"
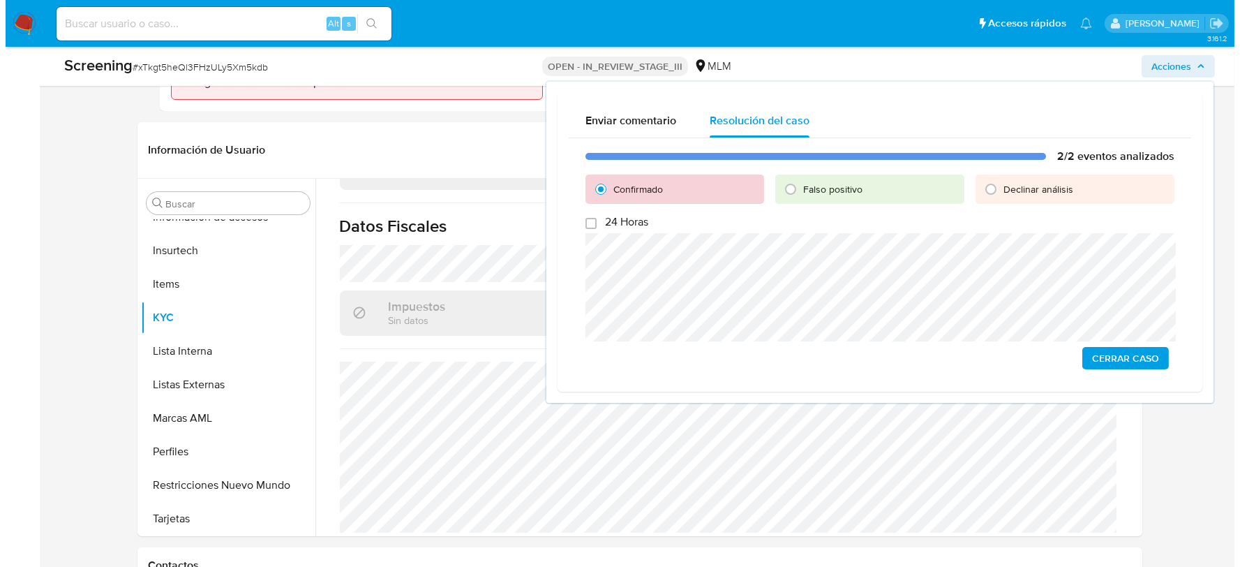
scroll to position [387, 0]
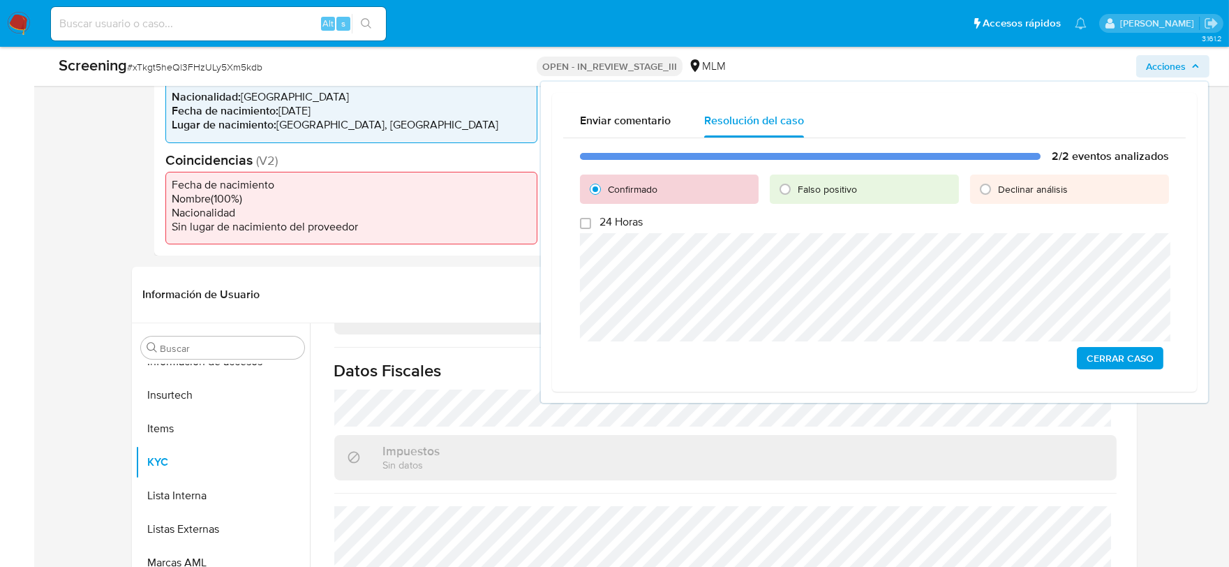
click at [1140, 355] on span "Cerrar Caso" at bounding box center [1120, 358] width 67 height 20
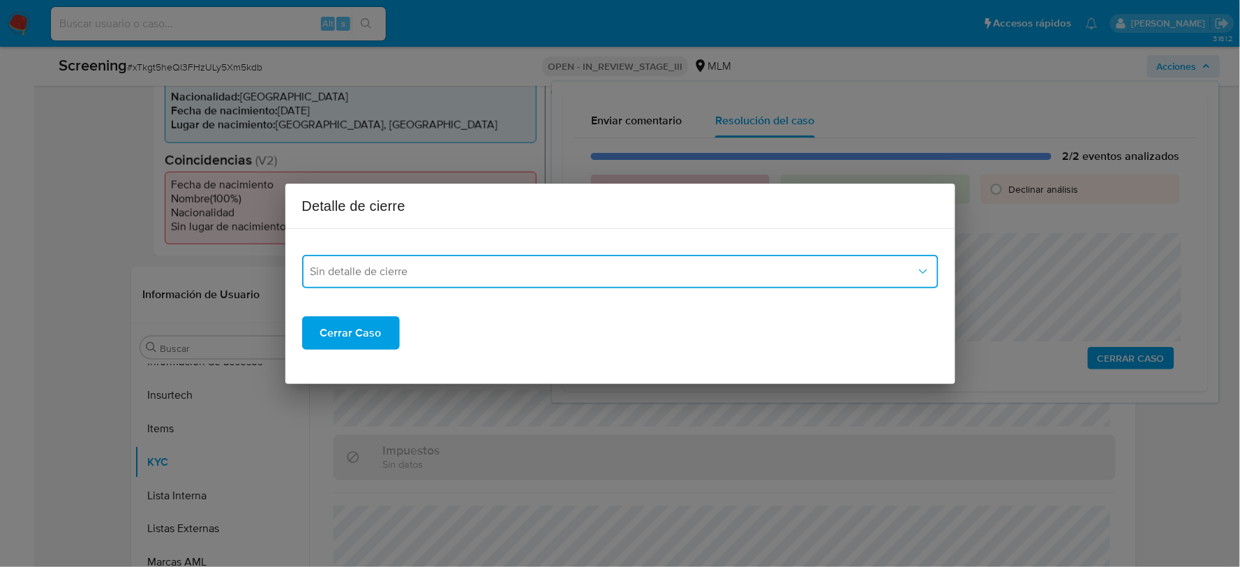
drag, startPoint x: 500, startPoint y: 262, endPoint x: 489, endPoint y: 274, distance: 16.3
click at [500, 262] on button "Sin detalle de cierre" at bounding box center [620, 271] width 636 height 33
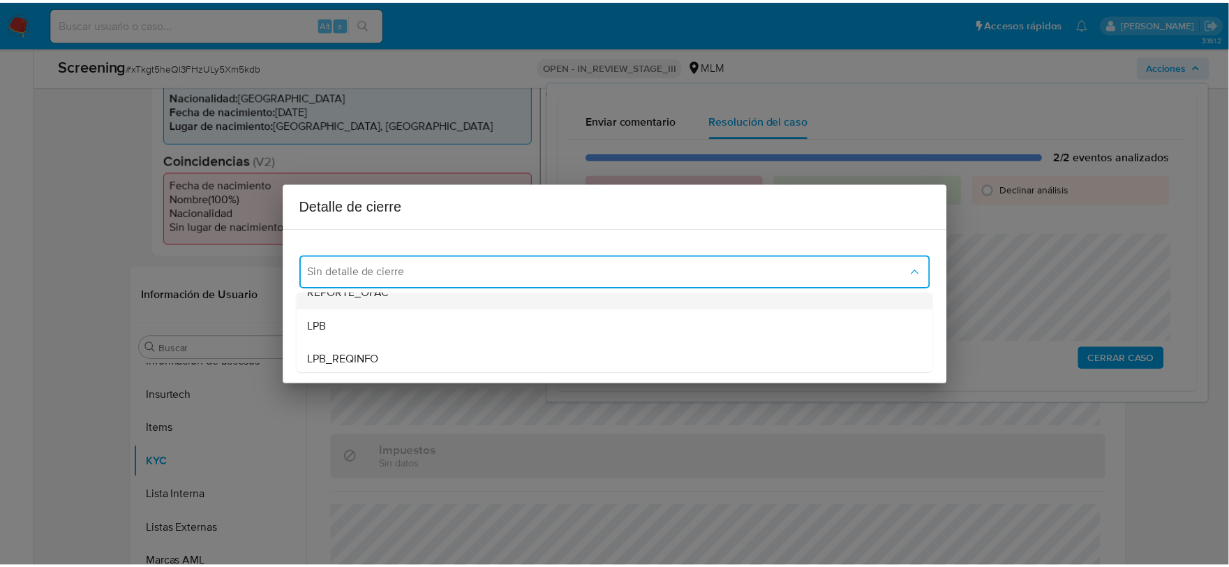
scroll to position [77, 0]
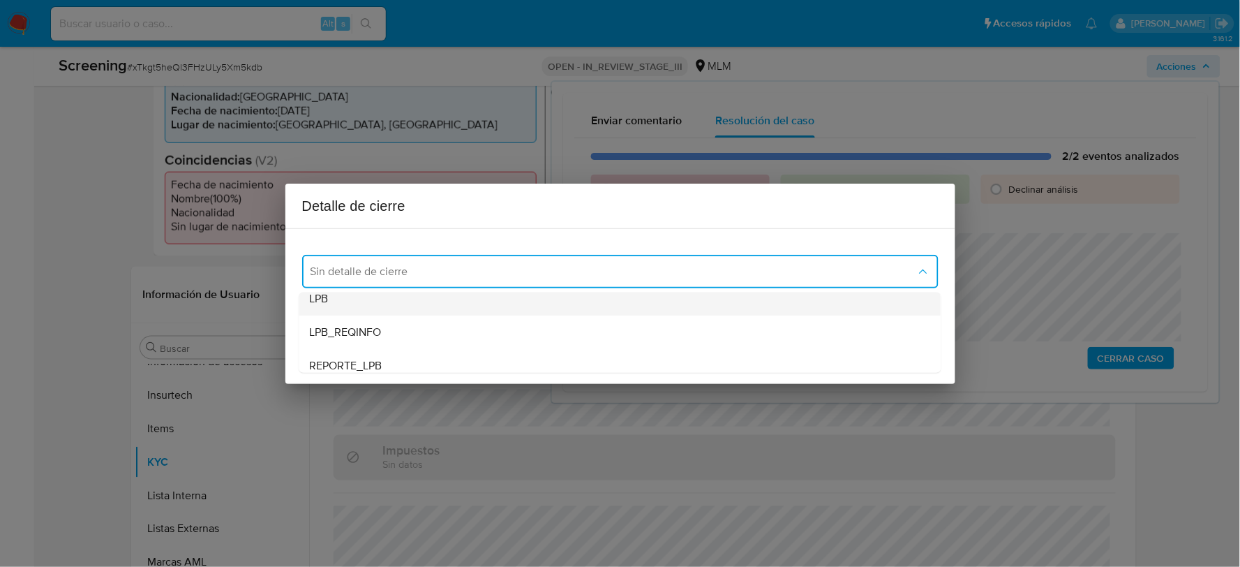
click at [361, 301] on div "LPB" at bounding box center [620, 297] width 620 height 33
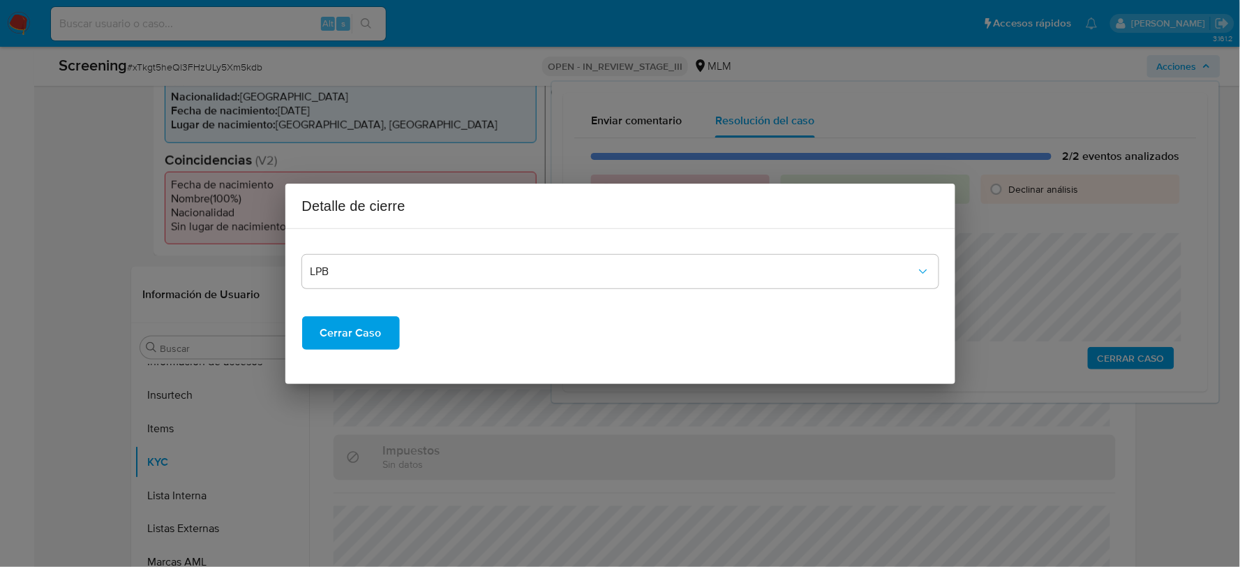
click at [351, 325] on span "Cerrar Caso" at bounding box center [350, 333] width 61 height 31
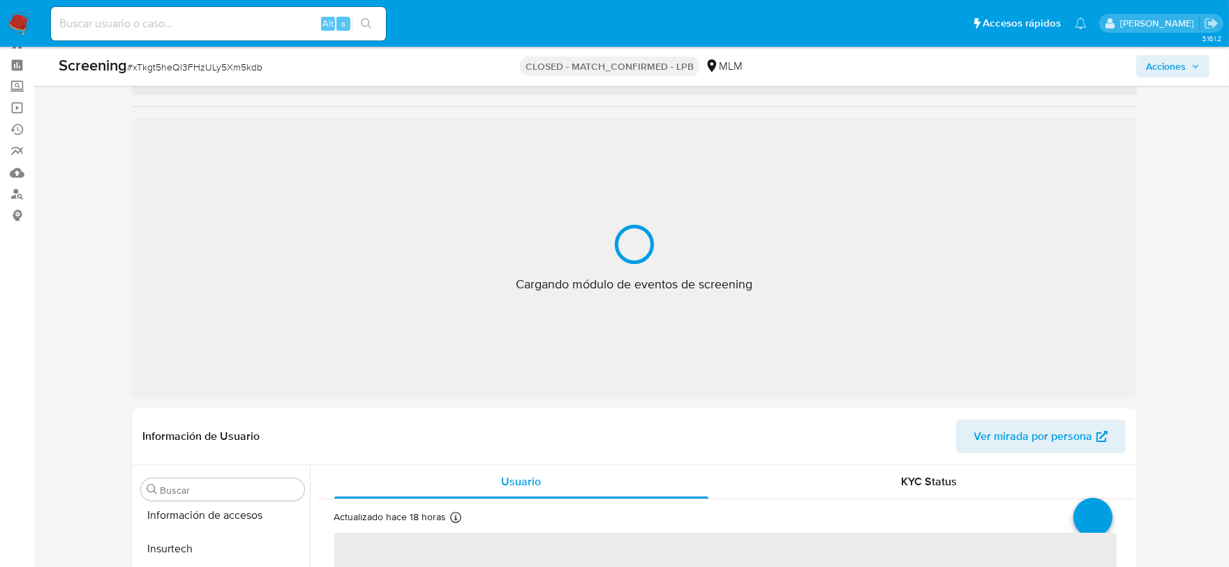
scroll to position [656, 0]
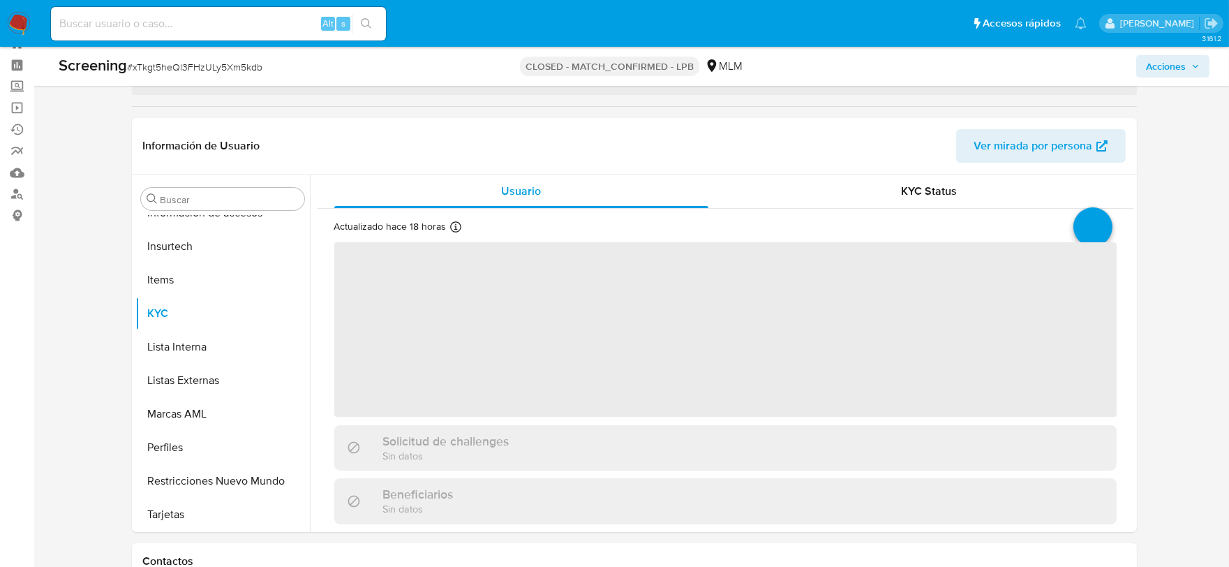
select select "10"
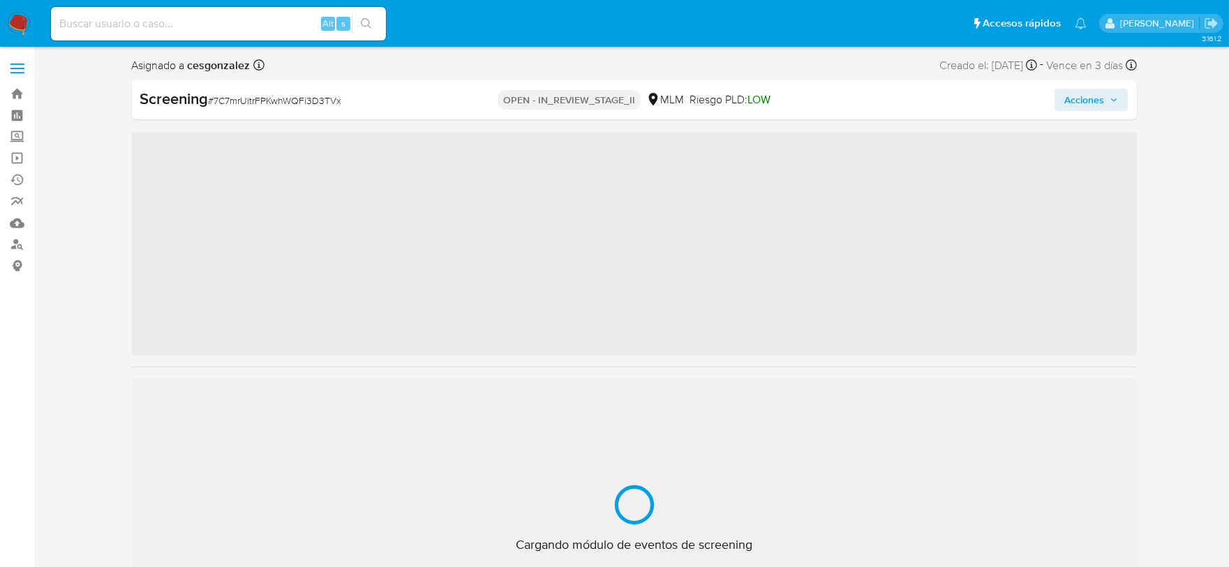
scroll to position [611, 0]
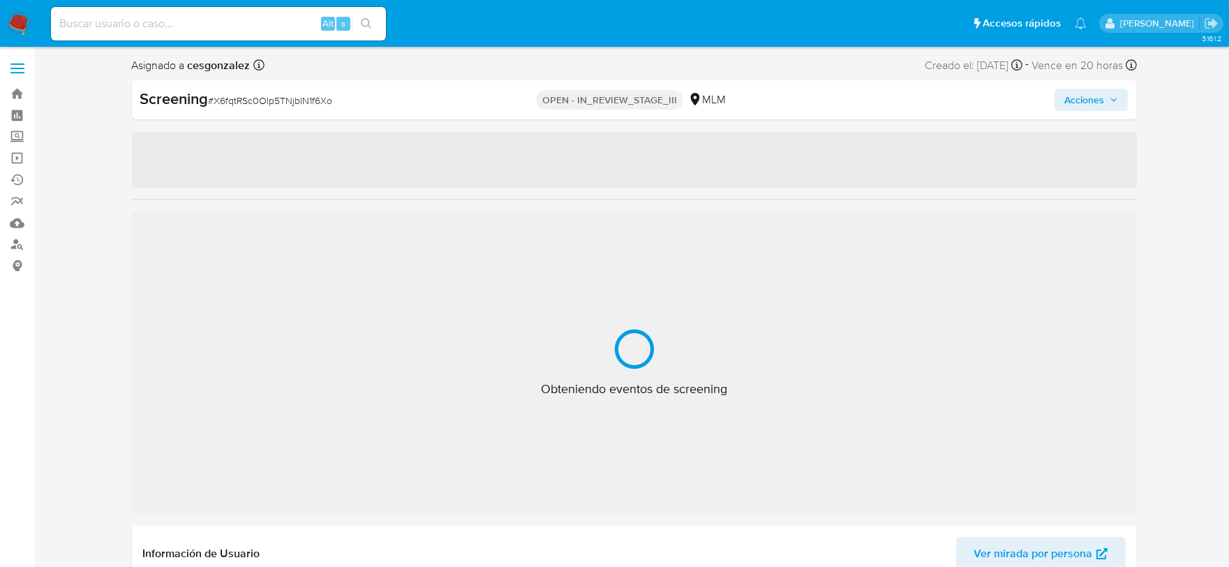
select select "10"
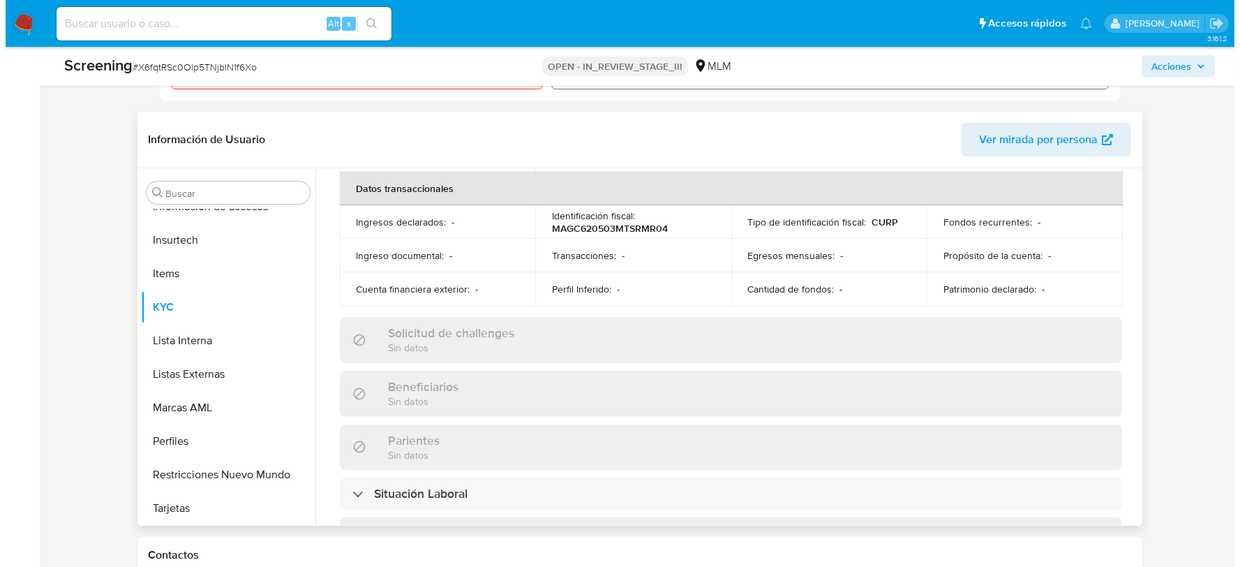
scroll to position [881, 0]
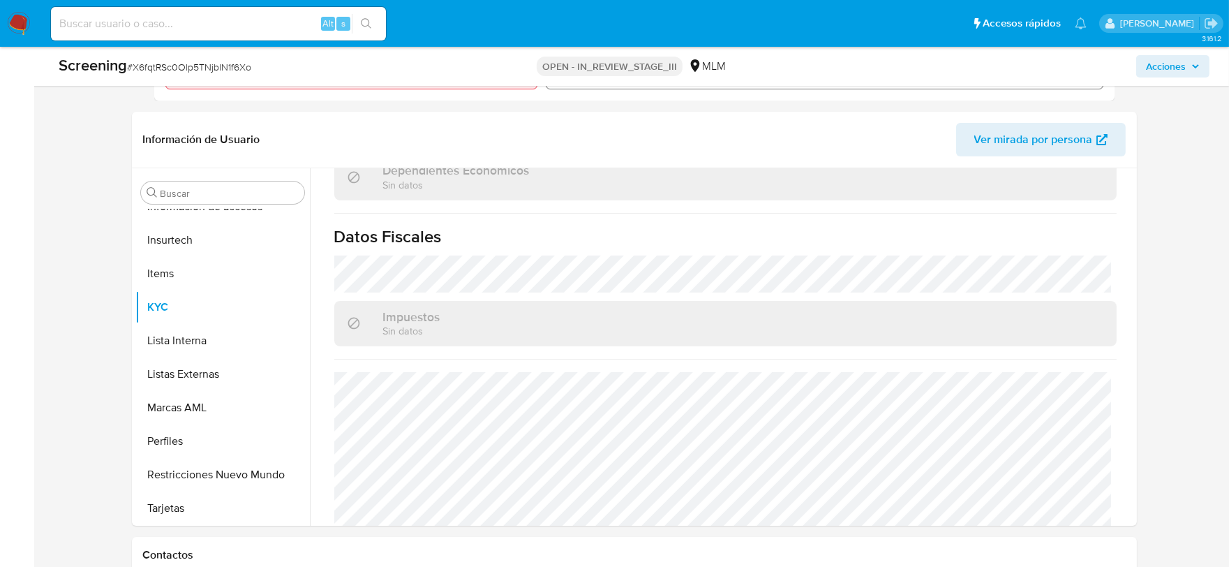
click at [1192, 73] on span "Acciones" at bounding box center [1173, 67] width 54 height 20
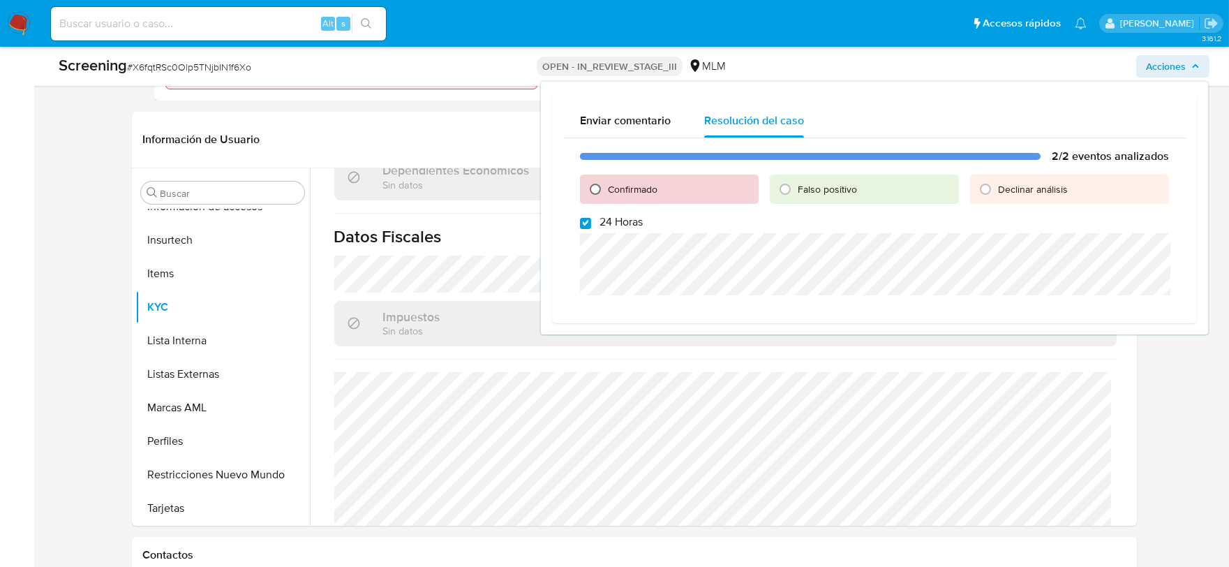
click at [593, 186] on input "Confirmado" at bounding box center [595, 189] width 22 height 22
radio input "true"
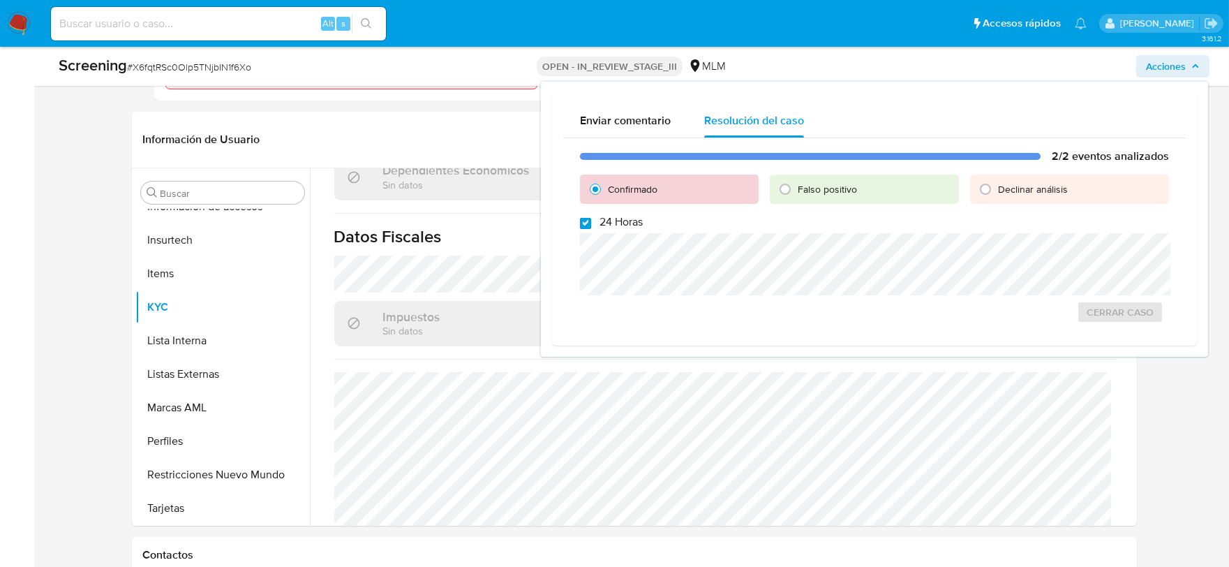
click at [584, 221] on input "24 Horas" at bounding box center [585, 223] width 11 height 11
checkbox input "false"
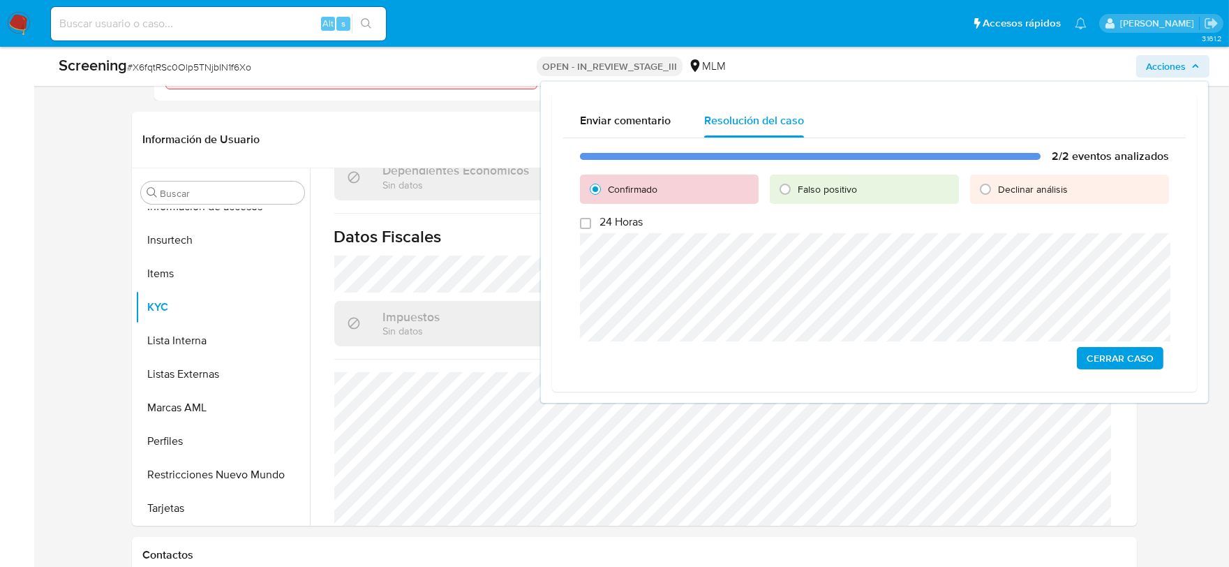
click at [1122, 352] on span "Cerrar Caso" at bounding box center [1120, 358] width 67 height 20
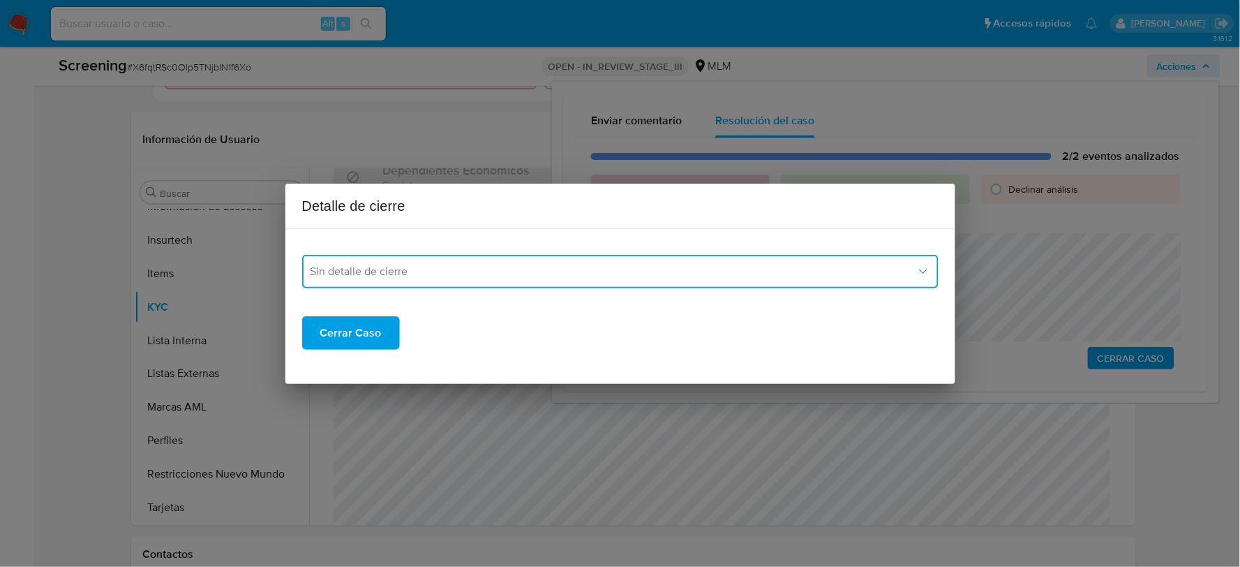
click at [888, 267] on span "Sin detalle de cierre" at bounding box center [614, 271] width 606 height 14
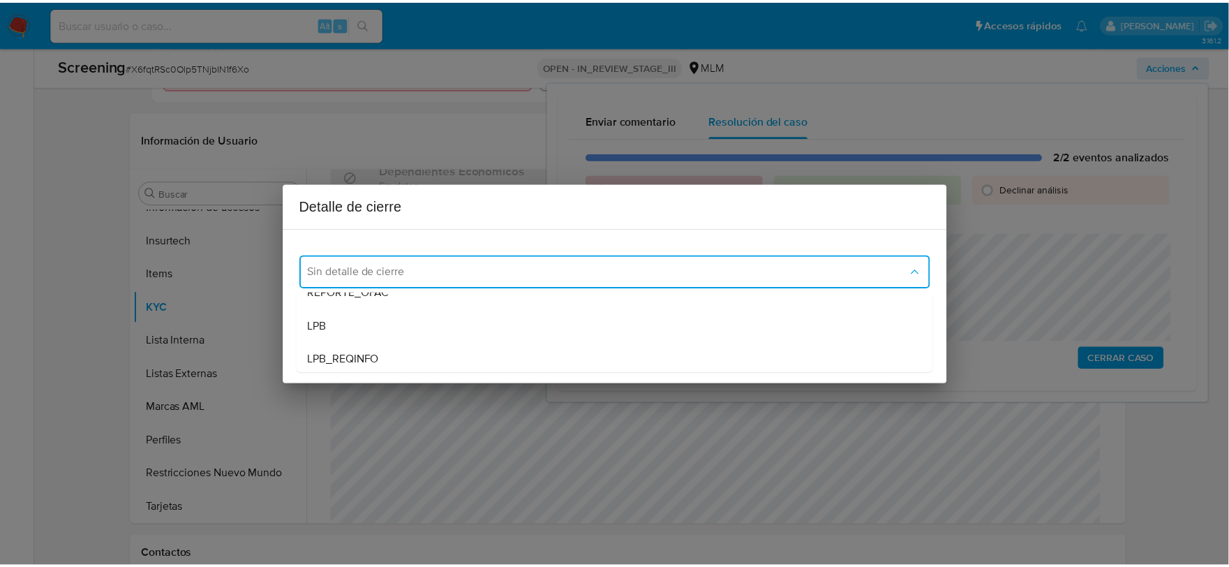
scroll to position [77, 0]
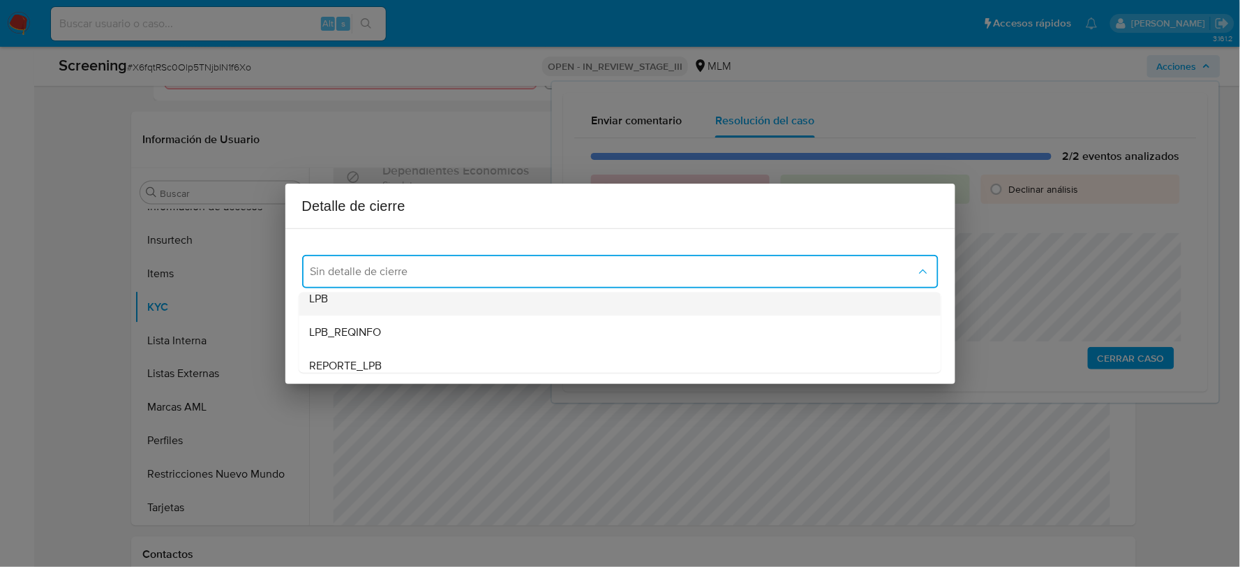
click at [463, 296] on div "LPB" at bounding box center [620, 297] width 620 height 33
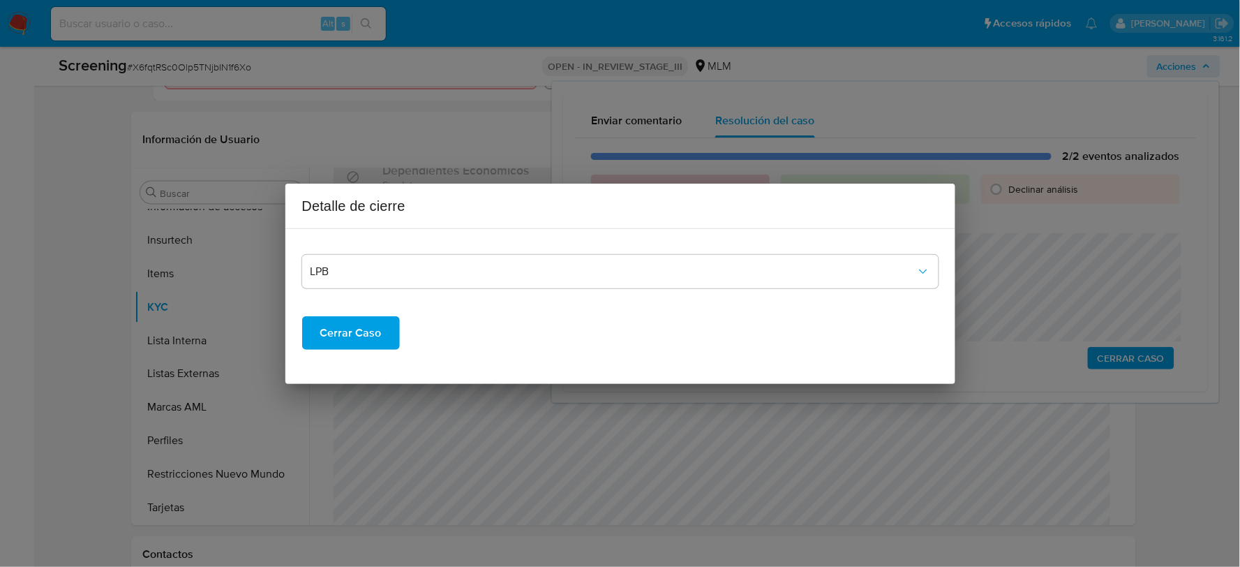
click at [346, 328] on span "Cerrar Caso" at bounding box center [350, 333] width 61 height 31
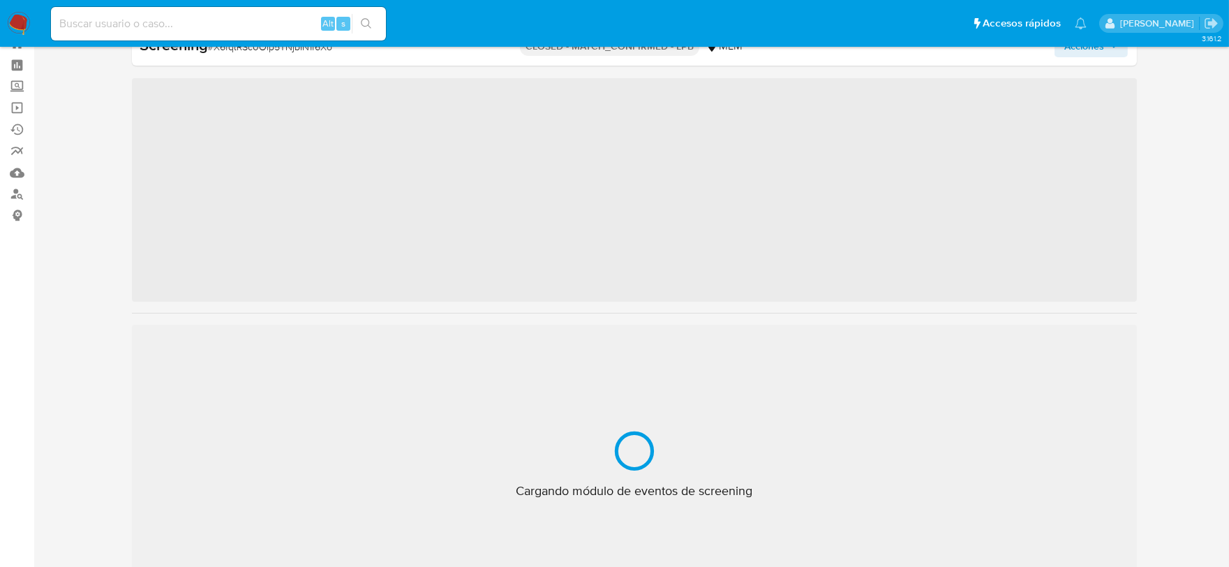
scroll to position [656, 0]
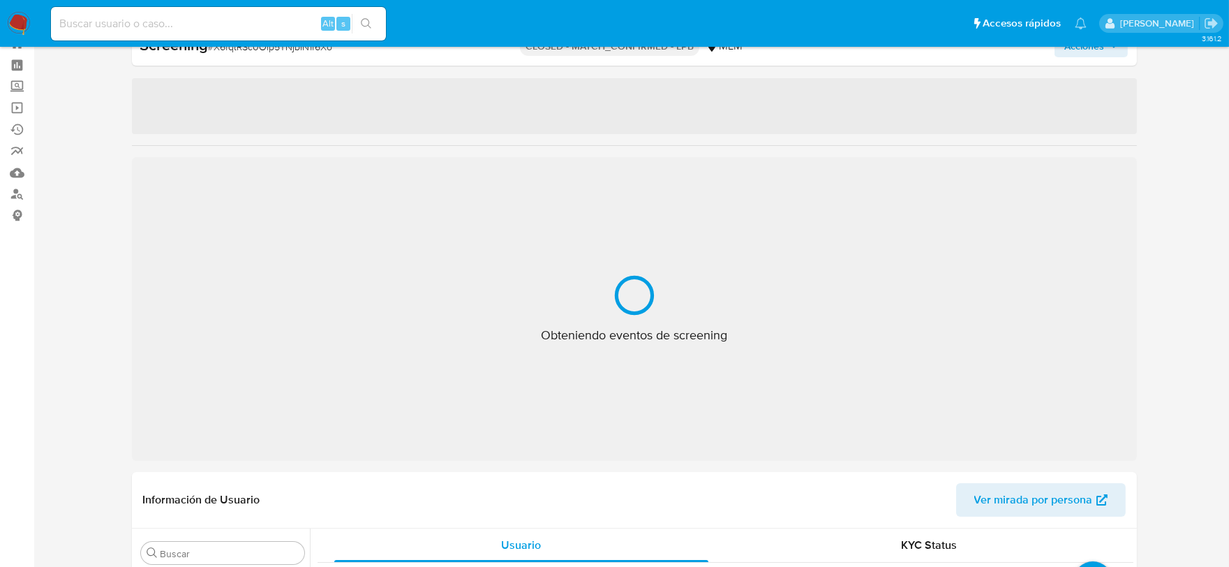
select select "10"
